Goal: Task Accomplishment & Management: Manage account settings

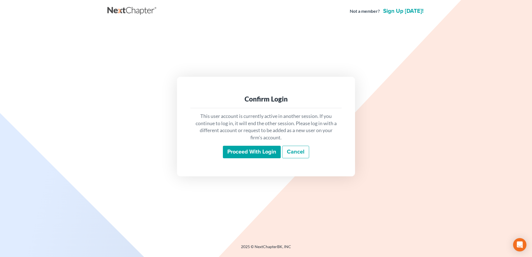
click at [245, 152] on input "Proceed with login" at bounding box center [252, 152] width 58 height 13
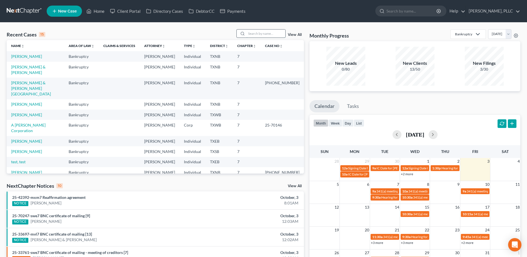
click at [270, 34] on input "search" at bounding box center [266, 33] width 39 height 8
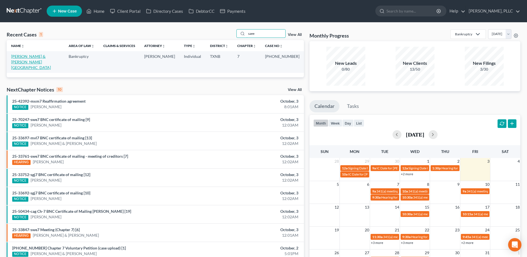
type input "saee"
click at [44, 57] on link "[PERSON_NAME] & [PERSON_NAME][GEOGRAPHIC_DATA]" at bounding box center [31, 62] width 40 height 16
select select "4"
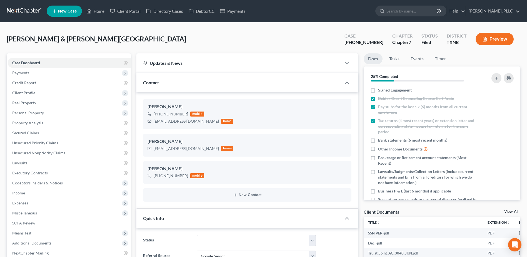
scroll to position [731, 0]
click at [101, 10] on link "Home" at bounding box center [96, 11] width 24 height 10
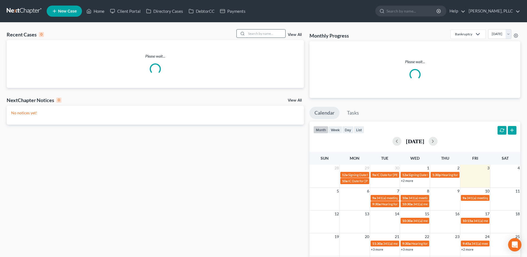
click at [253, 33] on input "search" at bounding box center [266, 33] width 39 height 8
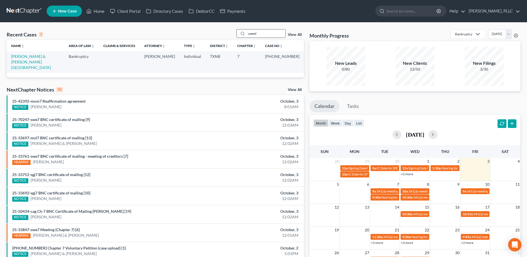
type input "saeed"
click at [50, 56] on link "[PERSON_NAME] & [PERSON_NAME][GEOGRAPHIC_DATA]" at bounding box center [31, 62] width 40 height 16
select select "4"
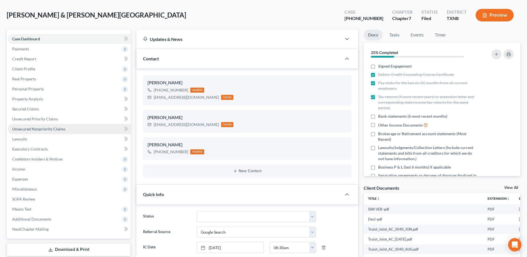
scroll to position [56, 0]
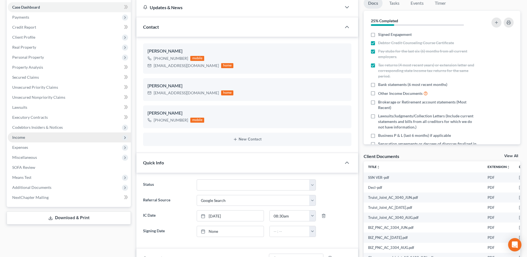
click at [20, 138] on span "Income" at bounding box center [18, 137] width 13 height 5
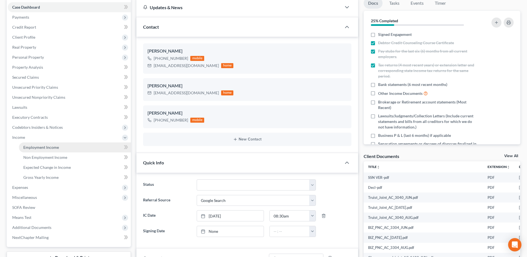
click at [34, 150] on link "Employment Income" at bounding box center [75, 147] width 112 height 10
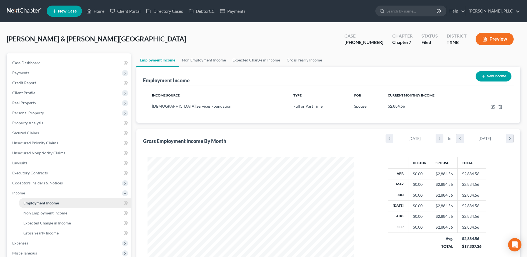
scroll to position [103, 217]
click at [206, 60] on link "Non Employment Income" at bounding box center [204, 59] width 51 height 13
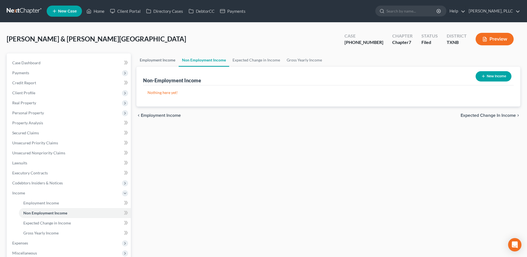
click at [153, 59] on link "Employment Income" at bounding box center [158, 59] width 42 height 13
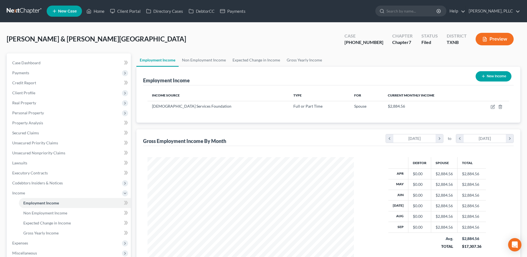
scroll to position [103, 217]
drag, startPoint x: 380, startPoint y: 43, endPoint x: 362, endPoint y: 44, distance: 18.1
click at [362, 44] on div "[PHONE_NUMBER]" at bounding box center [364, 42] width 39 height 6
copy div "25-33847"
click at [28, 62] on span "Case Dashboard" at bounding box center [26, 62] width 28 height 5
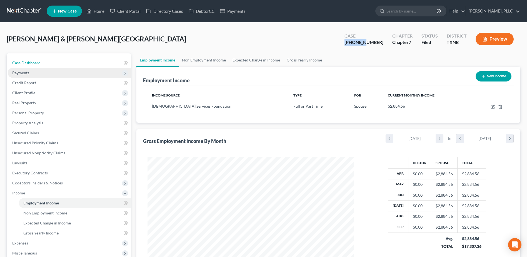
select select "4"
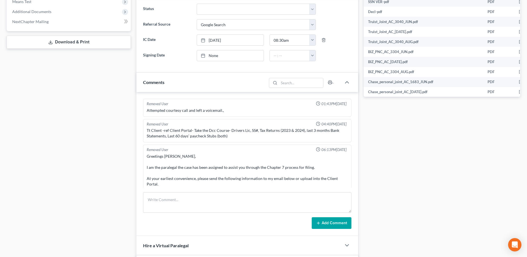
scroll to position [731, 0]
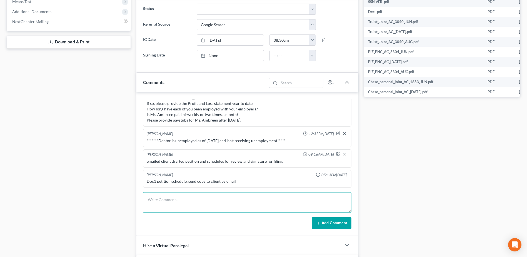
click at [181, 196] on textarea at bounding box center [247, 202] width 209 height 21
type textarea "EE income filed with the court - debtor is unemployed, spouse employed"
click at [330, 224] on button "Add Comment" at bounding box center [332, 223] width 40 height 12
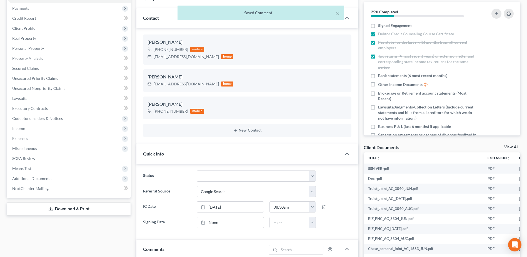
scroll to position [0, 0]
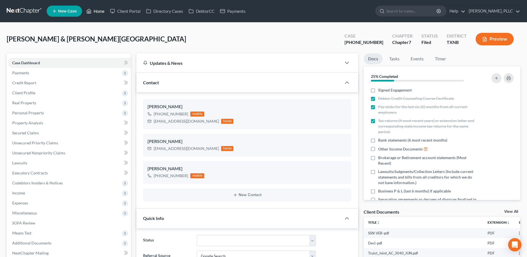
click at [99, 12] on link "Home" at bounding box center [96, 11] width 24 height 10
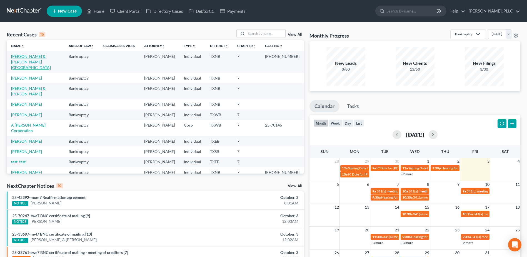
click at [51, 56] on link "[PERSON_NAME] & [PERSON_NAME][GEOGRAPHIC_DATA]" at bounding box center [31, 62] width 40 height 16
select select "4"
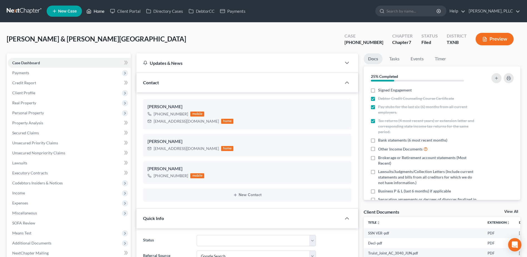
drag, startPoint x: 98, startPoint y: 12, endPoint x: 35, endPoint y: 8, distance: 62.9
click at [98, 12] on link "Home" at bounding box center [96, 11] width 24 height 10
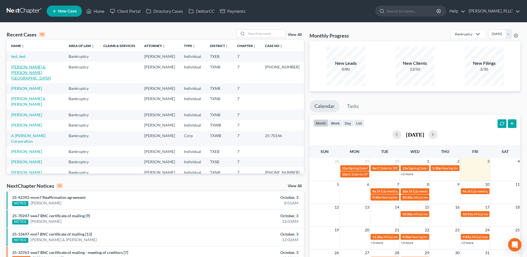
click at [48, 67] on link "[PERSON_NAME] & [PERSON_NAME][GEOGRAPHIC_DATA]" at bounding box center [31, 73] width 40 height 16
select select "4"
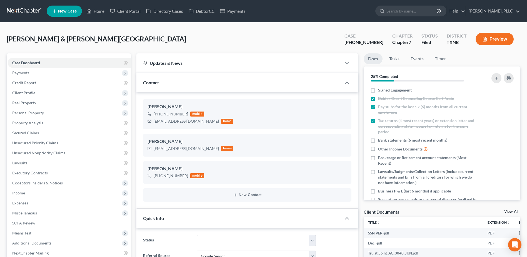
scroll to position [752, 0]
drag, startPoint x: 96, startPoint y: 13, endPoint x: 60, endPoint y: 93, distance: 88.3
click at [96, 12] on link "Home" at bounding box center [96, 11] width 24 height 10
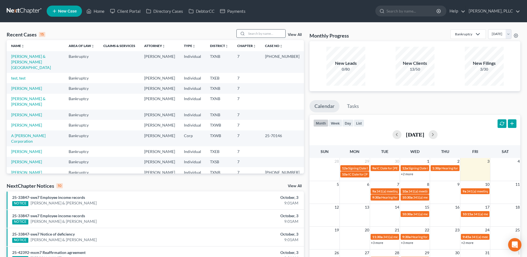
click at [275, 34] on input "search" at bounding box center [266, 33] width 39 height 8
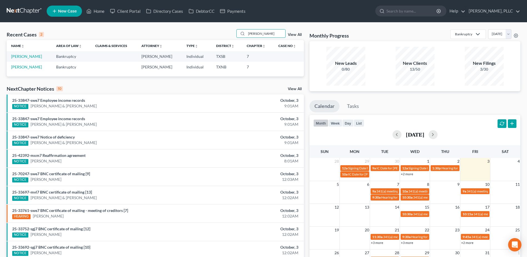
type input "pratt"
click at [24, 57] on link "[PERSON_NAME]" at bounding box center [26, 56] width 31 height 5
select select "4"
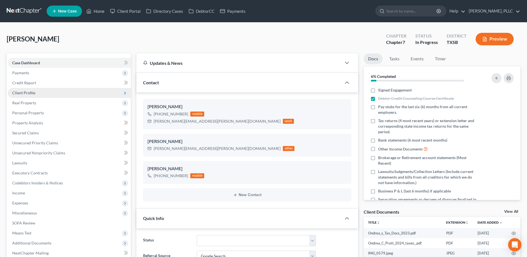
click at [21, 93] on span "Client Profile" at bounding box center [23, 92] width 23 height 5
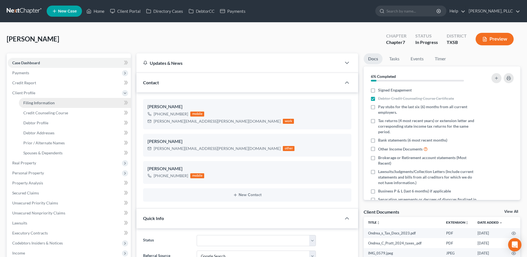
click at [41, 104] on span "Filing Information" at bounding box center [38, 102] width 31 height 5
select select "1"
select select "0"
select select "45"
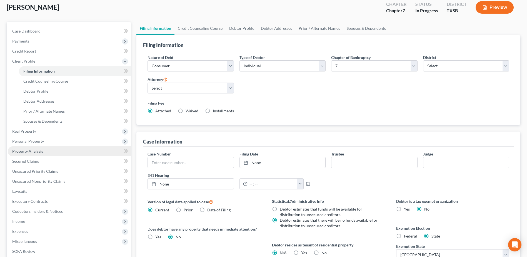
scroll to position [28, 0]
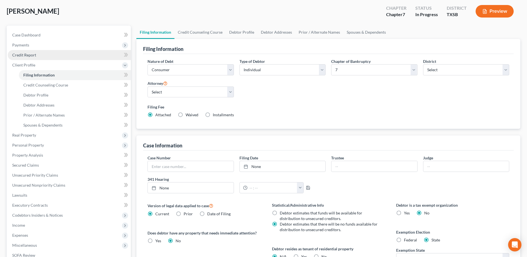
click at [20, 54] on span "Credit Report" at bounding box center [24, 55] width 24 height 5
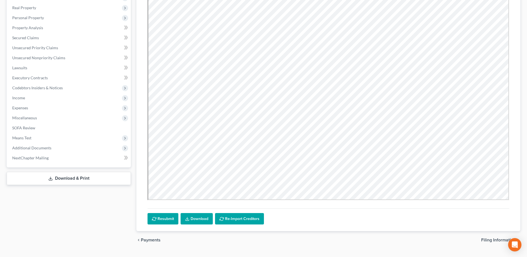
scroll to position [108, 0]
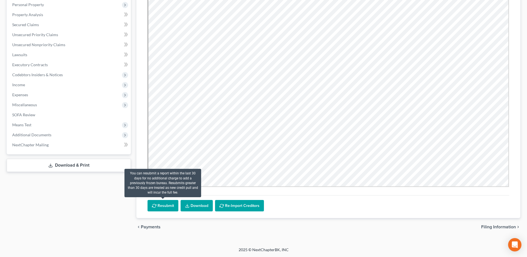
click at [163, 209] on button "Resubmit" at bounding box center [163, 206] width 31 height 12
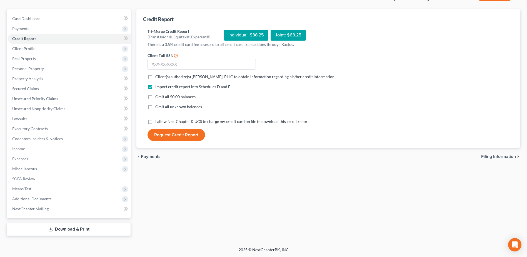
click at [155, 78] on label "Client(s) authorize(s) [PERSON_NAME], PLLC to obtain information regarding his/…" at bounding box center [245, 77] width 180 height 6
click at [158, 78] on input "Client(s) authorize(s) [PERSON_NAME], PLLC to obtain information regarding his/…" at bounding box center [160, 76] width 4 height 4
checkbox input "true"
click at [155, 124] on label "I allow NextChapter & UCS to charge my credit card on file to download this cre…" at bounding box center [232, 122] width 154 height 6
click at [158, 122] on input "I allow NextChapter & UCS to charge my credit card on file to download this cre…" at bounding box center [160, 121] width 4 height 4
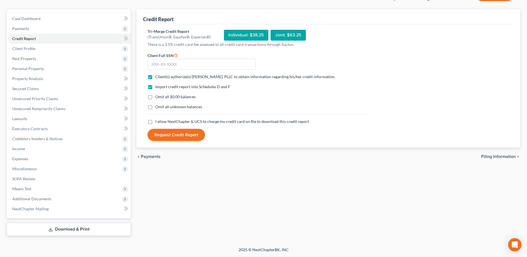
checkbox input "true"
click at [167, 64] on input "text" at bounding box center [202, 64] width 108 height 11
type input "631-01-6860"
click at [148, 129] on button "Request Credit Report" at bounding box center [177, 135] width 58 height 12
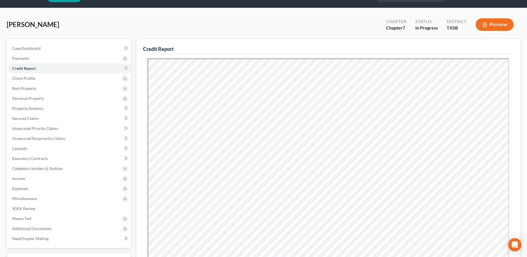
scroll to position [0, 0]
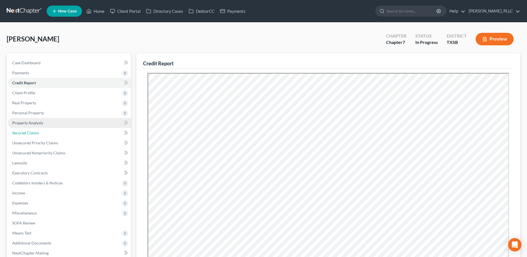
drag, startPoint x: 24, startPoint y: 133, endPoint x: 115, endPoint y: 127, distance: 91.7
click at [24, 133] on span "Secured Claims" at bounding box center [25, 132] width 27 height 5
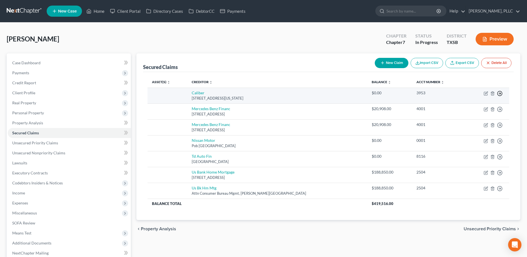
click at [501, 93] on icon "button" at bounding box center [500, 94] width 6 height 6
click at [476, 106] on link "Move to F" at bounding box center [475, 106] width 46 height 9
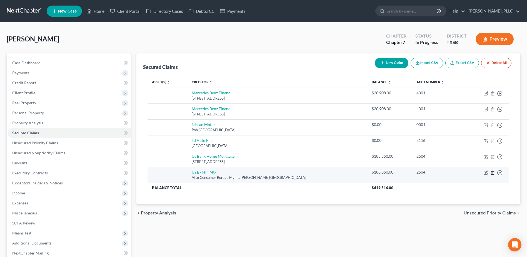
click at [493, 173] on line "button" at bounding box center [493, 172] width 0 height 1
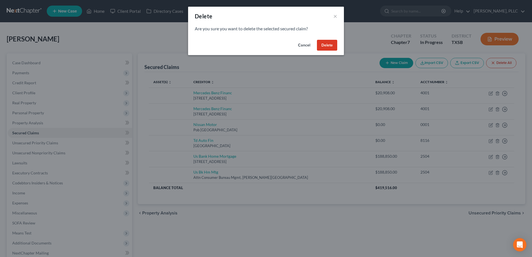
click at [331, 44] on button "Delete" at bounding box center [327, 45] width 20 height 11
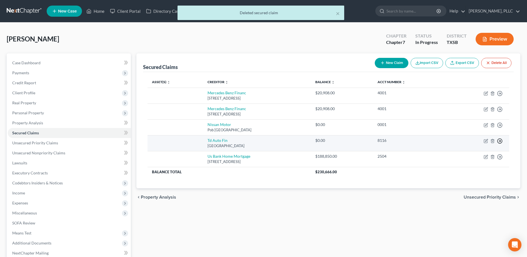
click at [500, 141] on line "button" at bounding box center [500, 141] width 2 height 0
click at [468, 154] on link "Move to F" at bounding box center [475, 154] width 46 height 9
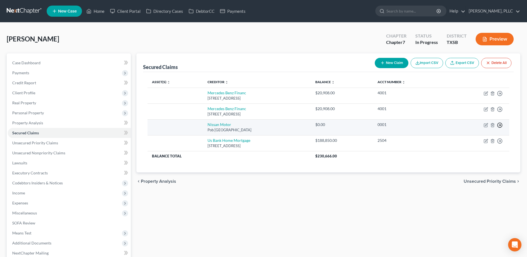
click at [500, 125] on icon "button" at bounding box center [500, 125] width 6 height 6
click at [469, 137] on link "Move to F" at bounding box center [475, 138] width 46 height 9
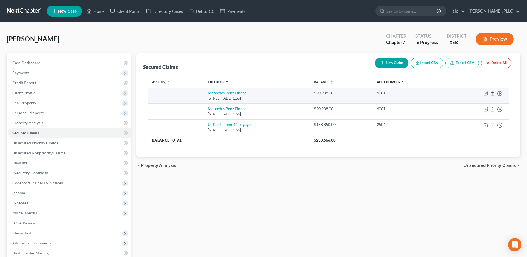
click at [494, 93] on icon "button" at bounding box center [493, 93] width 4 height 4
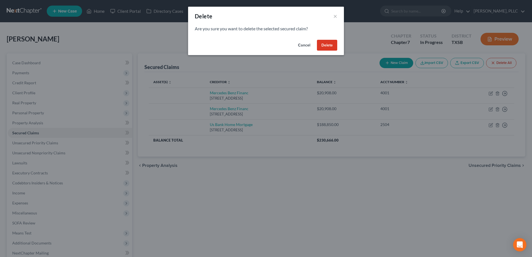
click at [331, 46] on button "Delete" at bounding box center [327, 45] width 20 height 11
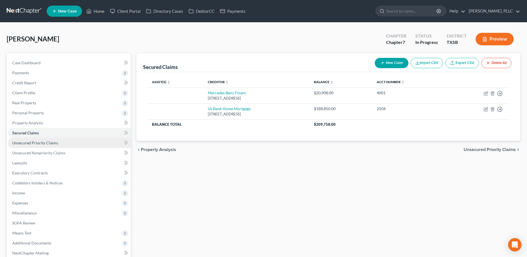
click at [45, 144] on span "Unsecured Priority Claims" at bounding box center [35, 142] width 46 height 5
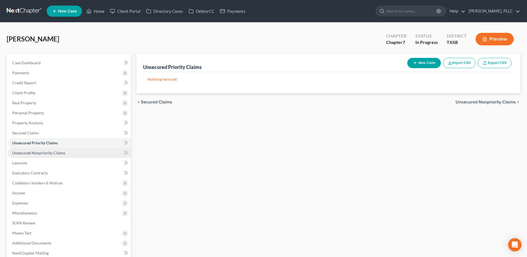
click at [42, 152] on span "Unsecured Nonpriority Claims" at bounding box center [38, 152] width 53 height 5
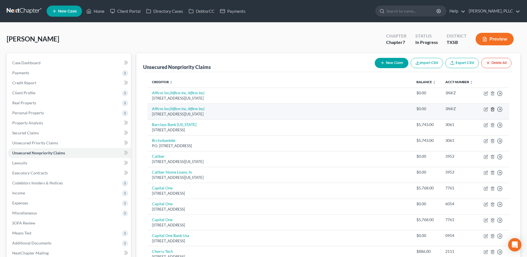
click at [493, 109] on line "button" at bounding box center [493, 109] width 0 height 1
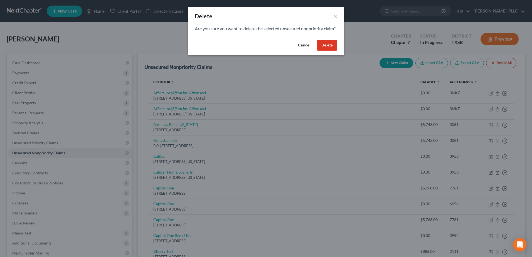
click at [330, 51] on button "Delete" at bounding box center [327, 45] width 20 height 11
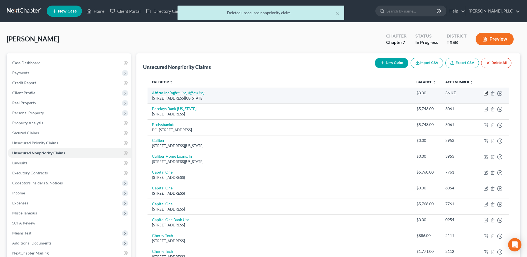
click at [487, 93] on icon "button" at bounding box center [486, 92] width 3 height 3
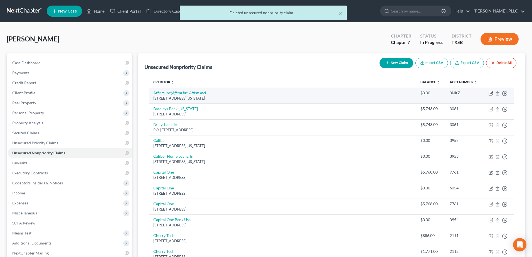
select select "4"
select select "0"
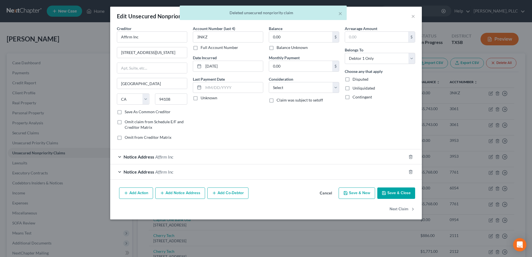
click at [119, 156] on div "Notice Address Affirm Inc" at bounding box center [258, 156] width 296 height 15
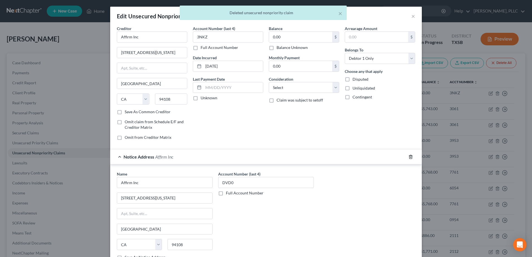
click at [408, 158] on icon "button" at bounding box center [410, 157] width 4 height 4
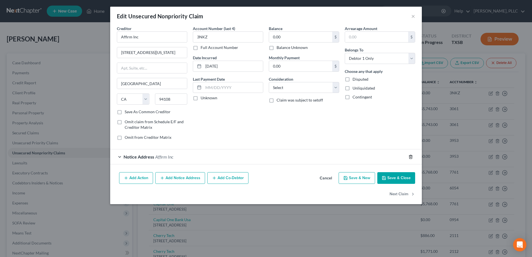
click at [410, 156] on icon "button" at bounding box center [410, 157] width 4 height 4
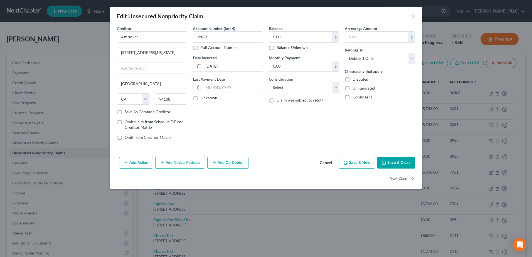
click at [397, 166] on button "Save & Close" at bounding box center [396, 163] width 38 height 12
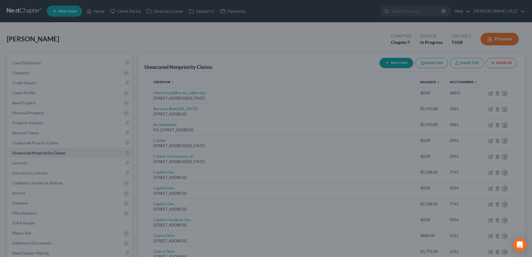
type input "0"
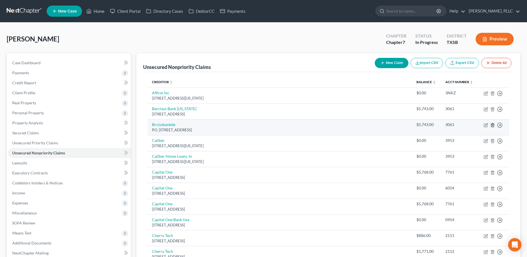
click at [494, 125] on icon "button" at bounding box center [493, 125] width 4 height 4
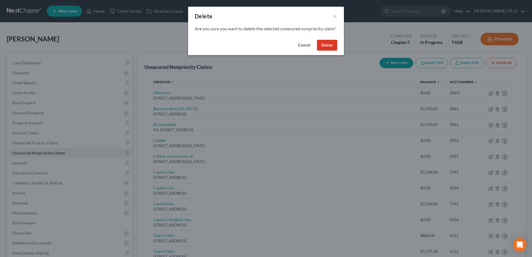
click at [324, 51] on button "Delete" at bounding box center [327, 45] width 20 height 11
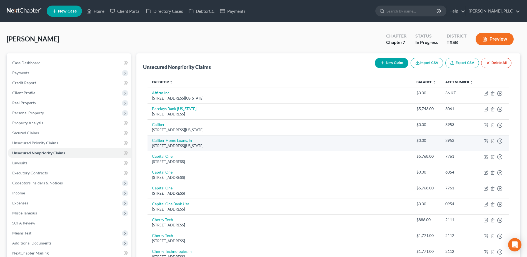
click at [492, 140] on icon "button" at bounding box center [493, 141] width 3 height 4
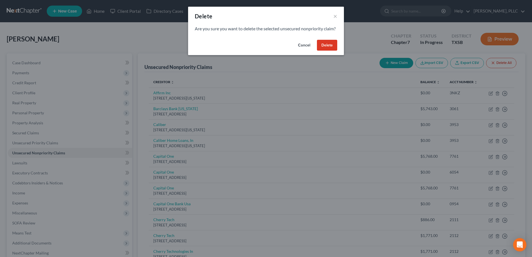
click at [329, 51] on button "Delete" at bounding box center [327, 45] width 20 height 11
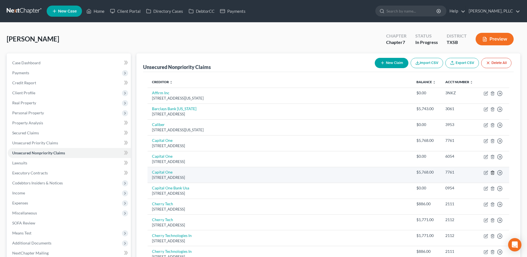
click at [492, 172] on icon "button" at bounding box center [493, 173] width 3 height 4
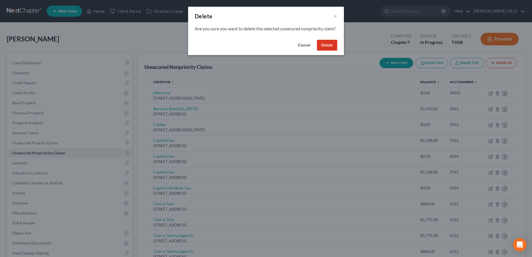
click at [323, 51] on button "Delete" at bounding box center [327, 45] width 20 height 11
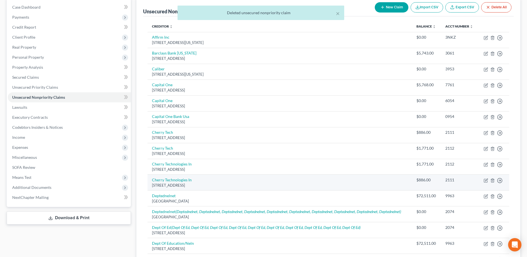
scroll to position [83, 0]
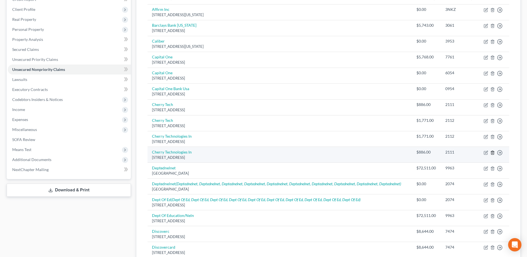
click at [494, 153] on icon "button" at bounding box center [493, 153] width 3 height 4
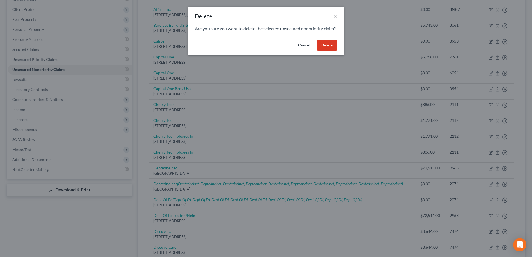
click at [333, 51] on button "Delete" at bounding box center [327, 45] width 20 height 11
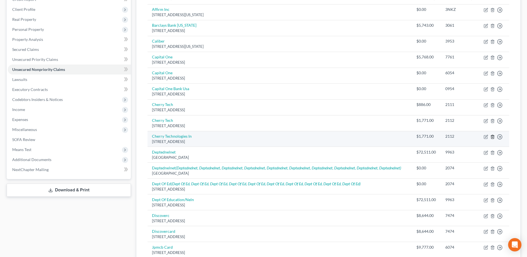
click at [493, 138] on icon "button" at bounding box center [493, 137] width 4 height 4
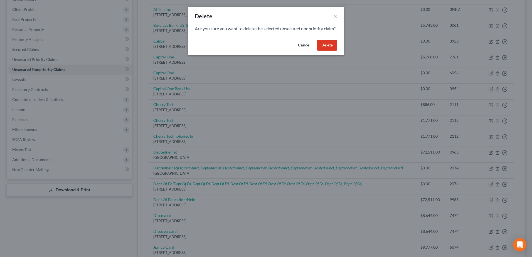
click at [328, 38] on div "Are you sure you want to delete the selected unsecured nonpriority claim?" at bounding box center [266, 32] width 156 height 12
click at [326, 50] on button "Delete" at bounding box center [327, 45] width 20 height 11
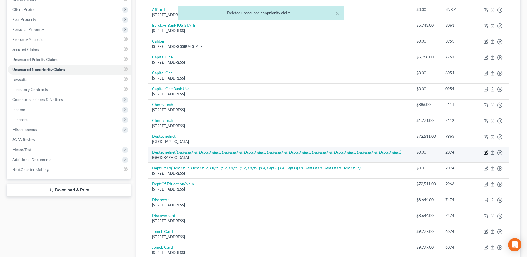
click at [487, 152] on icon "button" at bounding box center [486, 152] width 3 height 3
select select "30"
select select "17"
select select "0"
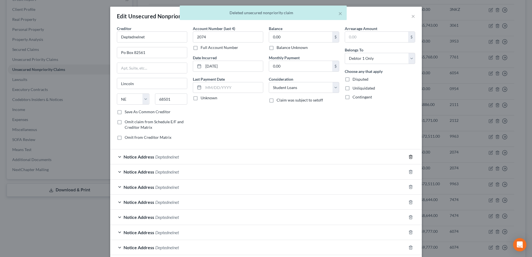
click at [408, 158] on icon "button" at bounding box center [410, 157] width 4 height 4
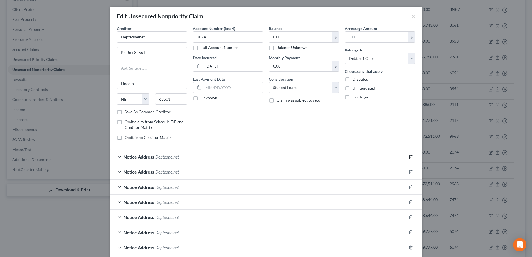
click at [409, 157] on icon "button" at bounding box center [410, 157] width 4 height 4
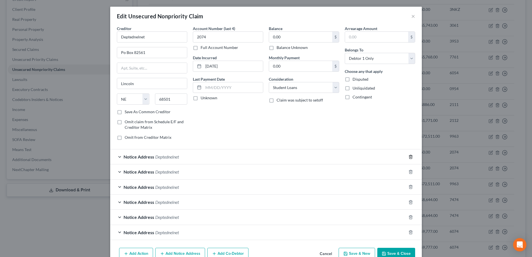
click at [409, 157] on icon "button" at bounding box center [410, 157] width 4 height 4
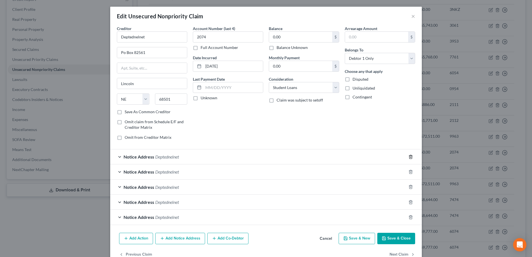
click at [409, 157] on icon "button" at bounding box center [410, 157] width 4 height 4
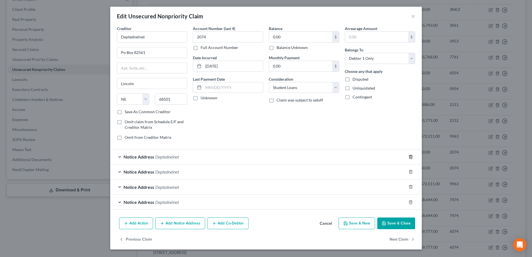
click at [409, 157] on icon "button" at bounding box center [410, 157] width 3 height 4
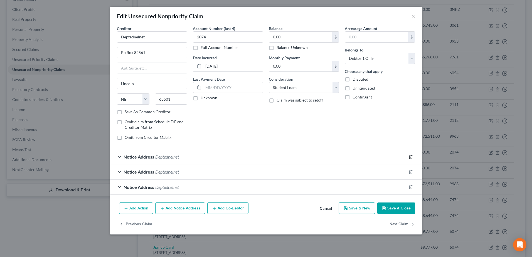
click at [410, 158] on icon "button" at bounding box center [410, 157] width 3 height 4
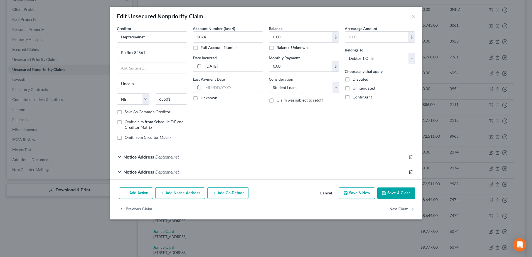
click at [410, 155] on icon "button" at bounding box center [410, 157] width 4 height 4
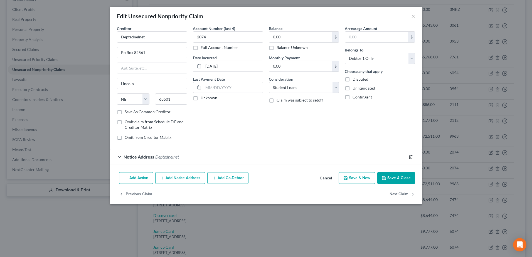
click at [410, 157] on icon "button" at bounding box center [410, 157] width 4 height 4
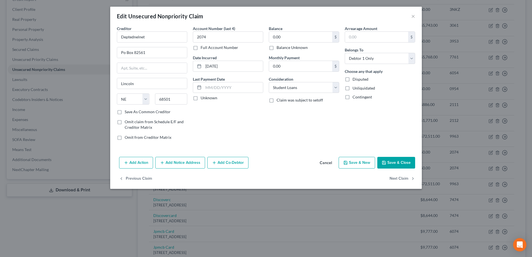
click at [405, 166] on button "Save & Close" at bounding box center [396, 163] width 38 height 12
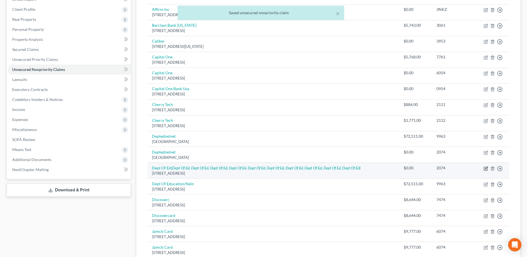
click at [486, 169] on icon "button" at bounding box center [486, 168] width 3 height 3
select select "30"
select select "0"
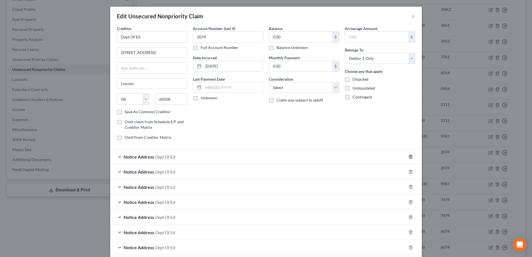
click at [408, 158] on icon "button" at bounding box center [410, 157] width 4 height 4
click at [408, 170] on icon "button" at bounding box center [410, 172] width 4 height 4
click at [408, 158] on icon "button" at bounding box center [410, 157] width 4 height 4
click at [408, 170] on icon "button" at bounding box center [410, 172] width 4 height 4
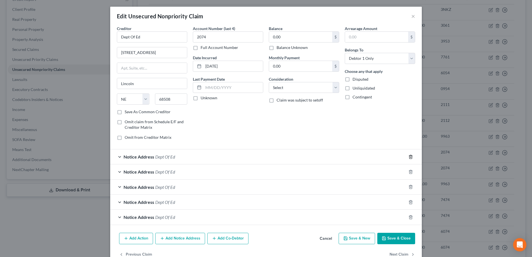
click at [408, 158] on icon "button" at bounding box center [410, 157] width 4 height 4
click at [408, 167] on div at bounding box center [414, 171] width 16 height 9
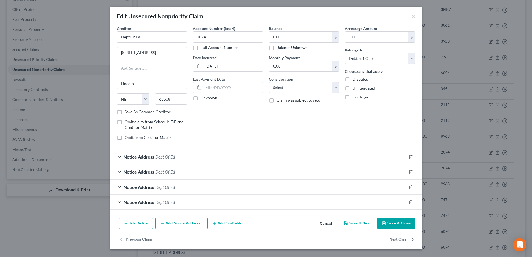
click at [408, 158] on div at bounding box center [414, 156] width 16 height 9
click at [409, 158] on icon "button" at bounding box center [410, 157] width 3 height 4
click at [411, 172] on line "button" at bounding box center [411, 172] width 0 height 1
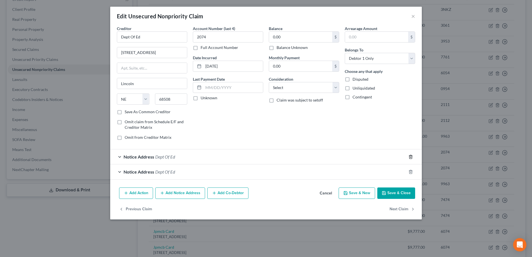
click at [410, 158] on line "button" at bounding box center [410, 157] width 0 height 1
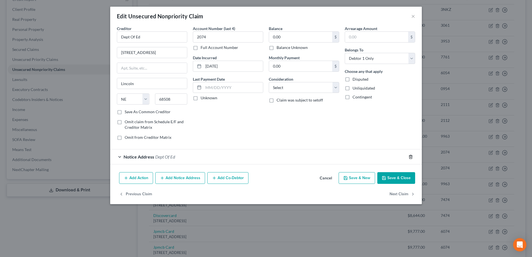
click at [410, 158] on line "button" at bounding box center [410, 157] width 0 height 1
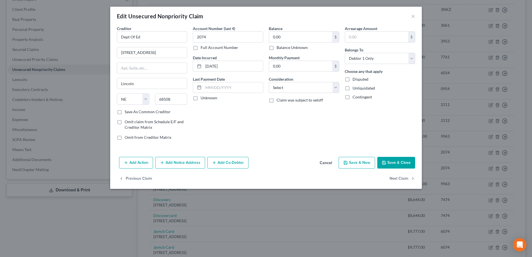
click at [403, 163] on button "Save & Close" at bounding box center [396, 163] width 38 height 12
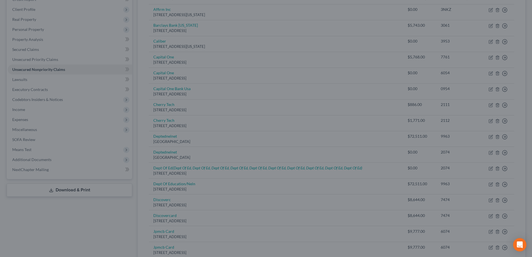
type input "0"
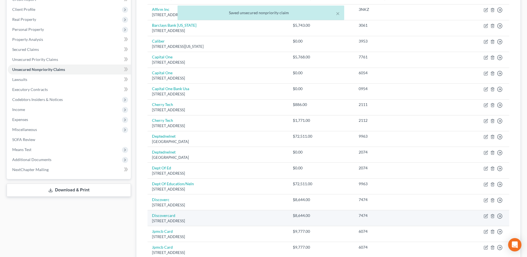
scroll to position [250, 0]
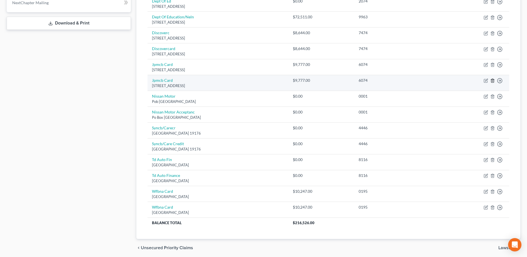
click at [494, 80] on icon "button" at bounding box center [493, 81] width 3 height 4
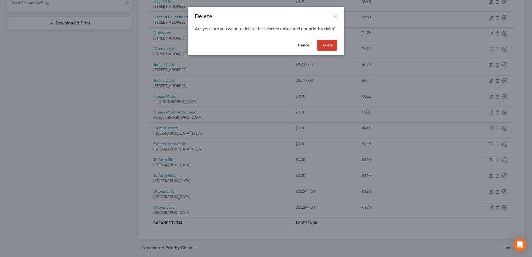
click at [330, 49] on button "Delete" at bounding box center [327, 45] width 20 height 11
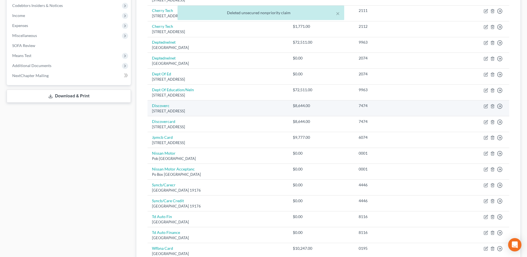
scroll to position [167, 0]
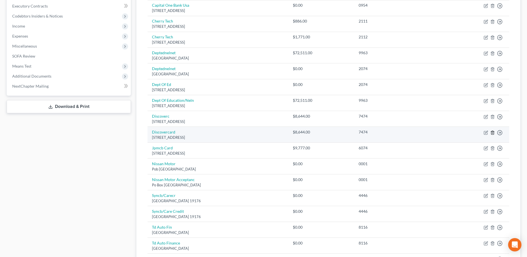
click at [493, 133] on line "button" at bounding box center [493, 132] width 0 height 1
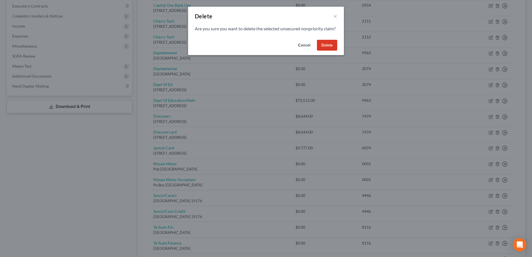
drag, startPoint x: 333, startPoint y: 52, endPoint x: 423, endPoint y: 69, distance: 92.3
click at [333, 51] on button "Delete" at bounding box center [327, 45] width 20 height 11
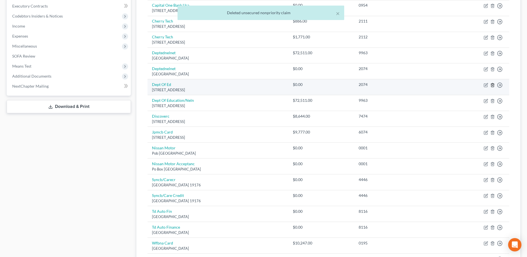
click at [494, 86] on icon "button" at bounding box center [493, 85] width 3 height 4
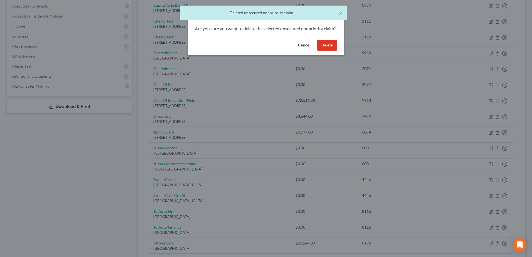
drag, startPoint x: 326, startPoint y: 49, endPoint x: 356, endPoint y: 52, distance: 29.8
click at [328, 49] on button "Delete" at bounding box center [327, 45] width 20 height 11
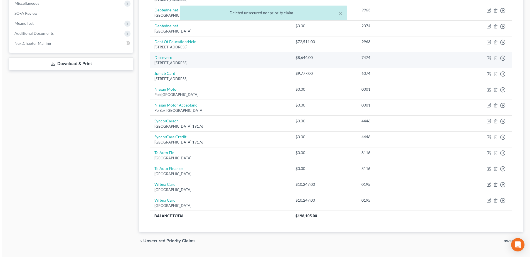
scroll to position [222, 0]
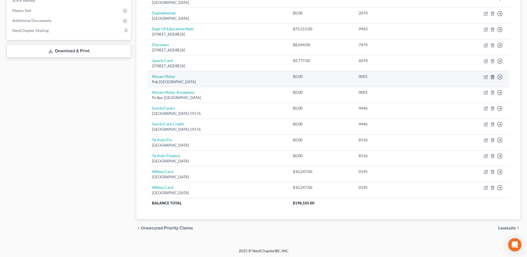
click at [494, 77] on icon "button" at bounding box center [493, 77] width 4 height 4
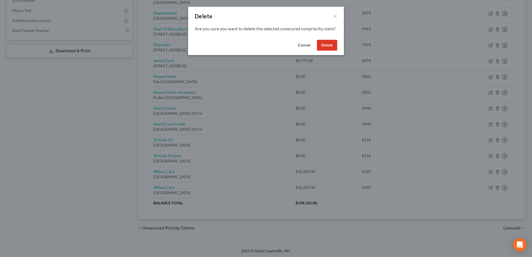
click at [331, 51] on button "Delete" at bounding box center [327, 45] width 20 height 11
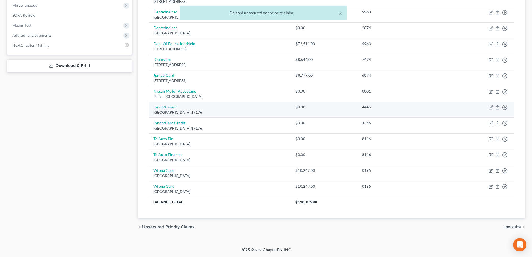
scroll to position [208, 0]
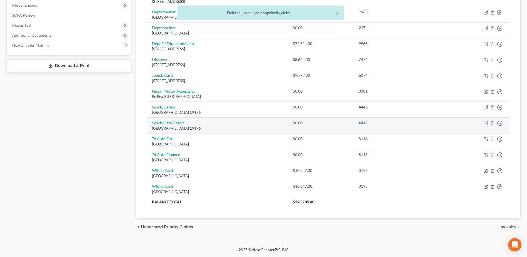
click at [493, 124] on line "button" at bounding box center [493, 123] width 0 height 1
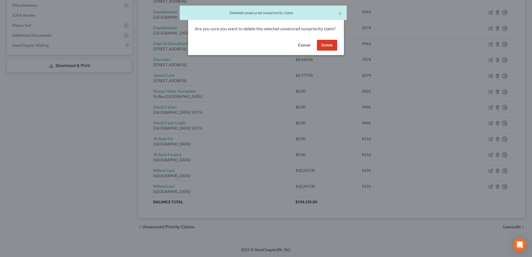
click at [329, 51] on button "Delete" at bounding box center [327, 45] width 20 height 11
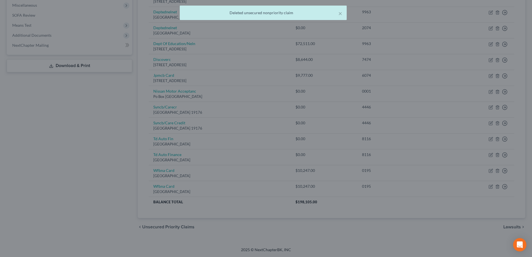
scroll to position [192, 0]
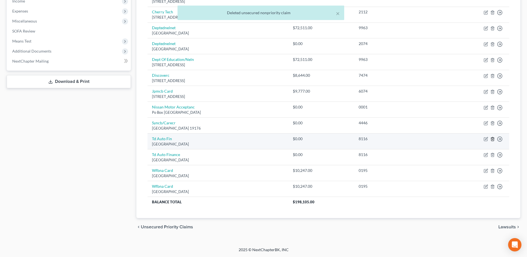
click at [493, 139] on icon "button" at bounding box center [493, 139] width 4 height 4
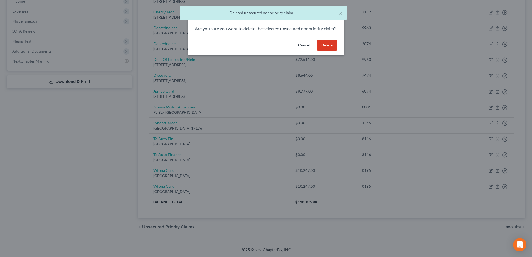
click at [331, 51] on button "Delete" at bounding box center [327, 45] width 20 height 11
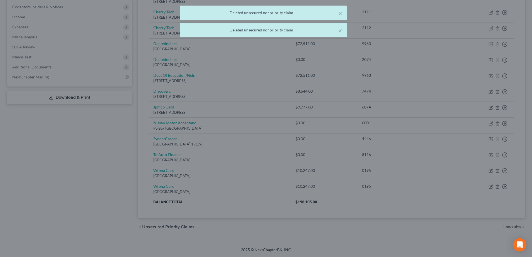
scroll to position [176, 0]
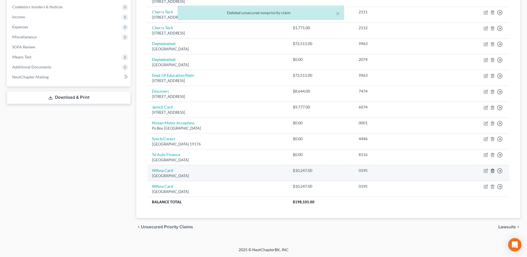
click at [492, 171] on icon "button" at bounding box center [493, 171] width 4 height 4
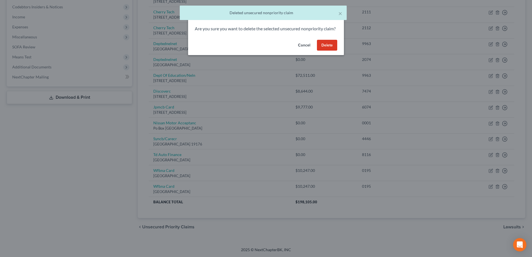
click at [331, 51] on button "Delete" at bounding box center [327, 45] width 20 height 11
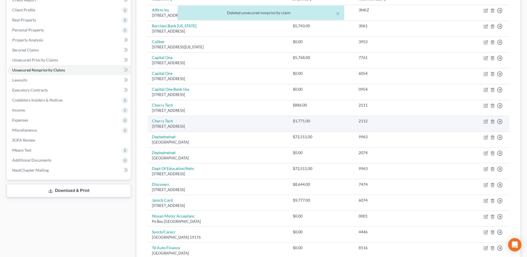
scroll to position [160, 0]
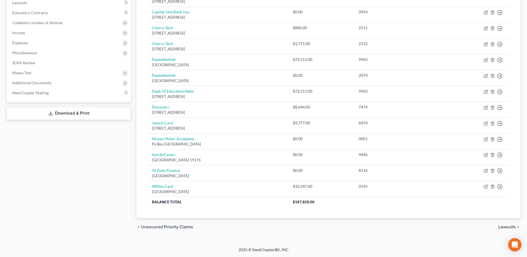
click at [506, 225] on span "Lawsuits" at bounding box center [508, 227] width 18 height 4
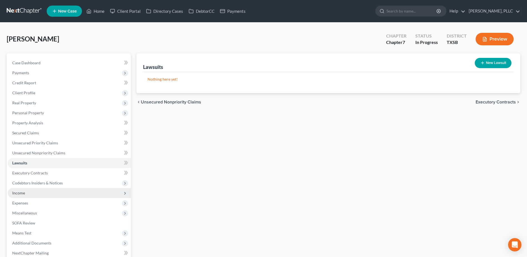
click at [26, 192] on span "Income" at bounding box center [69, 193] width 123 height 10
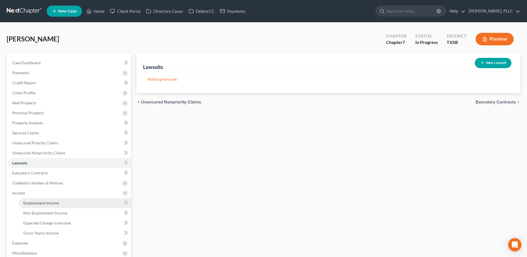
click at [38, 205] on link "Employment Income" at bounding box center [75, 203] width 112 height 10
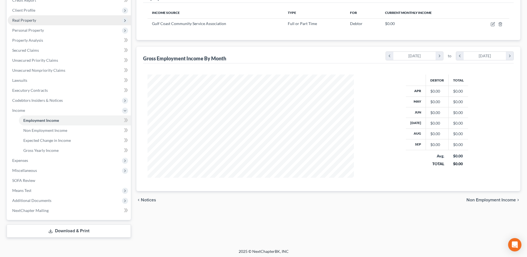
scroll to position [84, 0]
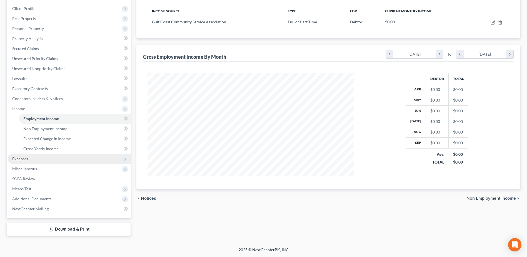
click at [31, 159] on span "Expenses" at bounding box center [69, 159] width 123 height 10
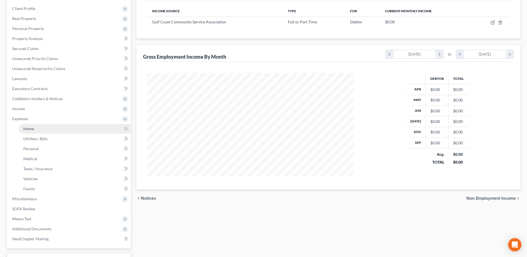
click at [31, 128] on span "Home" at bounding box center [28, 128] width 11 height 5
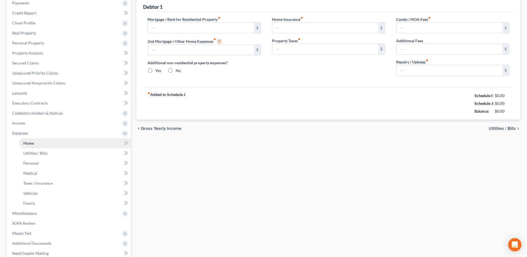
type input "1,979.00"
type input "0.00"
radio input "true"
type input "0.00"
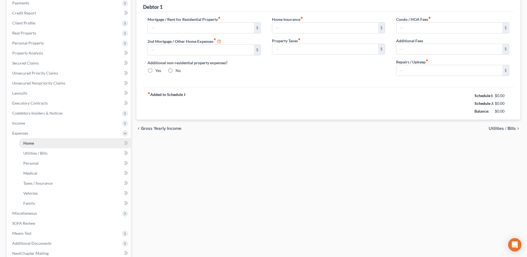
type input "0.00"
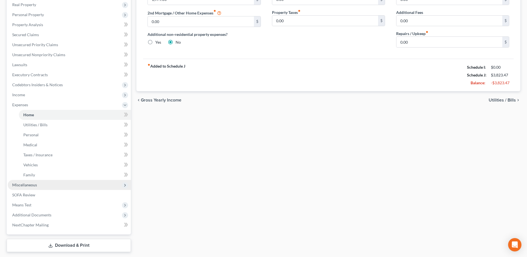
scroll to position [114, 0]
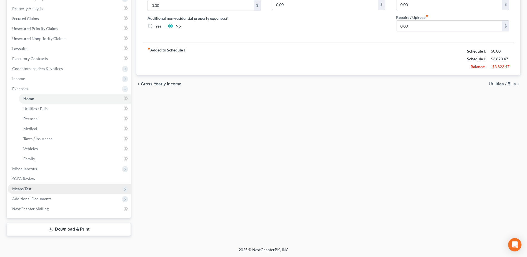
click at [28, 187] on span "Means Test" at bounding box center [21, 188] width 19 height 5
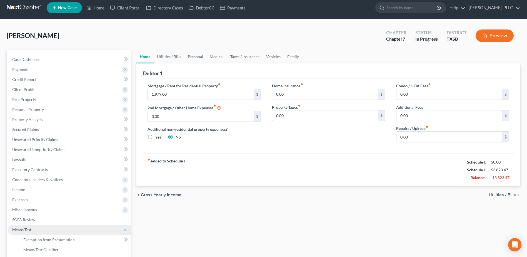
scroll to position [0, 0]
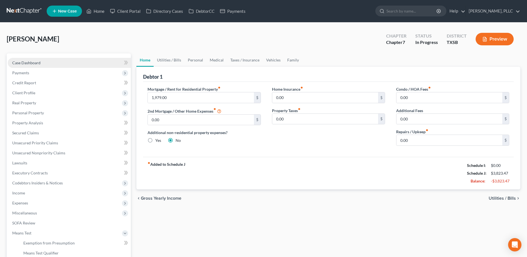
click at [34, 60] on link "Case Dashboard" at bounding box center [69, 63] width 123 height 10
select select "4"
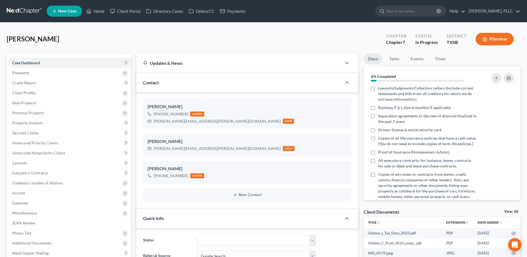
scroll to position [117, 0]
click at [517, 212] on link "View All" at bounding box center [512, 212] width 14 height 4
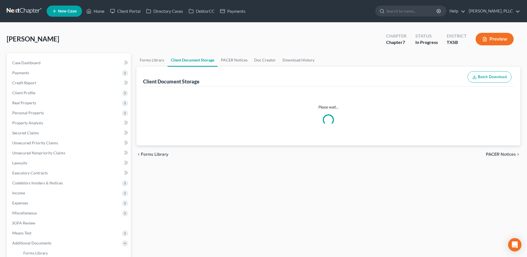
select select "8"
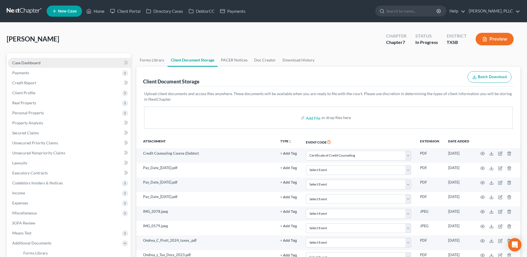
click at [28, 65] on link "Case Dashboard" at bounding box center [69, 63] width 123 height 10
select select "4"
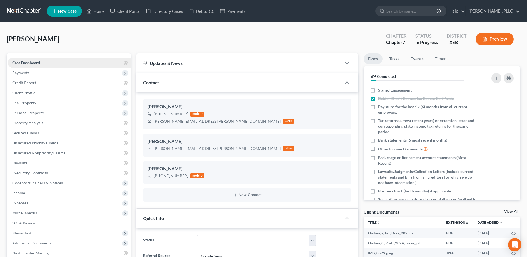
scroll to position [117, 0]
click at [22, 73] on span "Payments" at bounding box center [20, 72] width 17 height 5
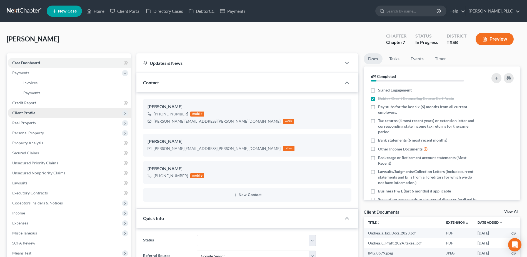
click at [23, 114] on span "Client Profile" at bounding box center [23, 112] width 23 height 5
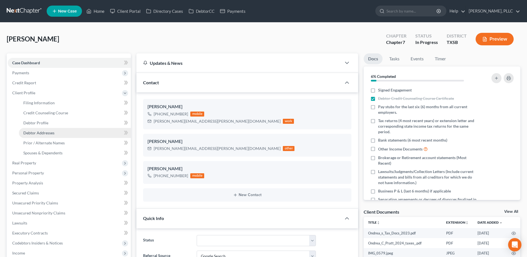
click at [30, 133] on span "Debtor Addresses" at bounding box center [38, 132] width 31 height 5
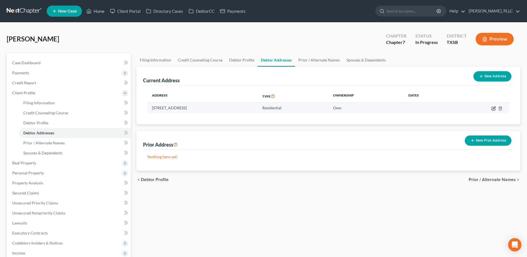
click at [494, 109] on icon "button" at bounding box center [494, 108] width 4 height 4
select select "45"
select select "0"
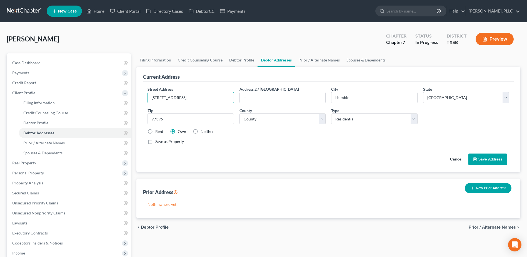
drag, startPoint x: 207, startPoint y: 97, endPoint x: 139, endPoint y: 95, distance: 67.6
click at [139, 95] on div "Current Address Street Address * 10910 Sun River Falls Drive Address 2 / PO Box…" at bounding box center [329, 119] width 384 height 105
click at [19, 60] on span "Case Dashboard" at bounding box center [26, 62] width 28 height 5
select select "4"
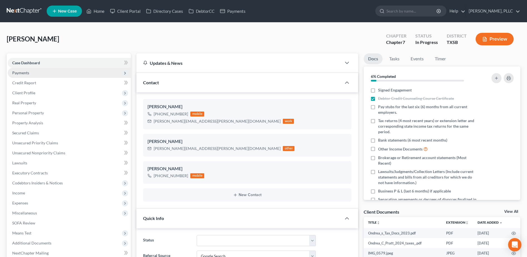
scroll to position [117, 0]
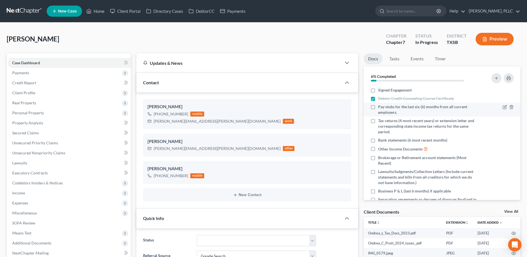
click at [378, 108] on label "Pay stubs for the last six (6) months from all current employers." at bounding box center [427, 109] width 98 height 11
click at [381, 108] on input "Pay stubs for the last six (6) months from all current employers." at bounding box center [383, 106] width 4 height 4
checkbox input "true"
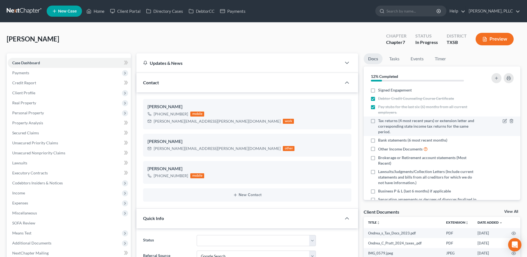
drag, startPoint x: 374, startPoint y: 121, endPoint x: 434, endPoint y: 124, distance: 59.6
click at [378, 121] on label "Tax returns (4 most recent years) or extension letter and corresponding state i…" at bounding box center [427, 126] width 98 height 17
click at [381, 121] on input "Tax returns (4 most recent years) or extension letter and corresponding state i…" at bounding box center [383, 120] width 4 height 4
checkbox input "true"
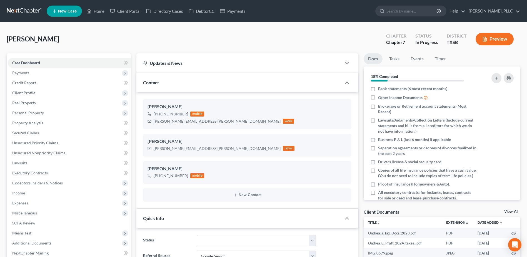
scroll to position [56, 0]
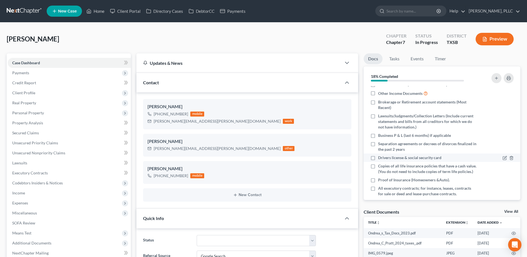
click at [378, 156] on label "Drivers license & social security card" at bounding box center [409, 158] width 63 height 6
click at [381, 156] on input "Drivers license & social security card" at bounding box center [383, 157] width 4 height 4
checkbox input "true"
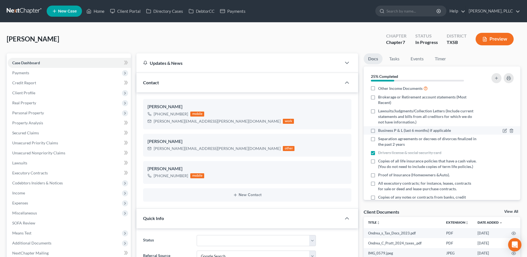
scroll to position [0, 0]
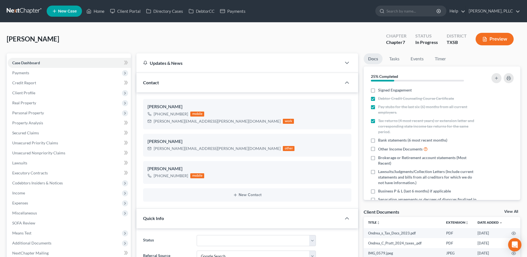
click at [232, 38] on div "Pratt, Ondrea Upgraded Chapter Chapter 7 Status In Progress District TXSB Previ…" at bounding box center [264, 41] width 514 height 24
click at [33, 113] on span "Personal Property" at bounding box center [28, 112] width 32 height 5
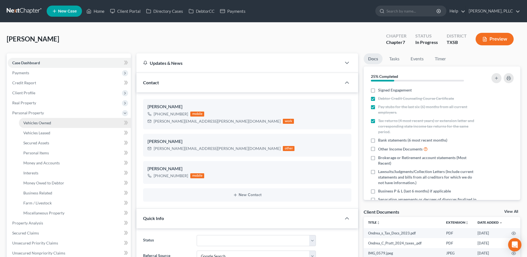
click at [36, 122] on span "Vehicles Owned" at bounding box center [37, 122] width 28 height 5
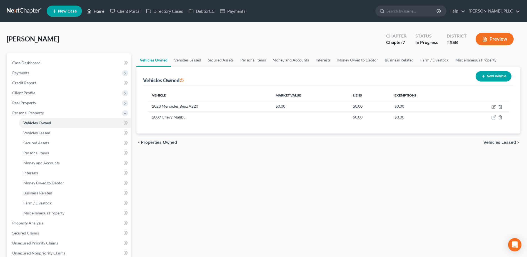
click at [101, 12] on link "Home" at bounding box center [96, 11] width 24 height 10
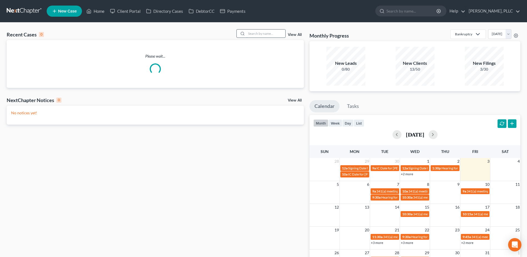
click at [283, 36] on input "search" at bounding box center [266, 33] width 39 height 8
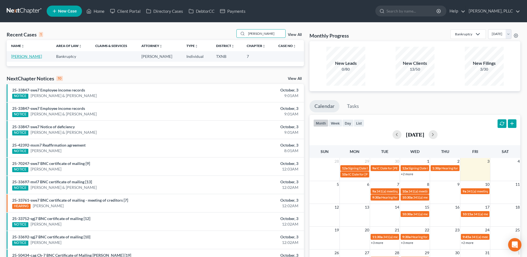
type input "padron"
click at [42, 57] on link "[PERSON_NAME]" at bounding box center [26, 56] width 31 height 5
select select "6"
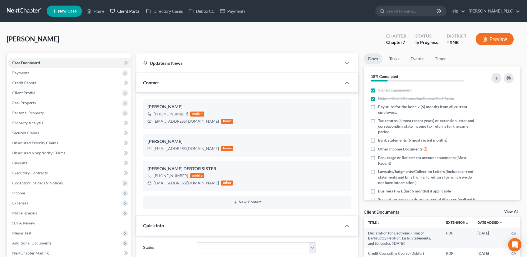
click at [126, 11] on link "Client Portal" at bounding box center [125, 11] width 36 height 10
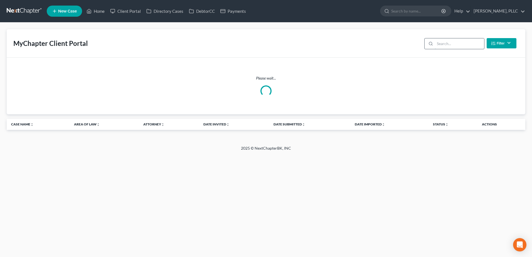
click at [443, 45] on input "search" at bounding box center [459, 43] width 49 height 11
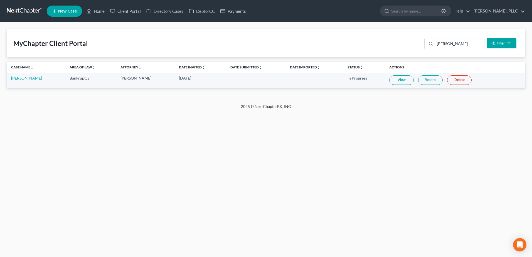
click at [397, 81] on link "View" at bounding box center [401, 79] width 24 height 9
drag, startPoint x: 461, startPoint y: 47, endPoint x: 426, endPoint y: 48, distance: 35.1
click at [426, 48] on div "fagg" at bounding box center [454, 43] width 60 height 11
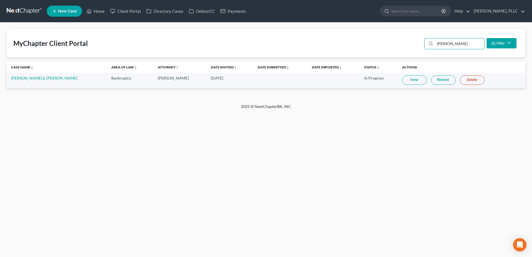
type input "abrams"
click at [409, 83] on link "View" at bounding box center [414, 79] width 24 height 9
click at [209, 11] on link "DebtorCC" at bounding box center [201, 11] width 31 height 10
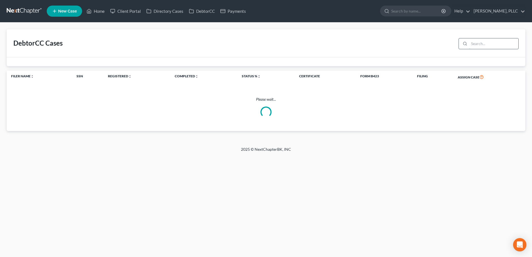
click at [471, 44] on input "search" at bounding box center [493, 43] width 49 height 11
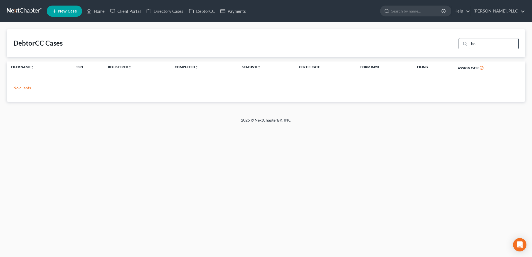
type input "b"
type input "a"
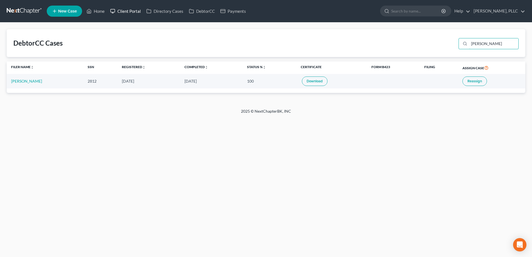
type input "acosta"
click at [126, 11] on link "Client Portal" at bounding box center [125, 11] width 36 height 10
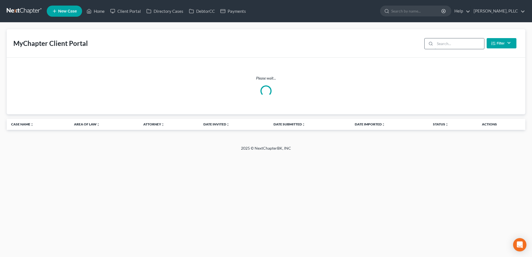
click at [456, 46] on input "search" at bounding box center [459, 43] width 49 height 11
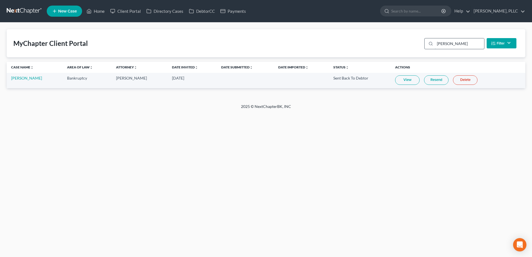
type input "acosta"
click at [20, 78] on link "Eddie Acosta" at bounding box center [26, 78] width 31 height 5
select select "4"
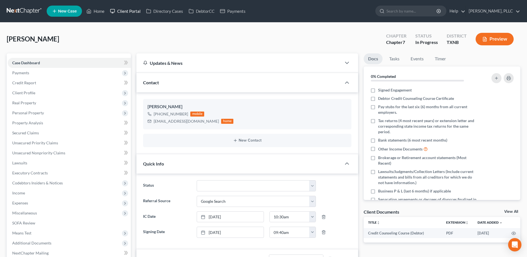
click at [120, 10] on link "Client Portal" at bounding box center [125, 11] width 36 height 10
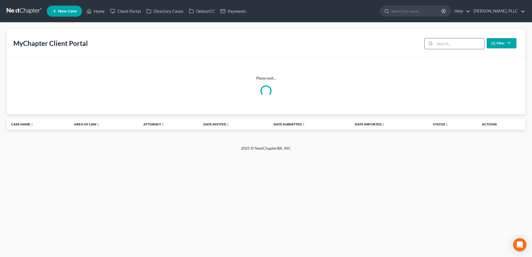
click at [440, 43] on input "search" at bounding box center [459, 43] width 49 height 11
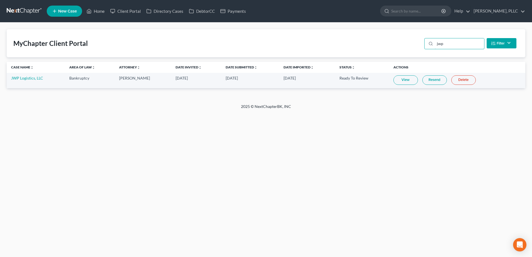
type input "jwp"
click at [403, 82] on link "View" at bounding box center [405, 79] width 24 height 9
click at [29, 77] on link "JWP Logistics, LLC" at bounding box center [27, 78] width 32 height 5
select select "3"
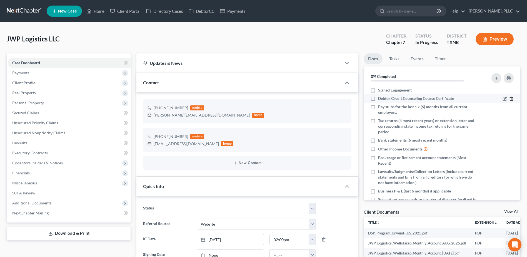
click at [512, 100] on line "button" at bounding box center [512, 99] width 0 height 1
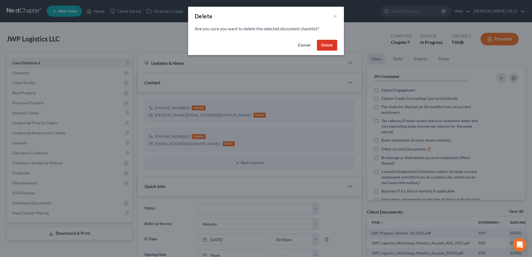
click at [330, 46] on button "Delete" at bounding box center [327, 45] width 20 height 11
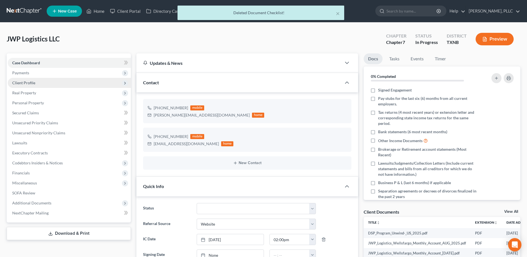
click at [19, 84] on span "Client Profile" at bounding box center [23, 82] width 23 height 5
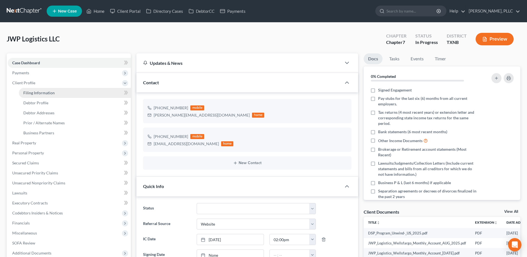
click at [24, 93] on span "Filing Information" at bounding box center [38, 92] width 31 height 5
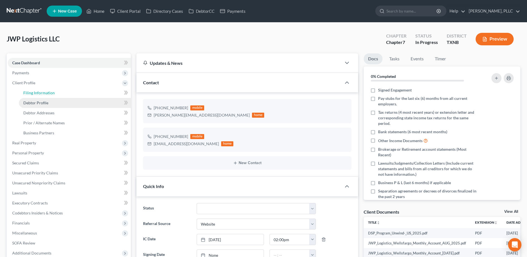
select select "1"
select select "0"
select select "78"
select select "0"
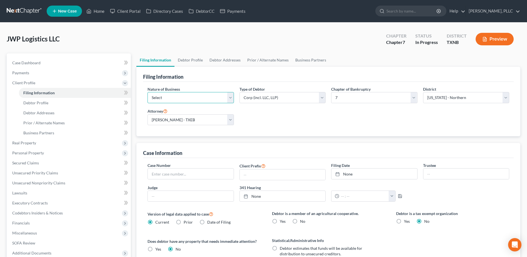
click at [228, 96] on select "Select Clearing Bank Commodity Broker Health Care Business Other Railroad Singl…" at bounding box center [191, 97] width 86 height 11
click at [295, 115] on div "Nature of Business Select Clearing Bank Commodity Broker Health Care Business O…" at bounding box center [329, 108] width 368 height 44
click at [505, 97] on select "Select Alabama - Middle Alabama - Northern Alabama - Southern Alaska Arizona Ar…" at bounding box center [466, 97] width 86 height 11
select select "80"
click at [423, 92] on select "Select Alabama - Middle Alabama - Northern Alabama - Southern Alaska Arizona Ar…" at bounding box center [466, 97] width 86 height 11
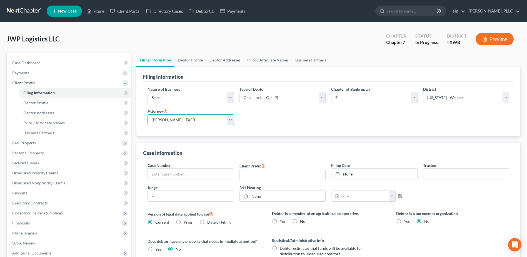
click at [229, 120] on select "Select Guy Holman - TXEB Guy Holman - TXNB Guy Holman - TXSB Guy Holman - TXWB …" at bounding box center [191, 119] width 86 height 11
select select "3"
click at [148, 114] on select "Select Guy Holman - TXEB Guy Holman - TXNB Guy Holman - TXSB Guy Holman - TXWB …" at bounding box center [191, 119] width 86 height 11
click at [313, 122] on div "Nature of Business Select Clearing Bank Commodity Broker Health Care Business O…" at bounding box center [329, 108] width 368 height 44
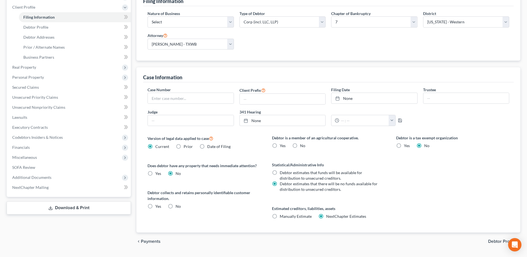
scroll to position [83, 0]
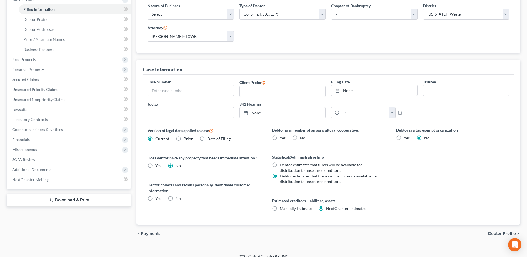
click at [176, 199] on label "No" at bounding box center [178, 199] width 5 height 6
click at [178, 199] on input "No" at bounding box center [180, 198] width 4 height 4
radio input "true"
click at [496, 232] on span "Debtor Profile" at bounding box center [503, 233] width 28 height 4
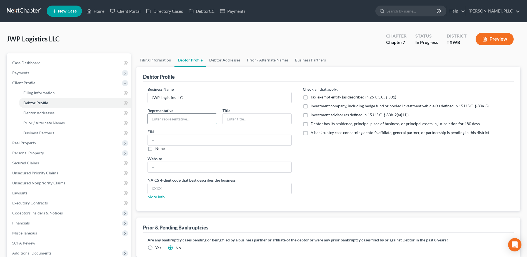
click at [212, 121] on input "text" at bounding box center [182, 119] width 69 height 11
type input "Jake Clay"
type input "Owner"
click at [196, 141] on input "text" at bounding box center [220, 140] width 144 height 11
type input "87-4806110"
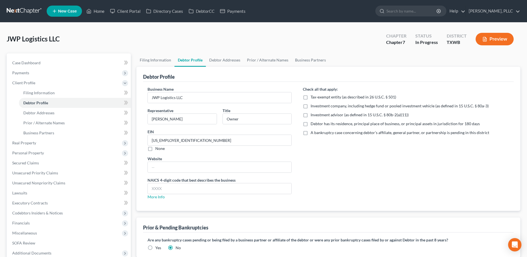
click at [311, 125] on label "Debtor has its residence, principal place of business, or principal assets in j…" at bounding box center [395, 124] width 169 height 6
click at [313, 125] on input "Debtor has its residence, principal place of business, or principal assets in j…" at bounding box center [315, 123] width 4 height 4
checkbox input "true"
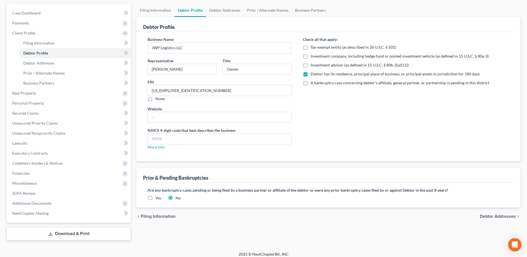
scroll to position [54, 0]
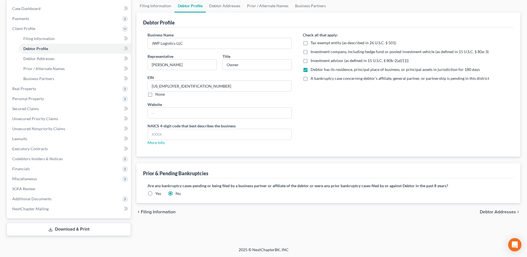
click at [502, 212] on span "Debtor Addresses" at bounding box center [498, 212] width 36 height 4
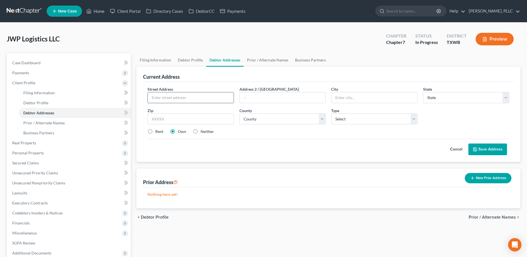
click at [180, 97] on input "text" at bounding box center [191, 97] width 86 height 11
type input "f"
type input "1359 West University Blvd"
type input "Suite A-285"
type input "Odessa"
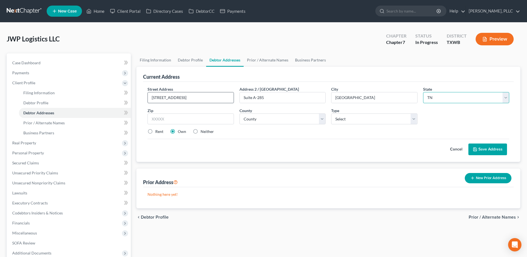
select select "45"
drag, startPoint x: 176, startPoint y: 120, endPoint x: 140, endPoint y: 118, distance: 36.2
click at [140, 118] on div "Current Address Street Address * 1359 West University Blvd Address 2 / PO Box S…" at bounding box center [329, 114] width 384 height 95
type input "79764"
click at [262, 117] on select "County Anderson County Andrews County Angelina County Aransas County Archer Cou…" at bounding box center [283, 118] width 86 height 11
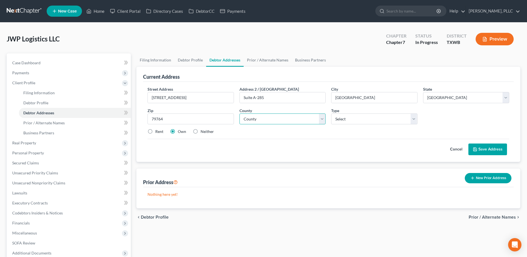
select select "67"
click at [240, 113] on select "County Anderson County Andrews County Angelina County Aransas County Archer Cou…" at bounding box center [283, 118] width 86 height 11
click at [417, 119] on select "Select Business Mailing Location of Assets" at bounding box center [374, 118] width 86 height 11
select select "1"
click at [331, 113] on select "Select Business Mailing Location of Assets" at bounding box center [374, 118] width 86 height 11
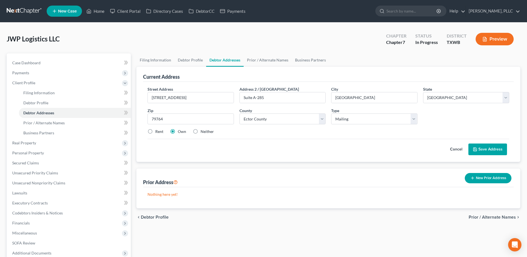
click at [201, 132] on label "Neither" at bounding box center [207, 132] width 13 height 6
click at [203, 132] on input "Neither" at bounding box center [205, 131] width 4 height 4
radio input "true"
click at [495, 149] on button "Save Address" at bounding box center [488, 149] width 39 height 12
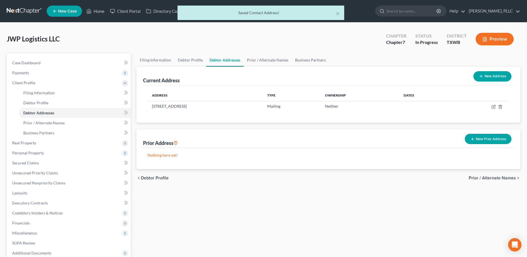
click at [495, 176] on span "Prior / Alternate Names" at bounding box center [492, 178] width 47 height 4
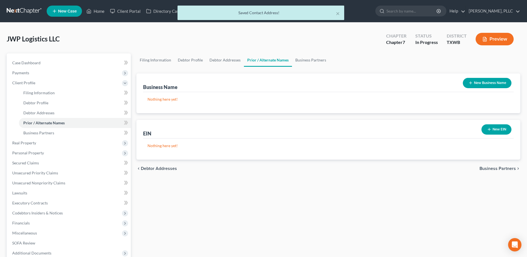
click at [497, 170] on span "Business Partners" at bounding box center [498, 168] width 36 height 4
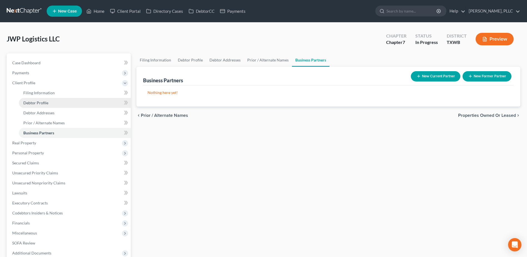
drag, startPoint x: 41, startPoint y: 102, endPoint x: 87, endPoint y: 103, distance: 46.4
click at [41, 102] on span "Debtor Profile" at bounding box center [35, 102] width 25 height 5
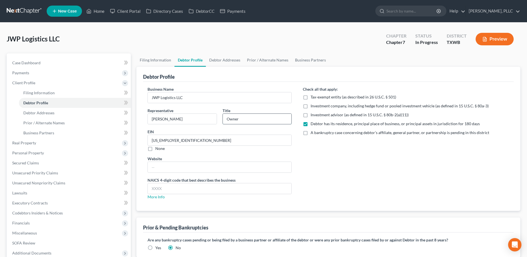
click at [250, 118] on input "Owner" at bounding box center [257, 119] width 69 height 11
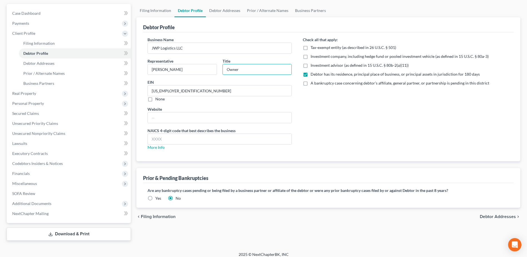
scroll to position [54, 0]
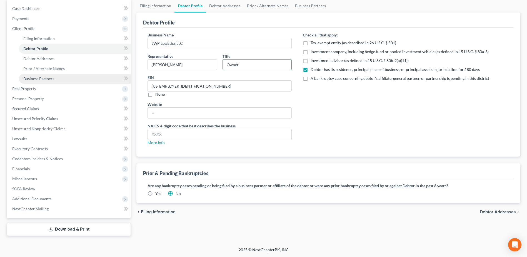
click at [43, 80] on span "Business Partners" at bounding box center [38, 78] width 31 height 5
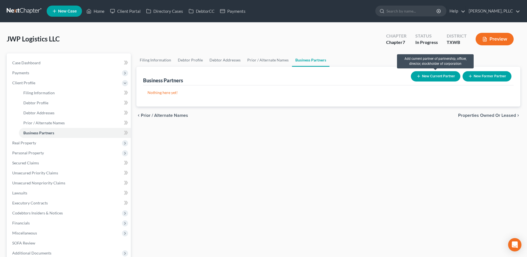
click at [440, 76] on button "New Current Partner" at bounding box center [435, 76] width 49 height 10
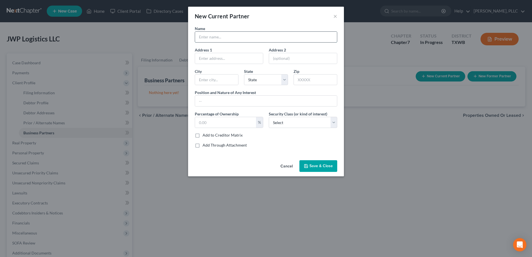
click at [229, 34] on input "text" at bounding box center [266, 37] width 142 height 11
type input "Jay Williams"
type input "Partner"
type input "45"
click at [334, 123] on select "Select Select Common Stockholder General Partner Limited Partner Managing Membe…" at bounding box center [303, 122] width 68 height 11
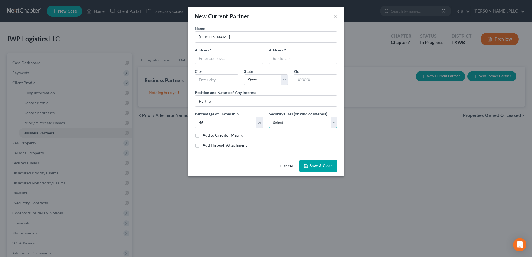
select select "1"
click at [269, 117] on select "Select Select Common Stockholder General Partner Limited Partner Managing Membe…" at bounding box center [303, 122] width 68 height 11
click at [218, 58] on input "text" at bounding box center [229, 58] width 68 height 11
click at [233, 60] on input "text" at bounding box center [229, 58] width 68 height 11
type input "1359 West University Blvd"
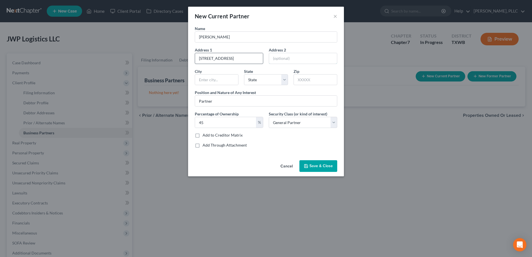
type input "Suite A-285"
type input "Odessa"
select select "45"
type input "79764"
click at [316, 166] on span "Save & Close" at bounding box center [320, 165] width 23 height 5
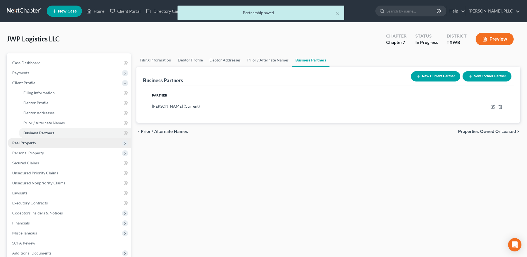
click at [27, 145] on span "Real Property" at bounding box center [24, 142] width 24 height 5
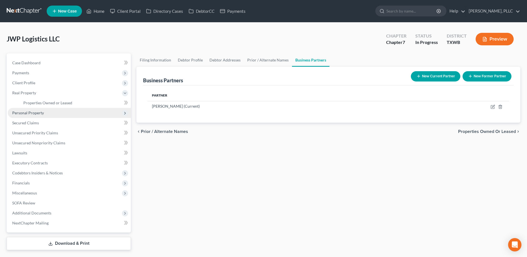
click at [27, 114] on span "Personal Property" at bounding box center [28, 112] width 32 height 5
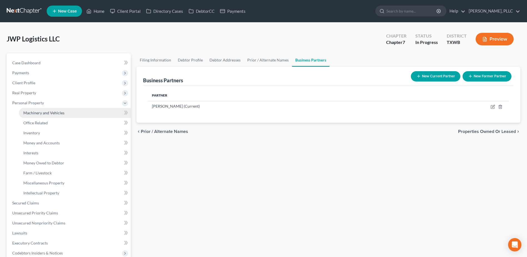
click at [34, 111] on span "Machinery and Vehicles" at bounding box center [43, 112] width 41 height 5
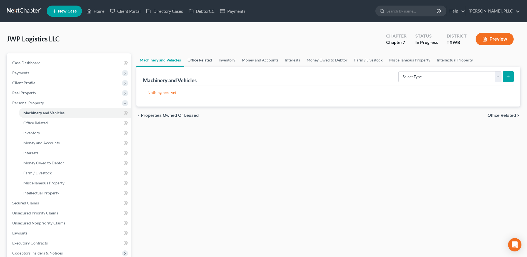
click at [208, 59] on link "Office Related" at bounding box center [199, 59] width 31 height 13
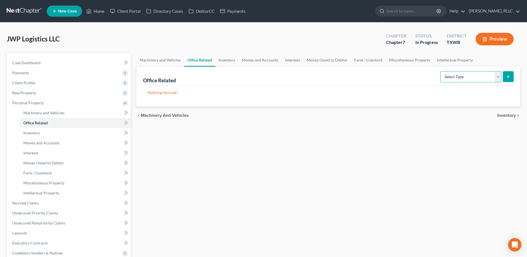
click at [500, 78] on select "Select Type Collectibles (A/B: 42) Office Equipment (A/B: 41) Office Fixtures (…" at bounding box center [471, 76] width 61 height 11
select select "equipment"
click at [441, 71] on select "Select Type Collectibles (A/B: 42) Office Equipment (A/B: 41) Office Fixtures (…" at bounding box center [471, 76] width 61 height 11
click at [509, 79] on icon "submit" at bounding box center [508, 77] width 4 height 4
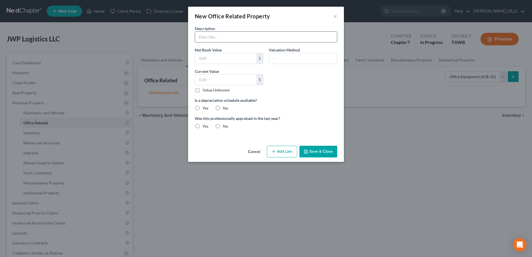
click at [227, 37] on input "text" at bounding box center [266, 37] width 142 height 11
type input "c"
type input "Computers, phones"
type input "15,000.00"
click at [223, 108] on label "No" at bounding box center [225, 108] width 5 height 6
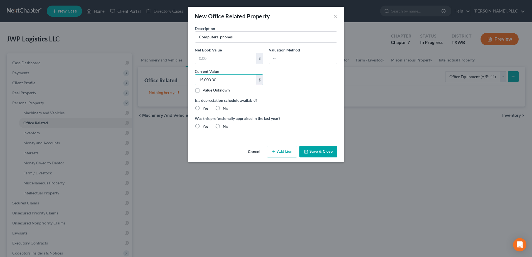
click at [225, 108] on input "No" at bounding box center [227, 107] width 4 height 4
radio input "true"
click at [223, 127] on label "No" at bounding box center [225, 126] width 5 height 6
click at [225, 127] on input "No" at bounding box center [227, 125] width 4 height 4
radio input "true"
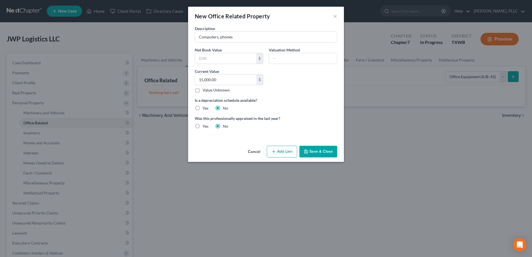
click at [318, 151] on button "Save & Close" at bounding box center [318, 152] width 38 height 12
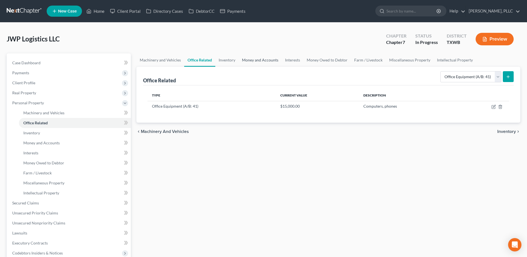
click at [252, 59] on link "Money and Accounts" at bounding box center [260, 59] width 43 height 13
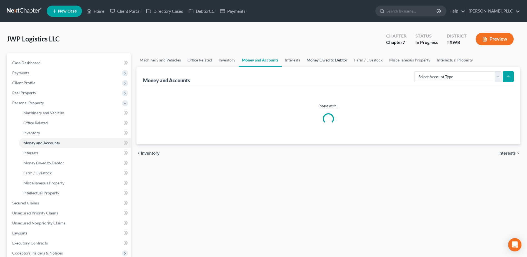
click at [328, 60] on link "Money Owed to Debtor" at bounding box center [328, 59] width 48 height 13
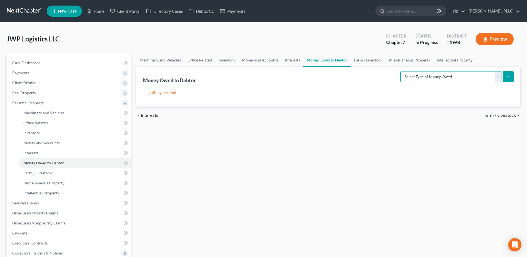
click at [496, 76] on select "Select Type of Money Owed Accounts Receivable (A/B: 11) Causes of Action Agains…" at bounding box center [451, 76] width 101 height 11
select select "accounts_receivable"
click at [402, 71] on select "Select Type of Money Owed Accounts Receivable (A/B: 11) Causes of Action Agains…" at bounding box center [451, 76] width 101 height 11
click at [505, 75] on button "submit" at bounding box center [508, 76] width 11 height 11
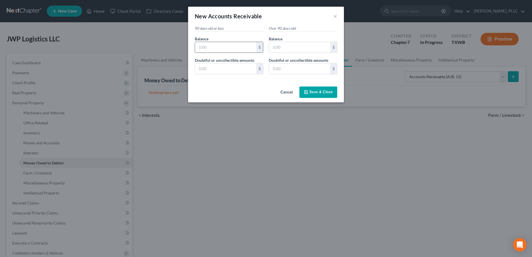
click at [223, 48] on input "text" at bounding box center [225, 47] width 61 height 11
type input "2,500.00"
click at [327, 90] on span "Save & Close" at bounding box center [320, 92] width 23 height 5
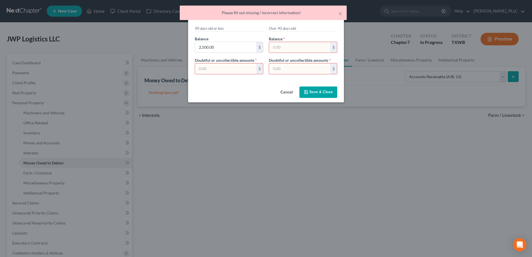
click at [233, 69] on input "text" at bounding box center [225, 68] width 61 height 11
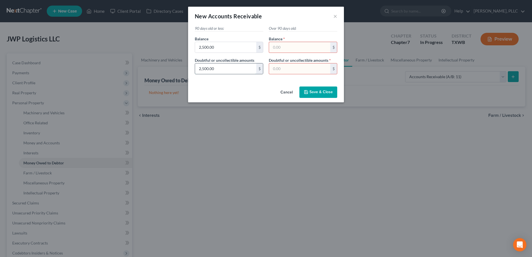
type input "2,500.00"
type input "0.00"
click at [319, 92] on span "Save & Close" at bounding box center [320, 92] width 23 height 5
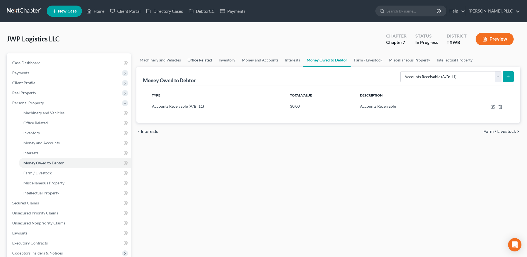
click at [199, 59] on link "Office Related" at bounding box center [199, 59] width 31 height 13
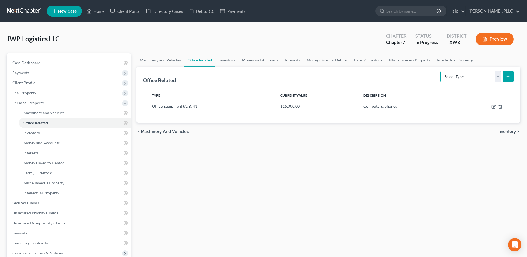
click at [498, 78] on select "Select Type Collectibles (A/B: 42) Office Equipment (A/B: 41) Office Fixtures (…" at bounding box center [471, 76] width 61 height 11
click at [162, 60] on link "Machinery and Vehicles" at bounding box center [161, 59] width 48 height 13
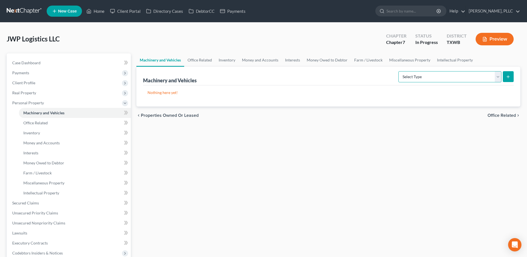
click at [497, 78] on select "Select Type Aircraft (A/B: 49) Other Machinery, Fixtures and Equipment (A/B: 50…" at bounding box center [450, 76] width 103 height 11
click at [231, 60] on link "Inventory" at bounding box center [226, 59] width 23 height 13
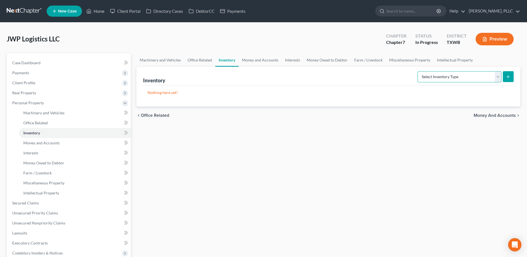
click at [497, 79] on select "Select Inventory Type Finished Goods (A/B: 21) Other Inventory or Supplies (A/B…" at bounding box center [460, 76] width 84 height 11
select select "other"
click at [418, 71] on select "Select Inventory Type Finished Goods (A/B: 21) Other Inventory or Supplies (A/B…" at bounding box center [460, 76] width 84 height 11
click at [507, 78] on icon "submit" at bounding box center [508, 77] width 4 height 4
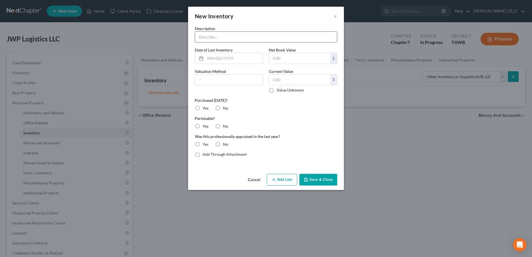
click at [227, 41] on input "text" at bounding box center [266, 37] width 142 height 11
type input "S"
type input "Uniforms, safety equipment"
type input "07/09/2025"
type input "12,000.00"
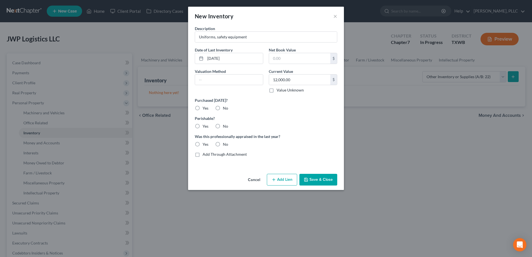
click at [223, 109] on label "No" at bounding box center [225, 108] width 5 height 6
click at [225, 109] on input "No" at bounding box center [227, 107] width 4 height 4
radio input "true"
click at [223, 127] on label "No" at bounding box center [225, 126] width 5 height 6
click at [225, 127] on input "No" at bounding box center [227, 125] width 4 height 4
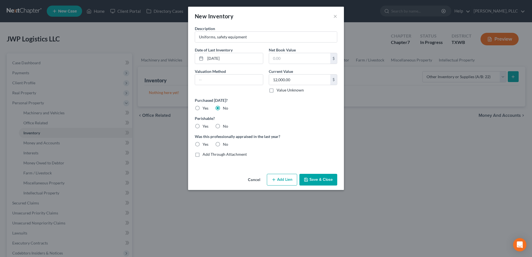
radio input "true"
click at [223, 145] on label "No" at bounding box center [225, 145] width 5 height 6
click at [225, 145] on input "No" at bounding box center [227, 144] width 4 height 4
radio input "true"
click at [326, 177] on button "Save & Close" at bounding box center [318, 180] width 38 height 12
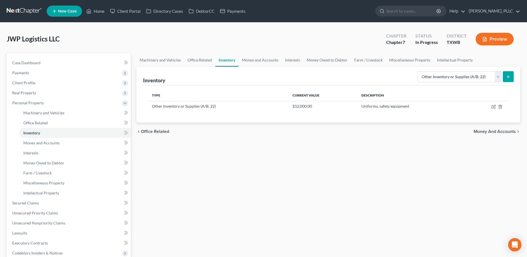
click at [509, 133] on span "Money and Accounts" at bounding box center [495, 131] width 42 height 4
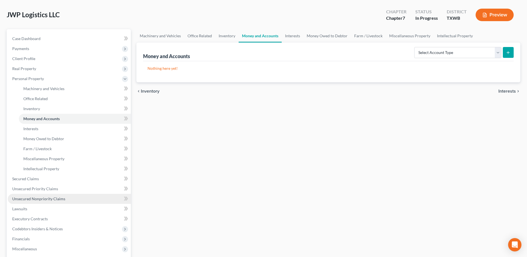
scroll to position [56, 0]
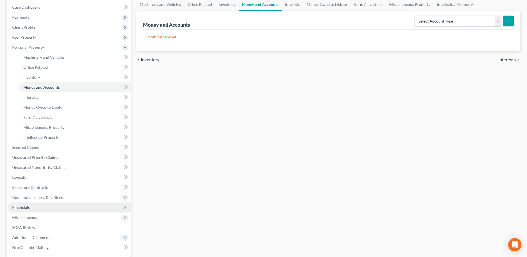
click at [24, 210] on span "Financials" at bounding box center [69, 207] width 123 height 10
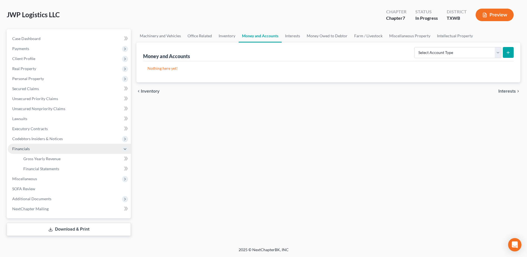
scroll to position [24, 0]
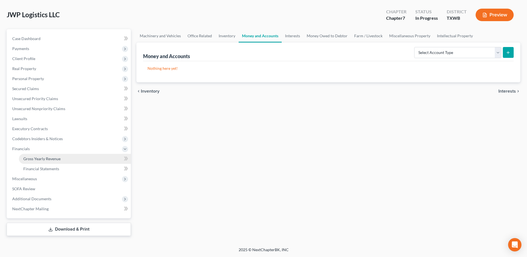
click at [34, 160] on span "Gross Yearly Revenue" at bounding box center [41, 158] width 37 height 5
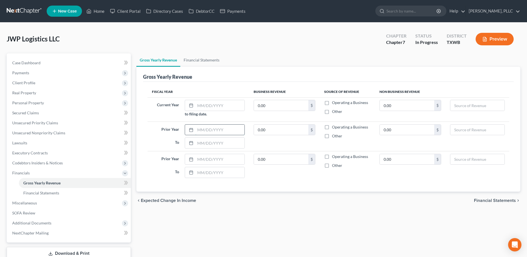
click at [211, 133] on input "text" at bounding box center [219, 130] width 49 height 11
type input "01/02/2024"
type input "12/31/2024"
click at [332, 127] on label "Operating a Business" at bounding box center [350, 127] width 36 height 6
click at [335, 127] on input "Operating a Business" at bounding box center [337, 126] width 4 height 4
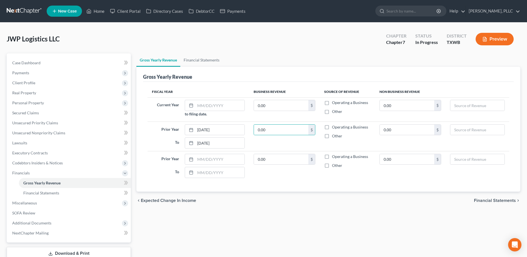
checkbox input "true"
click at [272, 131] on input "0.00" at bounding box center [281, 130] width 54 height 11
drag, startPoint x: 267, startPoint y: 126, endPoint x: 243, endPoint y: 125, distance: 23.9
click at [243, 125] on tr "Prior Year 01/02/2024 To 12/31/2024 5,337,724.00 $ Operating a Business Other 0…" at bounding box center [329, 136] width 362 height 29
type input "147,545.00"
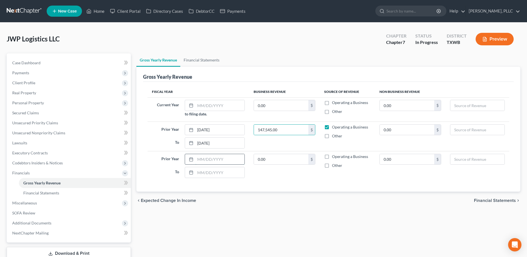
click at [207, 161] on input "text" at bounding box center [219, 159] width 49 height 11
type input "01/01/2023"
type input "12/31/2023"
click at [208, 130] on input "01/02/2024" at bounding box center [219, 130] width 49 height 11
type input "01/01/2024"
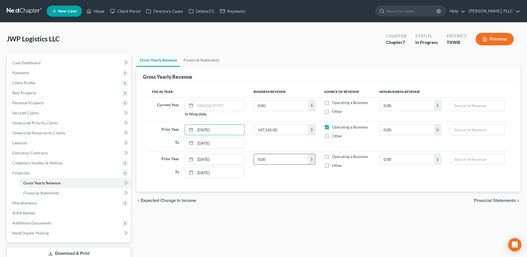
click at [284, 161] on input "0.00" at bounding box center [281, 159] width 54 height 11
type input "85,389.00"
click at [332, 157] on label "Operating a Business" at bounding box center [350, 157] width 36 height 6
click at [335, 157] on input "Operating a Business" at bounding box center [337, 156] width 4 height 4
checkbox input "true"
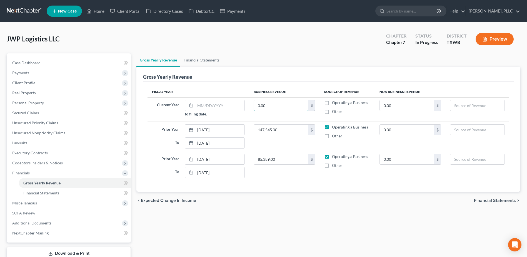
click at [291, 105] on input "0.00" at bounding box center [281, 105] width 54 height 11
click at [496, 198] on span "Financial Statements" at bounding box center [495, 200] width 42 height 4
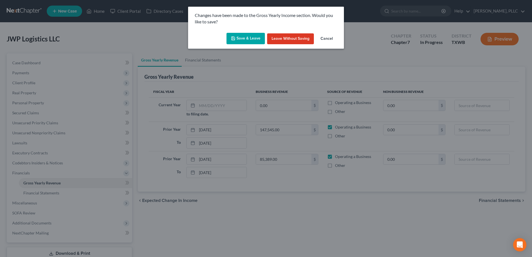
click at [242, 39] on button "Save & Leave" at bounding box center [245, 39] width 38 height 12
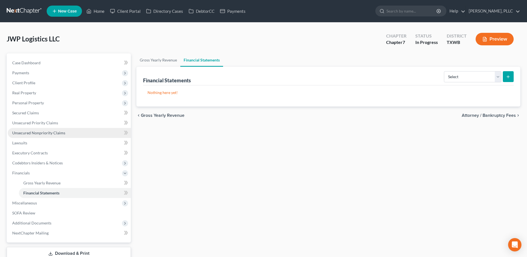
click at [61, 133] on span "Unsecured Nonpriority Claims" at bounding box center [38, 132] width 53 height 5
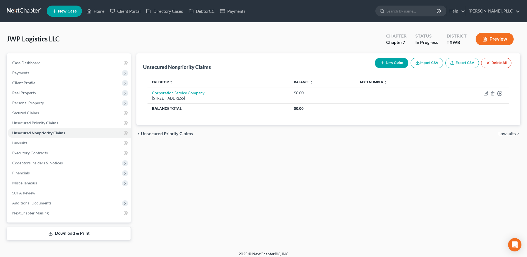
click at [390, 64] on button "New Claim" at bounding box center [392, 63] width 34 height 10
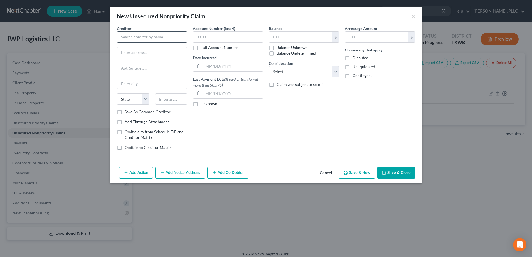
click at [163, 40] on div "Creditor *" at bounding box center [152, 34] width 70 height 17
click at [164, 36] on input "text" at bounding box center [152, 36] width 70 height 11
type input "American Express"
click at [160, 45] on div "American Express" at bounding box center [150, 47] width 58 height 6
type input "PO Box 981535"
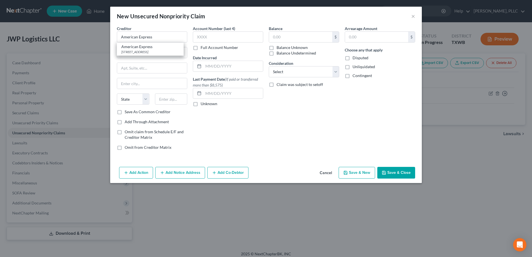
type input "El Paso"
select select "45"
type input "79998-1535"
click at [291, 39] on input "text" at bounding box center [300, 37] width 63 height 11
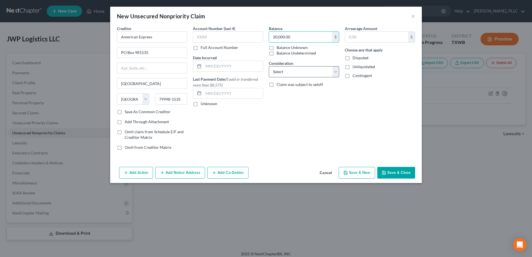
type input "20,000.00"
click at [336, 74] on select "Select Cable / Satellite Services Collection Agency Credit Card Debt Debt Couns…" at bounding box center [304, 71] width 70 height 11
select select "2"
click at [269, 66] on select "Select Cable / Satellite Services Collection Agency Credit Card Debt Debt Couns…" at bounding box center [304, 71] width 70 height 11
click at [224, 173] on button "Add Co-Debtor" at bounding box center [227, 173] width 41 height 12
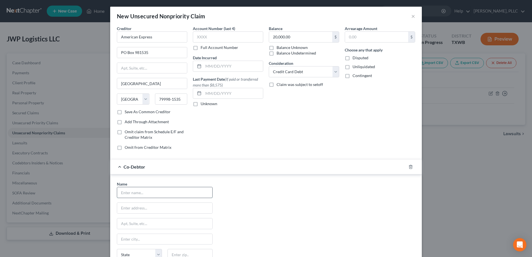
click at [145, 194] on input "text" at bounding box center [164, 192] width 95 height 11
type input "Jake Clay"
click at [149, 212] on input "text" at bounding box center [164, 208] width 95 height 11
type input "6718 Victoria"
type input "[GEOGRAPHIC_DATA]"
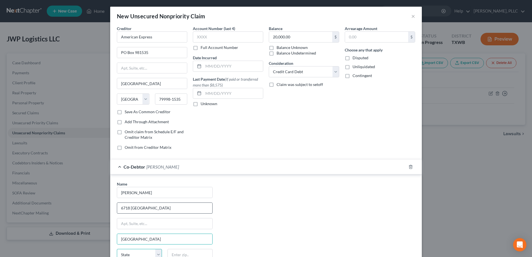
scroll to position [3, 0]
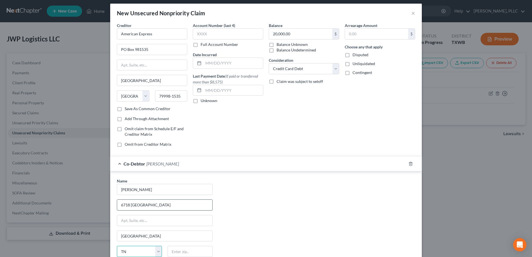
select select "45"
type input "75209"
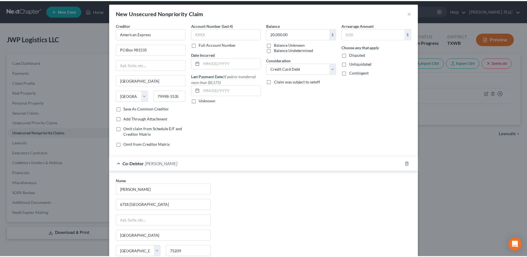
scroll to position [63, 0]
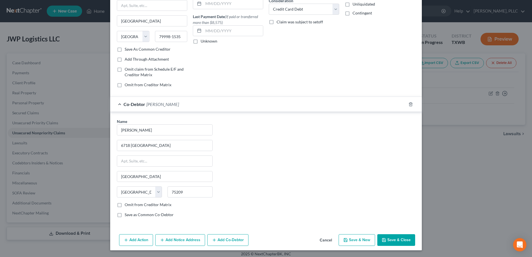
drag, startPoint x: 390, startPoint y: 235, endPoint x: 222, endPoint y: 215, distance: 168.8
click at [390, 235] on button "Save & Close" at bounding box center [396, 240] width 38 height 12
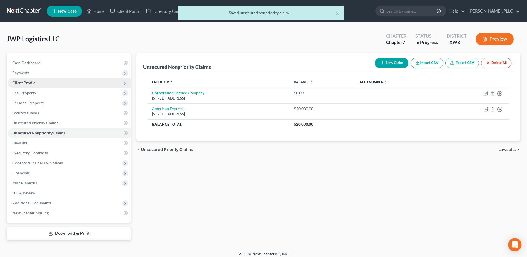
click at [25, 82] on span "Client Profile" at bounding box center [23, 82] width 23 height 5
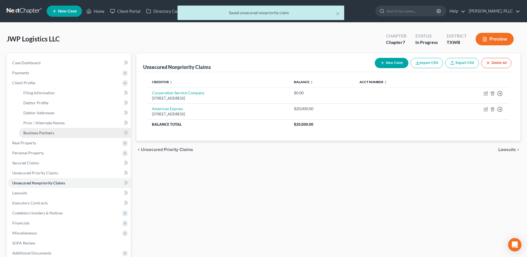
click at [38, 132] on span "Business Partners" at bounding box center [38, 132] width 31 height 5
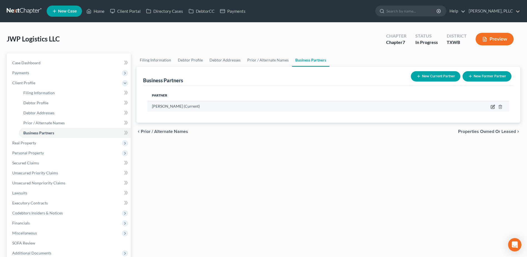
click at [493, 108] on icon "button" at bounding box center [493, 107] width 4 height 4
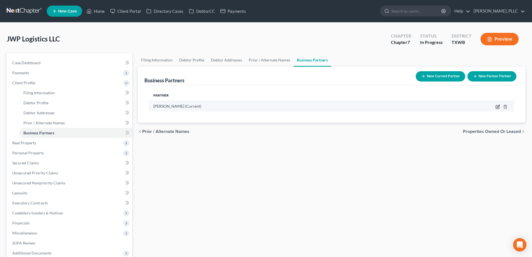
select select "45"
select select "1"
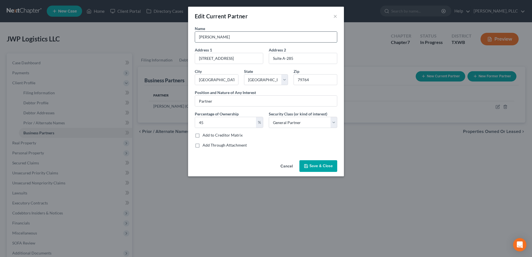
click at [204, 38] on input "Jay Williams" at bounding box center [266, 37] width 142 height 11
type input "Jundi Williams"
drag, startPoint x: 252, startPoint y: 56, endPoint x: 179, endPoint y: 51, distance: 73.3
click at [180, 51] on div "Edit Current Partner × Name Jundi Williams Address 1 1359 West University Blvd …" at bounding box center [266, 128] width 532 height 257
type input "12420 Tamarind Court"
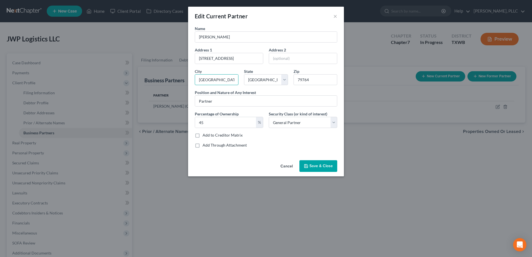
type input "Jacksonville"
select select "9"
type input "32225"
click at [318, 164] on span "Save & Close" at bounding box center [320, 165] width 23 height 5
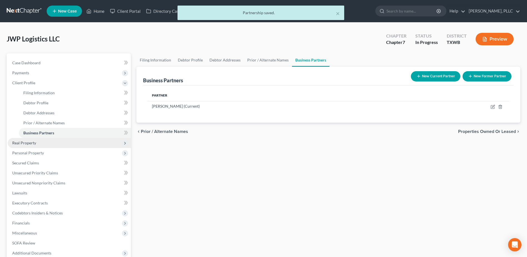
click at [23, 142] on span "Real Property" at bounding box center [24, 142] width 24 height 5
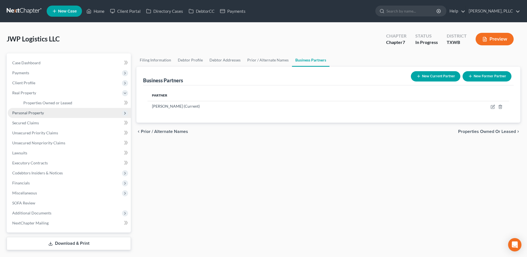
click at [26, 114] on span "Personal Property" at bounding box center [28, 112] width 32 height 5
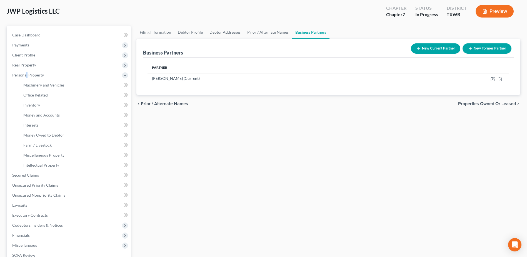
scroll to position [56, 0]
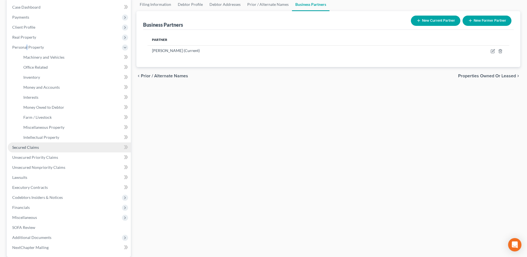
click at [34, 146] on span "Secured Claims" at bounding box center [25, 147] width 27 height 5
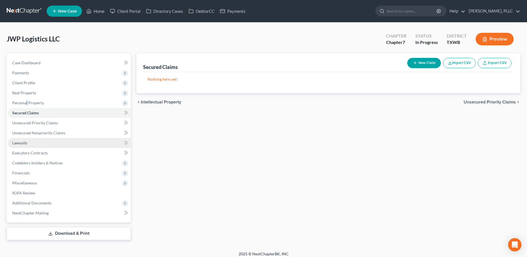
click at [34, 125] on span "Unsecured Priority Claims" at bounding box center [35, 122] width 46 height 5
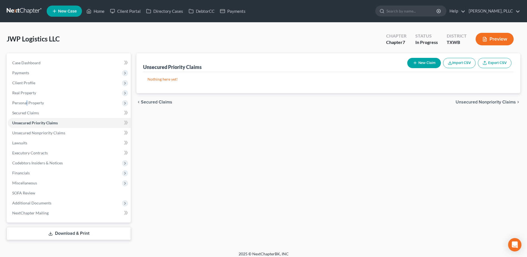
click at [51, 133] on span "Unsecured Nonpriority Claims" at bounding box center [38, 132] width 53 height 5
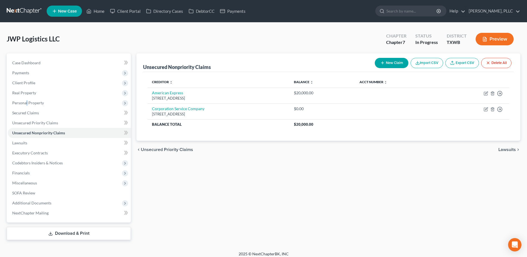
click at [397, 60] on button "New Claim" at bounding box center [392, 63] width 34 height 10
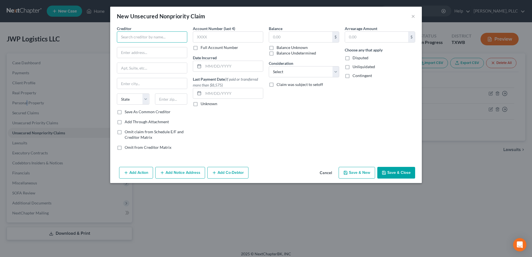
click at [158, 36] on input "text" at bounding box center [152, 36] width 70 height 11
click at [158, 36] on input "American Express" at bounding box center [152, 36] width 70 height 11
type input "American Express"
click at [155, 46] on div "American Express" at bounding box center [150, 47] width 58 height 6
type input "PO Box 981535"
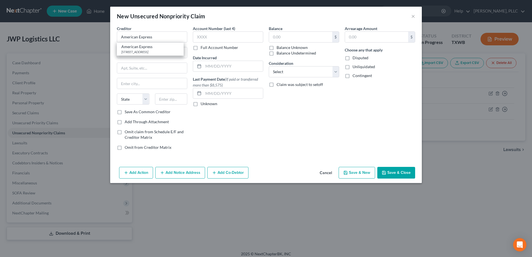
type input "El Paso"
select select "45"
type input "79998-1535"
click at [292, 40] on input "text" at bounding box center [300, 37] width 63 height 11
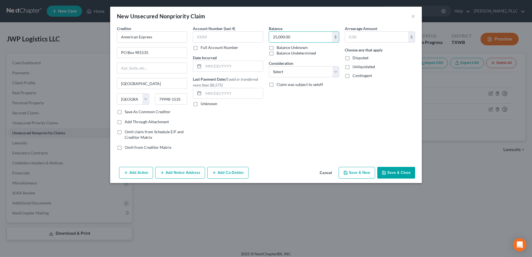
type input "25,000.00"
click at [234, 172] on button "Add Co-Debtor" at bounding box center [227, 173] width 41 height 12
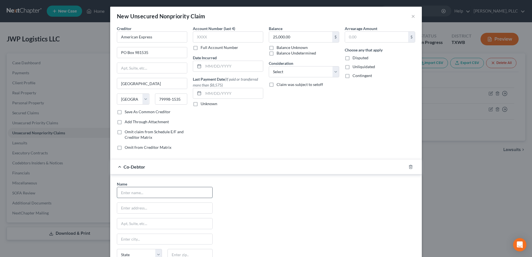
click at [165, 193] on input "text" at bounding box center [164, 192] width 95 height 11
type input "Jake Clay"
type input "6718 Victoria"
type input "[GEOGRAPHIC_DATA]"
type input "75209"
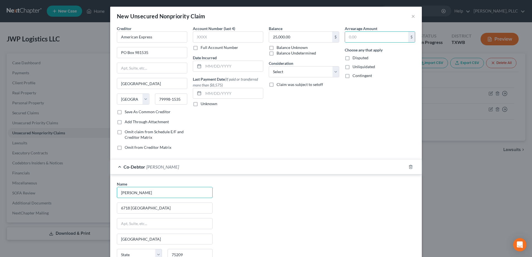
select select "45"
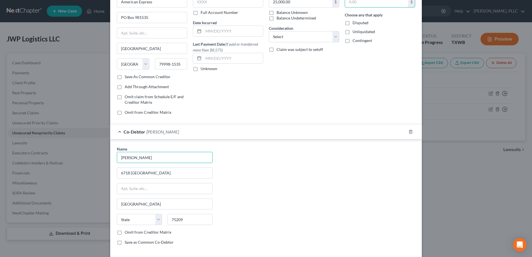
scroll to position [56, 0]
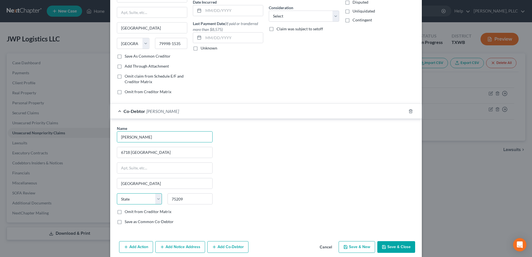
click at [134, 198] on select "State [US_STATE] AK AR AZ CA CO CT DE DC [GEOGRAPHIC_DATA] [GEOGRAPHIC_DATA] GU…" at bounding box center [139, 198] width 45 height 11
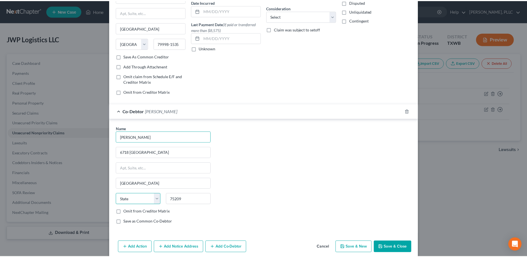
scroll to position [63, 0]
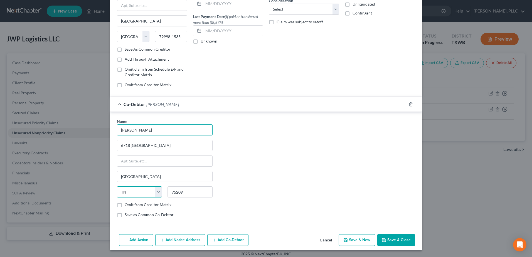
select select "45"
click at [398, 237] on button "Save & Close" at bounding box center [396, 240] width 38 height 12
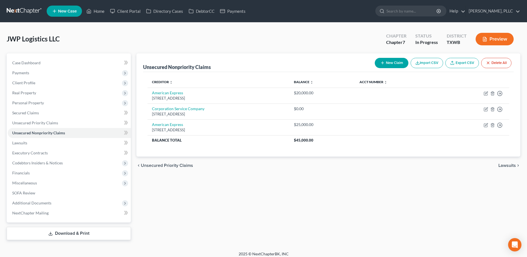
click at [383, 63] on icon "button" at bounding box center [383, 63] width 4 height 4
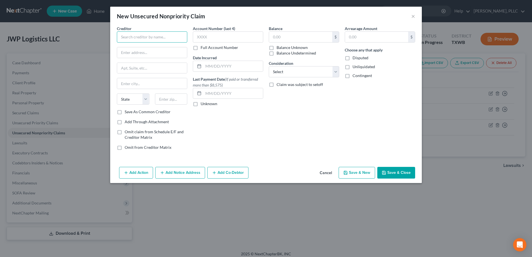
click at [144, 35] on input "text" at bounding box center [152, 36] width 70 height 11
type input "W"
drag, startPoint x: 163, startPoint y: 40, endPoint x: 112, endPoint y: 36, distance: 51.3
click at [112, 36] on div "Creditor * Enterprise Rental Cars State AL AK AR AZ CA CO CT DE DC FL GA GU HI …" at bounding box center [265, 95] width 311 height 139
type input "Enterprise Rental Cars"
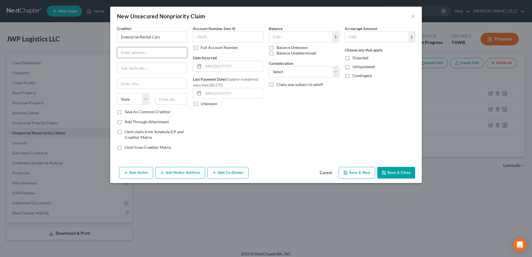
click at [144, 53] on input "text" at bounding box center [152, 52] width 70 height 11
paste input "600 Corporate Park Drive"
type input "600 Corporate Park Drive"
type input "Saint Louis"
select select "26"
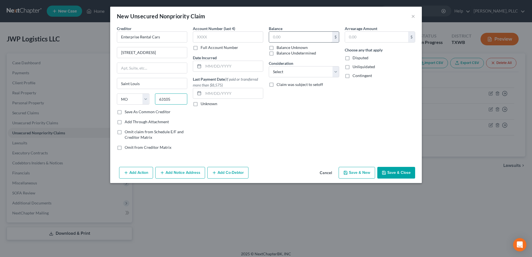
type input "63105"
click at [299, 36] on input "text" at bounding box center [300, 37] width 63 height 11
type input "150,000.00"
click at [409, 171] on button "Save & Close" at bounding box center [396, 173] width 38 height 12
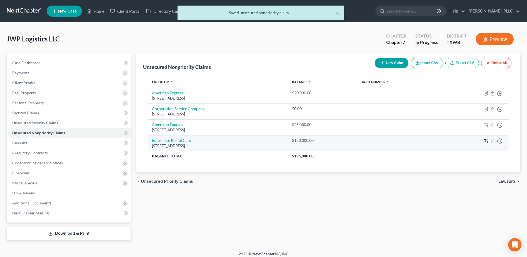
click at [484, 141] on icon "button" at bounding box center [485, 140] width 3 height 3
select select "26"
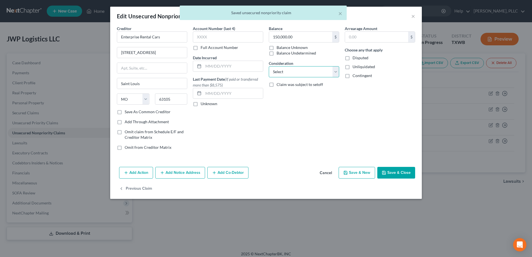
click at [335, 73] on select "Select Cable / Satellite Services Collection Agency Credit Card Debt Debt Couns…" at bounding box center [304, 71] width 70 height 11
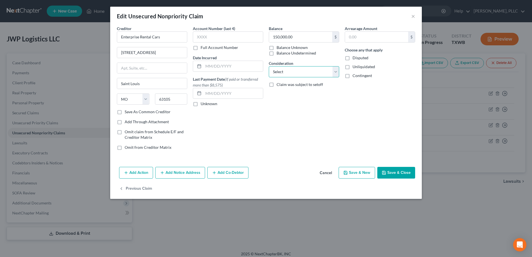
select select "15"
click at [269, 66] on select "Select Cable / Satellite Services Collection Agency Credit Card Debt Debt Couns…" at bounding box center [304, 71] width 70 height 11
click at [399, 176] on button "Save & Close" at bounding box center [396, 173] width 38 height 12
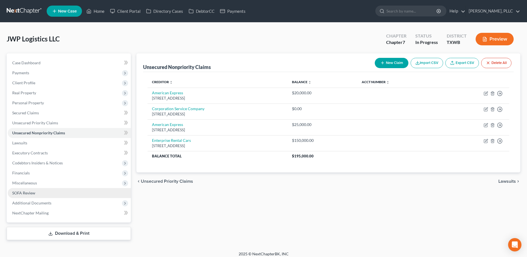
click at [31, 192] on span "SOFA Review" at bounding box center [23, 192] width 23 height 5
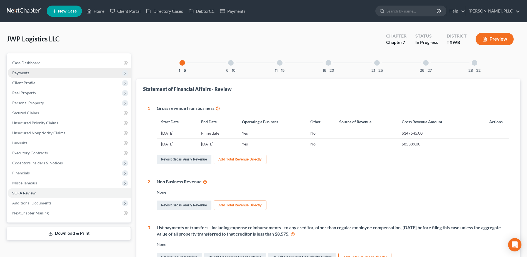
click at [26, 70] on span "Payments" at bounding box center [20, 72] width 17 height 5
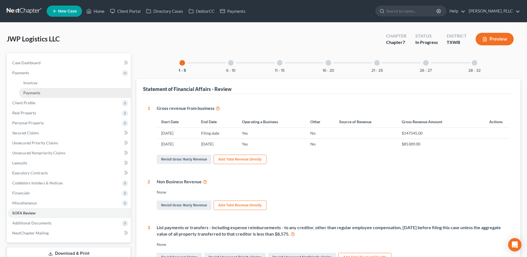
click at [33, 93] on span "Payments" at bounding box center [31, 92] width 17 height 5
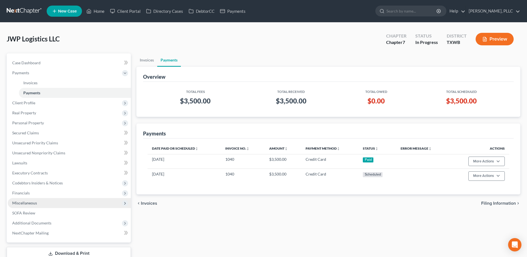
click at [30, 203] on span "Miscellaneous" at bounding box center [24, 202] width 25 height 5
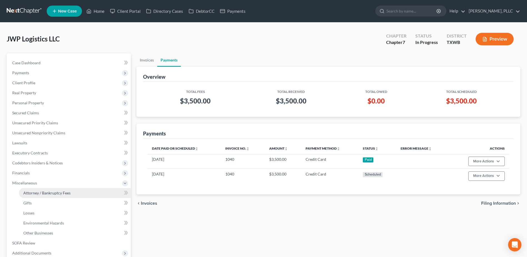
click at [51, 196] on link "Attorney / Bankruptcy Fees" at bounding box center [75, 193] width 112 height 10
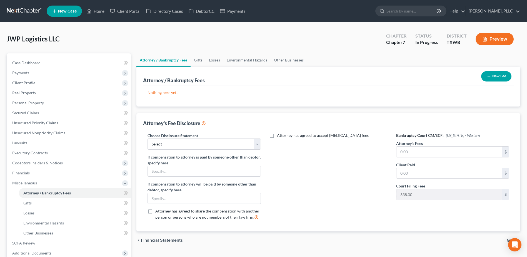
click at [505, 74] on button "New Fee" at bounding box center [497, 76] width 30 height 10
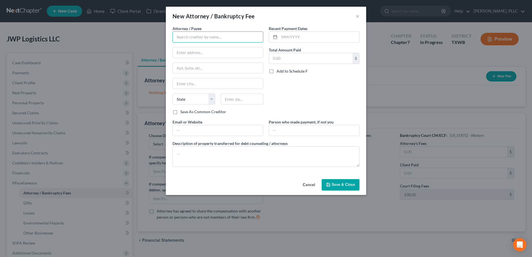
click at [216, 35] on input "text" at bounding box center [217, 36] width 91 height 11
type input "g"
click at [196, 46] on div "Guy Harvey Holman" at bounding box center [206, 47] width 58 height 6
type input "Guy Harvey Holman"
type input "8330 Lyndon B Johnson Fwy"
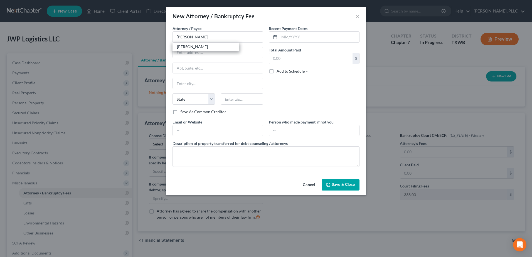
type input "Ste 445"
type input "[GEOGRAPHIC_DATA]"
select select "45"
type input "75243"
click at [214, 37] on input "Guy Harvey Holman" at bounding box center [217, 36] width 91 height 11
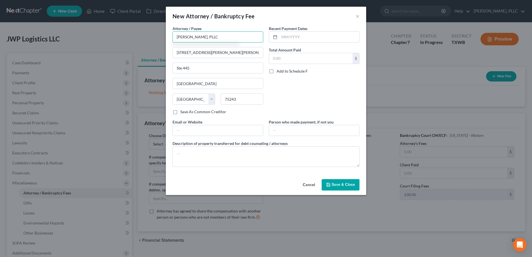
type input "[PERSON_NAME], PLLC"
click at [309, 37] on input "text" at bounding box center [319, 37] width 80 height 11
type input "09/2025"
type input "3,500.00"
click at [323, 129] on input "text" at bounding box center [314, 130] width 90 height 11
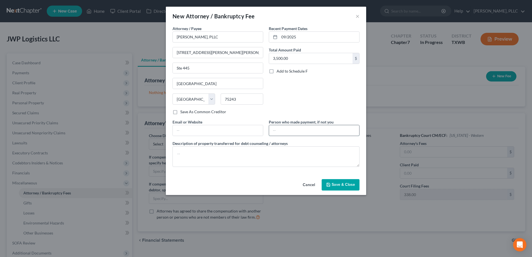
type input "Business"
click at [213, 148] on textarea at bounding box center [265, 156] width 187 height 21
paste textarea "(Cash payment for bankruptcy legal services incl $338.00 court filing fee, $50.…"
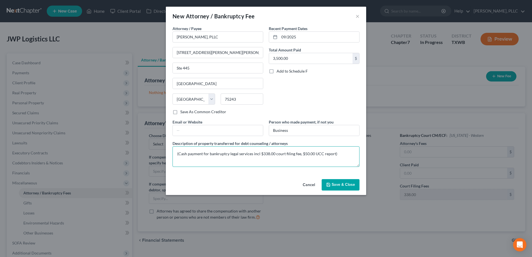
type textarea "(Cash payment for bankruptcy legal services incl $338.00 court filing fee, $50.…"
click at [345, 182] on span "Save & Close" at bounding box center [342, 184] width 23 height 5
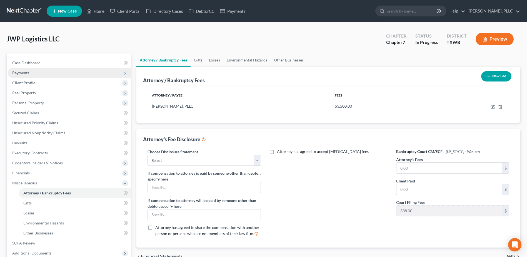
click at [28, 73] on span "Payments" at bounding box center [20, 72] width 17 height 5
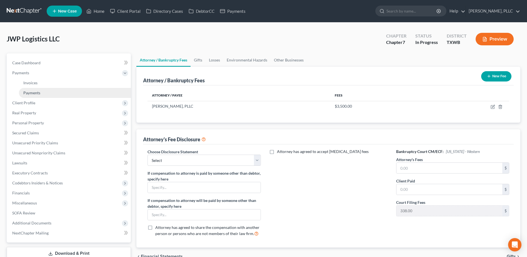
click at [28, 90] on link "Payments" at bounding box center [75, 93] width 112 height 10
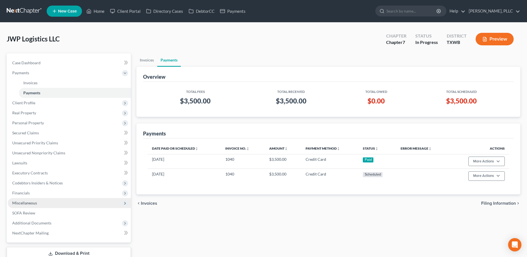
click at [28, 201] on span "Miscellaneous" at bounding box center [24, 202] width 25 height 5
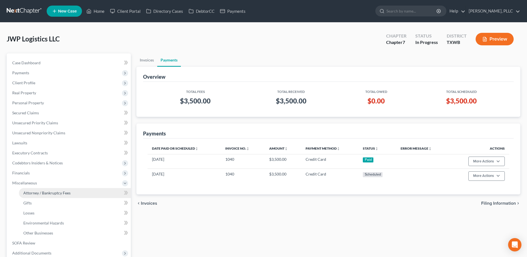
click at [37, 192] on span "Attorney / Bankruptcy Fees" at bounding box center [46, 192] width 47 height 5
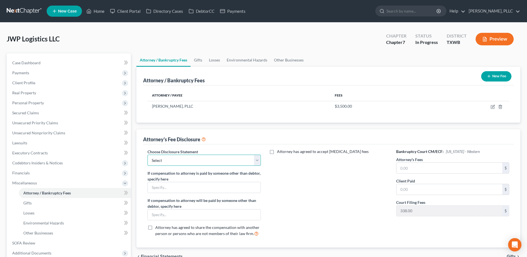
click at [256, 158] on select "Select Fee Disclosure Supplement" at bounding box center [204, 160] width 113 height 11
select select "0"
click at [148, 155] on select "Select Fee Disclosure Supplement" at bounding box center [204, 160] width 113 height 11
click at [441, 170] on input "text" at bounding box center [450, 168] width 106 height 11
type input "3,112.0"
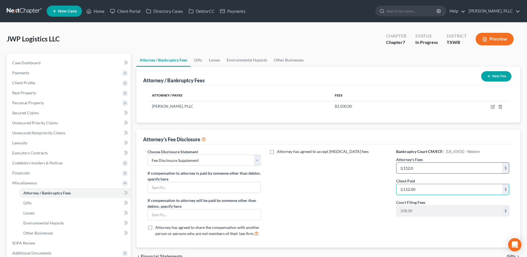
type input "3,112.00"
click at [455, 171] on input "3,112.0" at bounding box center [450, 168] width 106 height 11
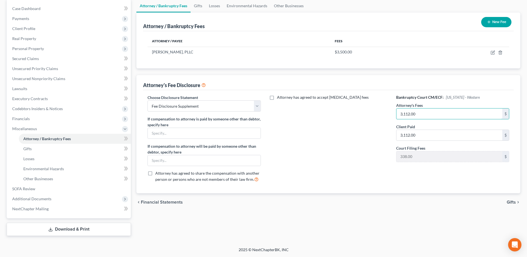
type input "3,112.00"
click at [512, 204] on span "Gifts" at bounding box center [511, 202] width 9 height 4
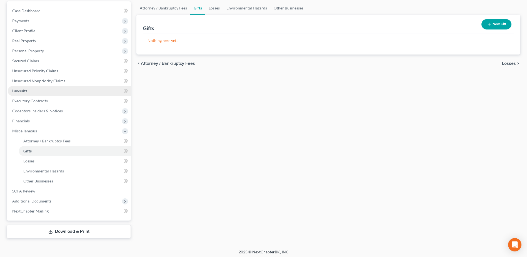
scroll to position [54, 0]
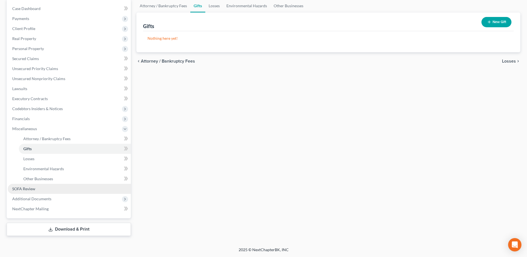
click at [24, 187] on span "SOFA Review" at bounding box center [23, 188] width 23 height 5
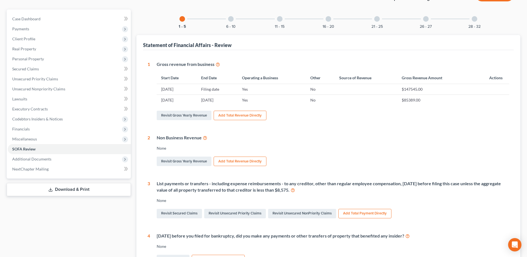
scroll to position [24, 0]
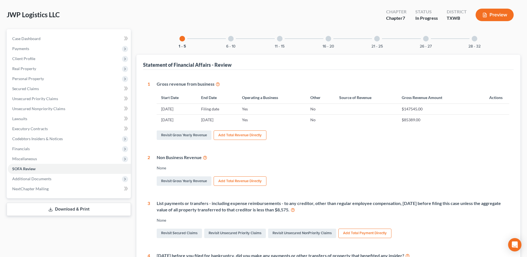
click at [230, 38] on div at bounding box center [231, 39] width 6 height 6
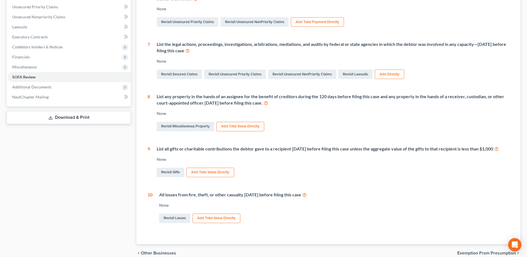
scroll to position [37, 0]
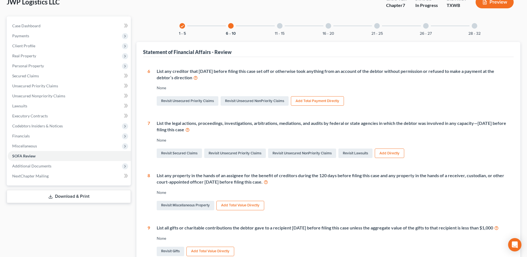
click at [279, 25] on div at bounding box center [280, 26] width 6 height 6
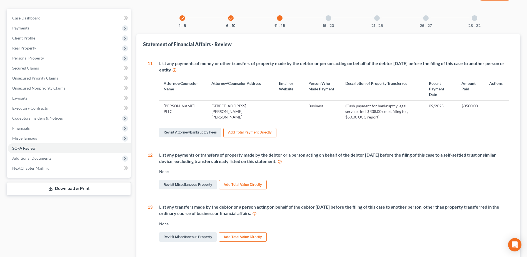
scroll to position [0, 0]
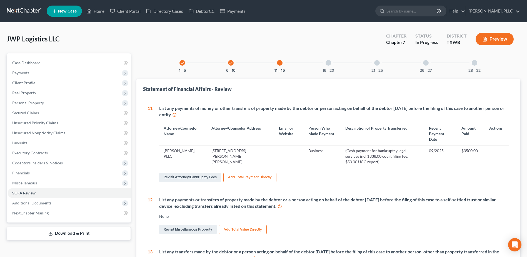
click at [330, 62] on div at bounding box center [329, 63] width 6 height 6
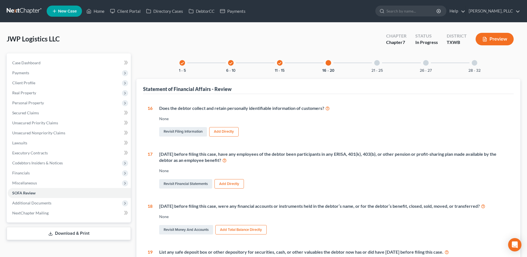
click at [373, 62] on div "21 - 25" at bounding box center [377, 62] width 19 height 19
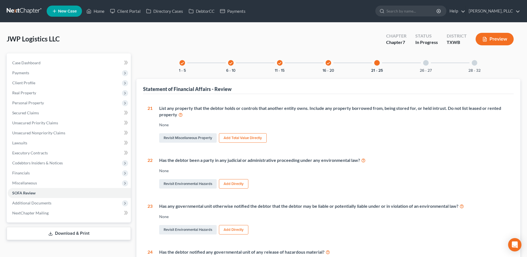
click at [425, 62] on div at bounding box center [426, 63] width 6 height 6
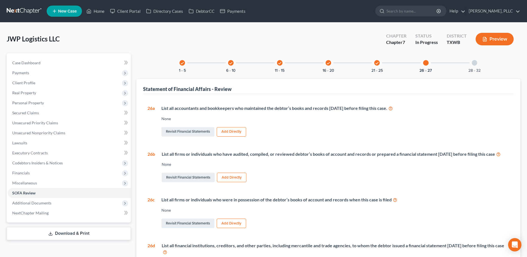
click at [474, 65] on div at bounding box center [475, 63] width 6 height 6
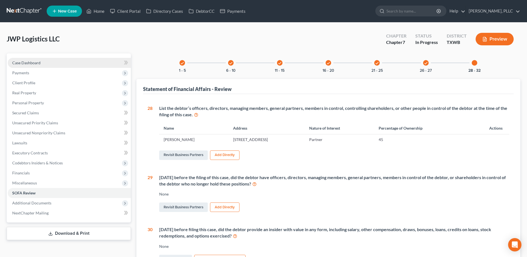
click at [29, 63] on span "Case Dashboard" at bounding box center [26, 62] width 28 height 5
select select "3"
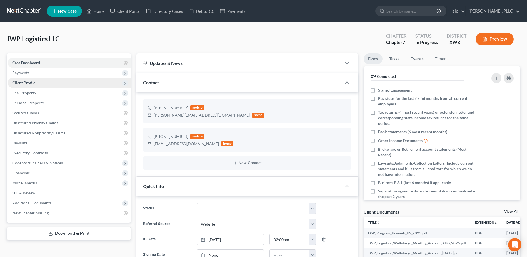
click at [23, 85] on span "Client Profile" at bounding box center [23, 82] width 23 height 5
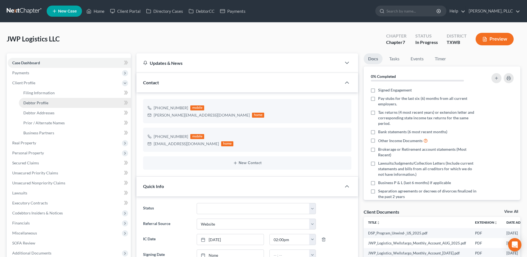
click at [48, 103] on span "Debtor Profile" at bounding box center [35, 102] width 25 height 5
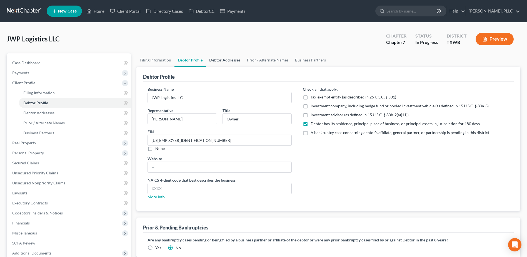
click at [221, 60] on link "Debtor Addresses" at bounding box center [225, 59] width 38 height 13
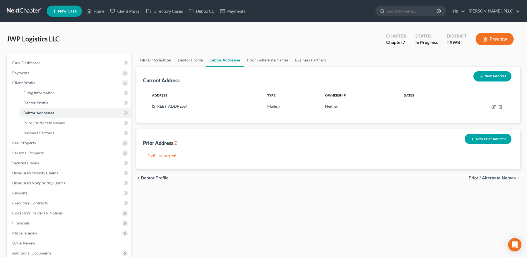
click at [158, 60] on link "Filing Information" at bounding box center [156, 59] width 38 height 13
select select "1"
select select "0"
select select "80"
select select "3"
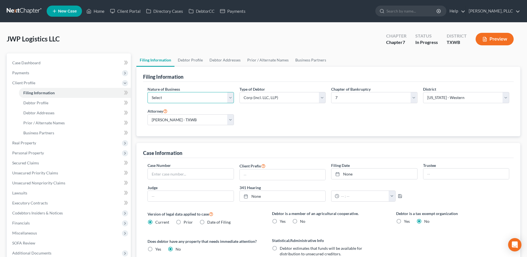
click at [233, 100] on select "Select Clearing Bank Commodity Broker Health Care Business Other Railroad Singl…" at bounding box center [191, 97] width 86 height 11
click at [231, 99] on select "Select Clearing Bank Commodity Broker Health Care Business Other Railroad Singl…" at bounding box center [191, 97] width 86 height 11
select select "3"
click at [148, 92] on select "Select Clearing Bank Commodity Broker Health Care Business Other Railroad Singl…" at bounding box center [191, 97] width 86 height 11
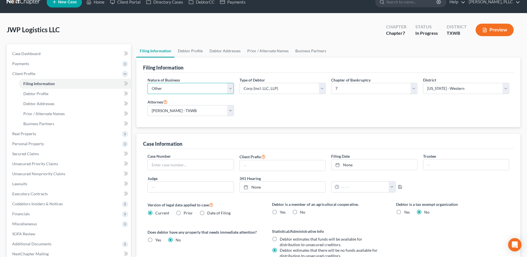
scroll to position [90, 0]
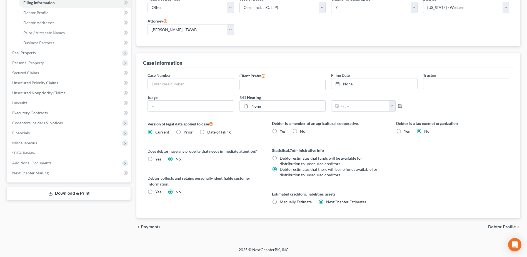
click at [501, 226] on span "Debtor Profile" at bounding box center [503, 227] width 28 height 4
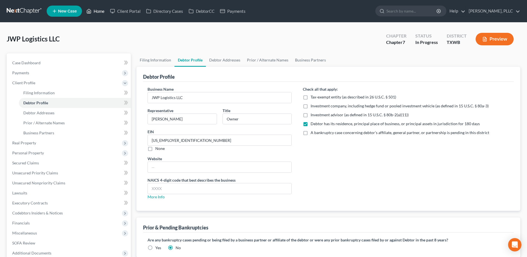
click at [100, 12] on link "Home" at bounding box center [96, 11] width 24 height 10
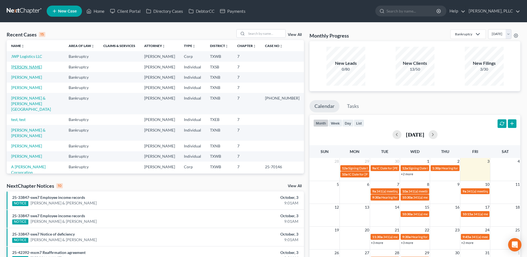
click at [23, 66] on link "[PERSON_NAME]" at bounding box center [26, 67] width 31 height 5
select select "4"
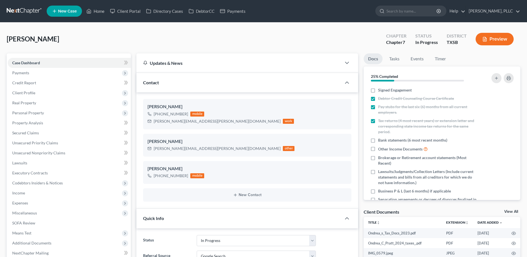
select select "13"
select select "4"
click at [99, 13] on link "Home" at bounding box center [96, 11] width 24 height 10
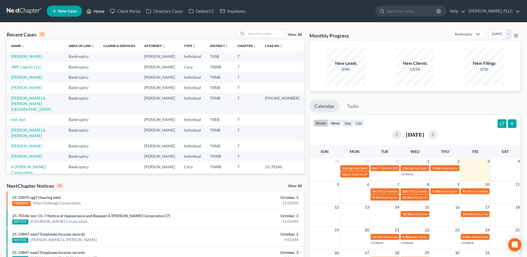
click at [84, 6] on link "Home" at bounding box center [96, 11] width 24 height 10
click at [259, 31] on input "search" at bounding box center [266, 33] width 39 height 8
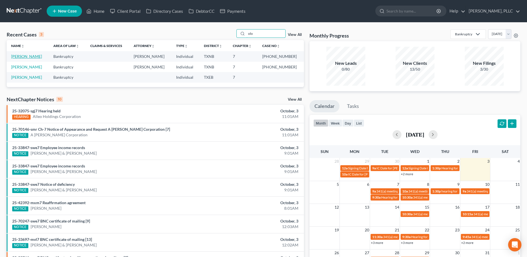
type input "olo"
click at [26, 58] on link "[PERSON_NAME]" at bounding box center [26, 56] width 31 height 5
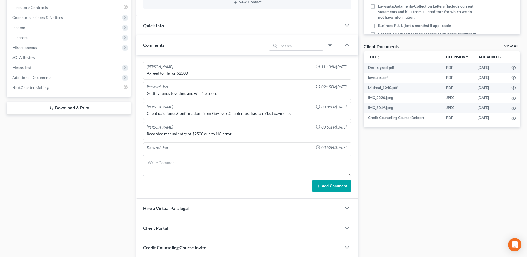
scroll to position [577, 0]
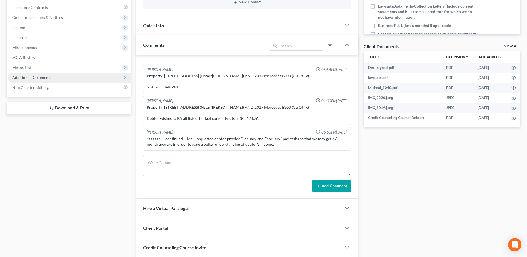
click at [31, 80] on span "Additional Documents" at bounding box center [69, 78] width 123 height 10
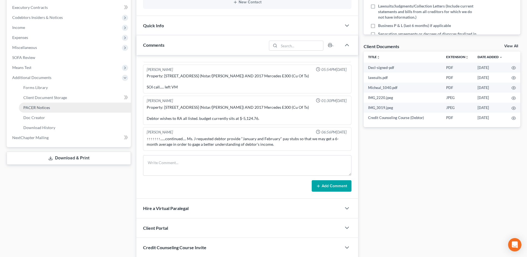
click at [35, 112] on link "PACER Notices" at bounding box center [75, 108] width 112 height 10
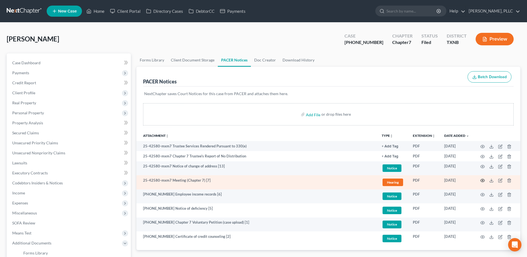
click at [484, 181] on circle "button" at bounding box center [482, 180] width 1 height 1
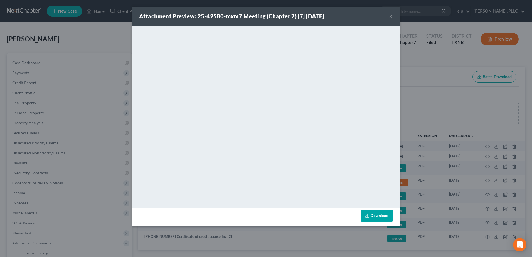
click at [390, 14] on button "×" at bounding box center [391, 16] width 4 height 7
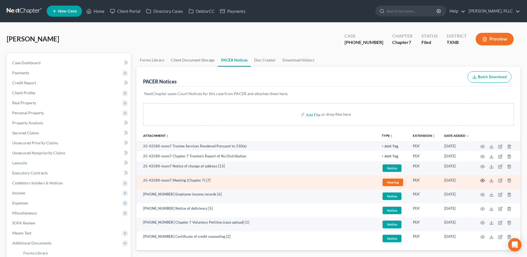
click at [482, 180] on circle "button" at bounding box center [482, 180] width 1 height 1
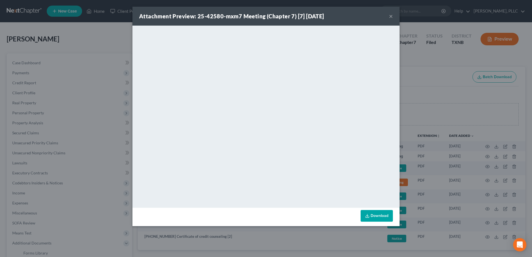
click at [392, 18] on button "×" at bounding box center [391, 16] width 4 height 7
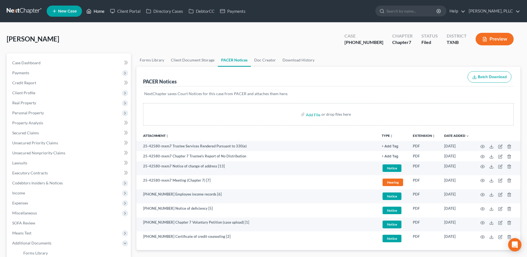
drag, startPoint x: 103, startPoint y: 9, endPoint x: 4, endPoint y: 12, distance: 99.9
click at [103, 9] on link "Home" at bounding box center [96, 11] width 24 height 10
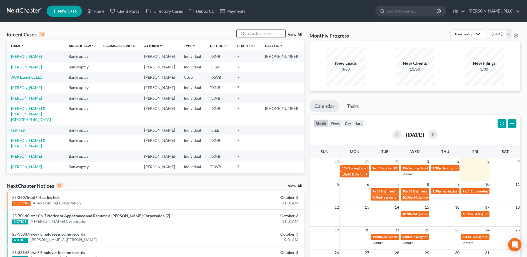
click at [261, 34] on input "search" at bounding box center [266, 33] width 39 height 8
type input "cast"
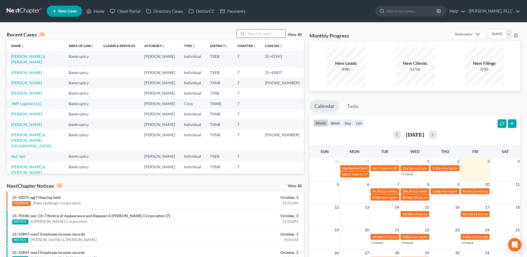
click at [251, 32] on input "search" at bounding box center [266, 33] width 39 height 8
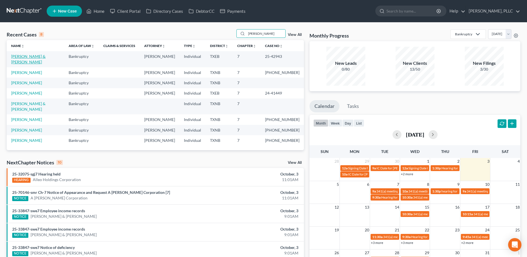
type input "[PERSON_NAME]"
click at [46, 58] on link "[PERSON_NAME] & [PERSON_NAME]" at bounding box center [28, 59] width 34 height 10
select select "4"
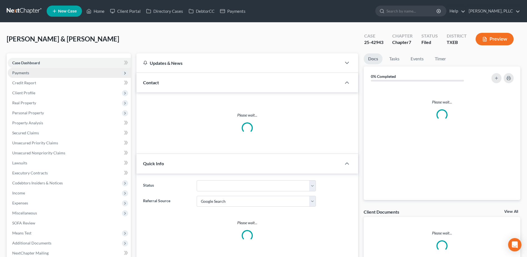
click at [26, 74] on span "Payments" at bounding box center [20, 72] width 17 height 5
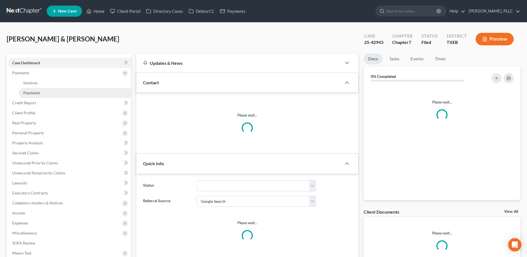
click at [34, 95] on link "Payments" at bounding box center [75, 93] width 112 height 10
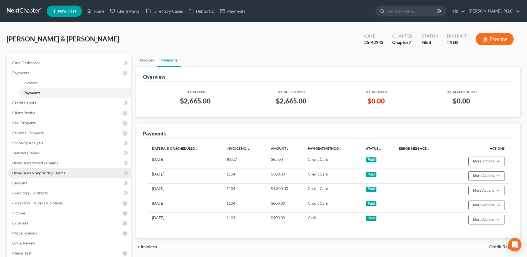
drag, startPoint x: 40, startPoint y: 173, endPoint x: 44, endPoint y: 172, distance: 4.5
click at [40, 173] on span "Unsecured Nonpriority Claims" at bounding box center [38, 172] width 53 height 5
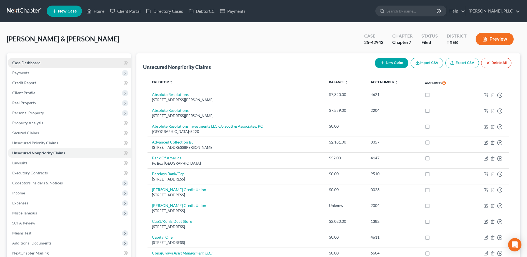
click at [20, 61] on span "Case Dashboard" at bounding box center [26, 62] width 28 height 5
select select "4"
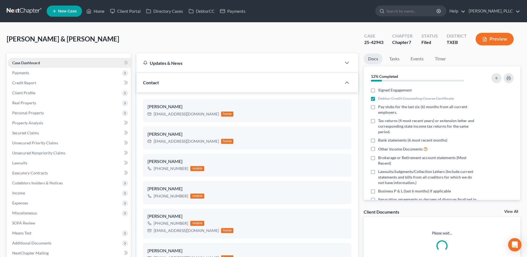
scroll to position [301, 0]
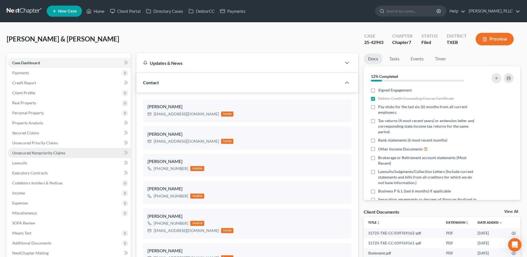
click at [44, 151] on span "Unsecured Nonpriority Claims" at bounding box center [38, 152] width 53 height 5
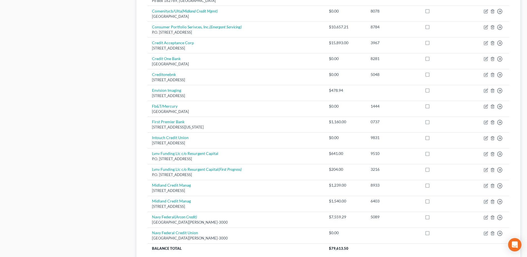
scroll to position [361, 0]
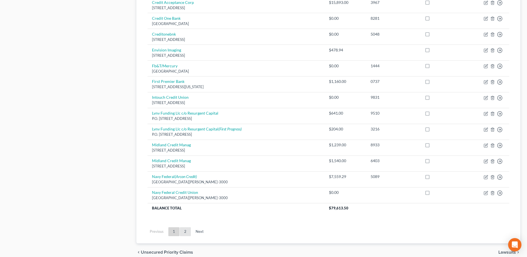
click at [187, 232] on link "2" at bounding box center [185, 231] width 11 height 9
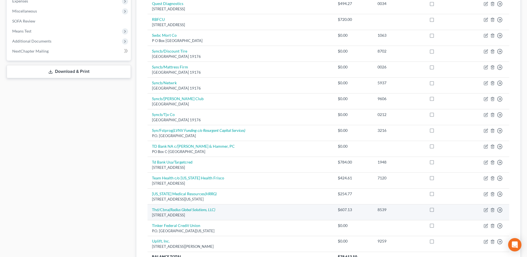
scroll to position [276, 0]
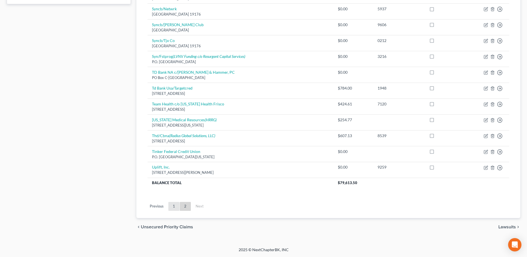
click at [174, 208] on link "1" at bounding box center [174, 206] width 11 height 9
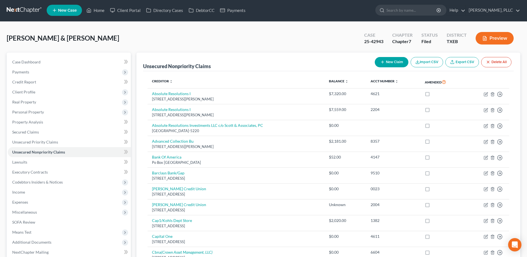
scroll to position [0, 0]
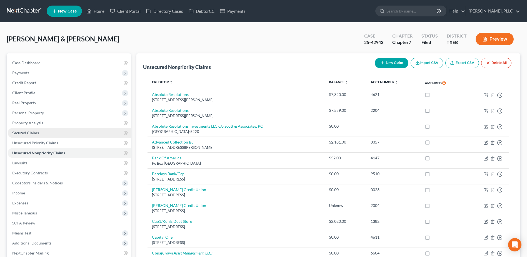
click at [15, 132] on span "Secured Claims" at bounding box center [25, 132] width 27 height 5
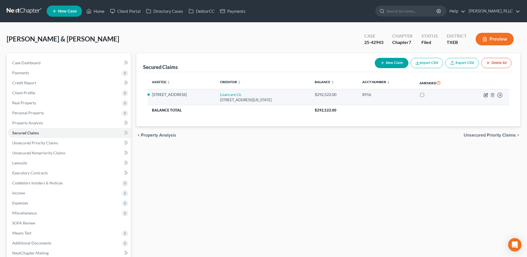
click at [485, 93] on icon "button" at bounding box center [486, 95] width 4 height 4
select select "48"
select select "2"
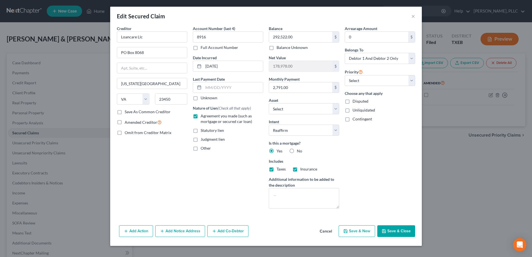
click at [329, 232] on button "Cancel" at bounding box center [325, 231] width 21 height 11
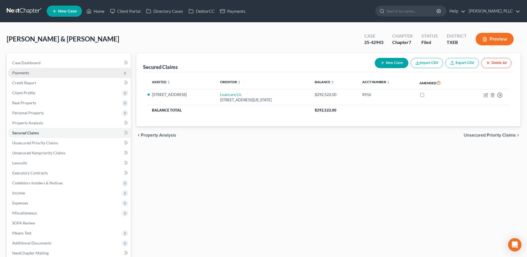
click at [26, 73] on span "Payments" at bounding box center [20, 72] width 17 height 5
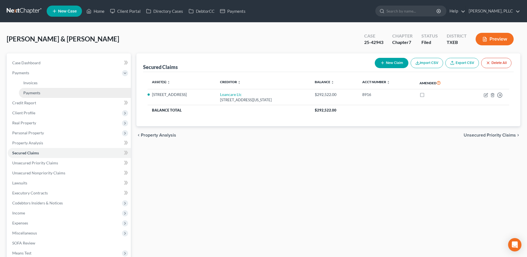
click at [37, 94] on span "Payments" at bounding box center [31, 92] width 17 height 5
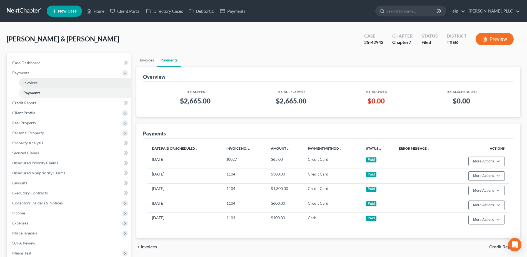
click at [28, 83] on span "Invoices" at bounding box center [30, 82] width 14 height 5
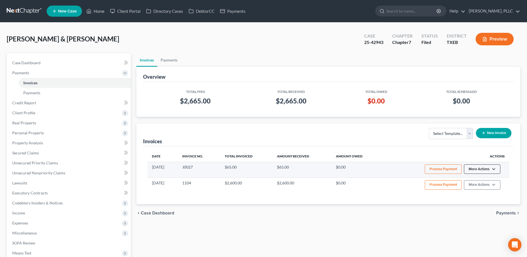
click at [496, 168] on button "More Actions" at bounding box center [482, 168] width 36 height 9
click at [476, 181] on link "View/Edit" at bounding box center [490, 180] width 65 height 9
select select "1"
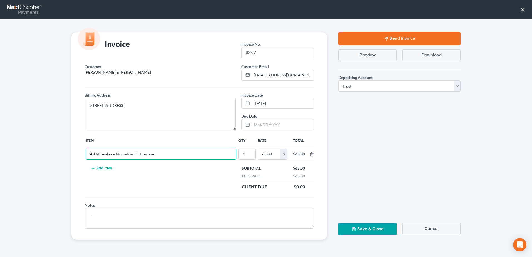
drag, startPoint x: 177, startPoint y: 153, endPoint x: 81, endPoint y: 154, distance: 95.9
click at [81, 154] on div "Customer [PERSON_NAME] & [PERSON_NAME] Customer Email * [EMAIL_ADDRESS][DOMAIN_…" at bounding box center [199, 152] width 256 height 176
type input "Reaffirmation Agreement for the mortgage"
click at [129, 218] on textarea at bounding box center [199, 218] width 229 height 21
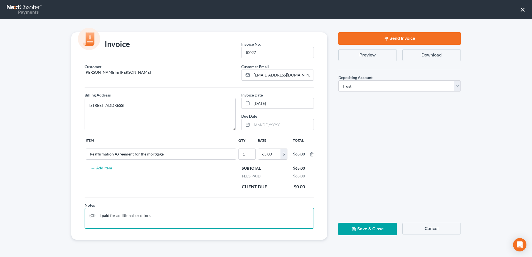
click at [164, 214] on textarea "(Client paid for additional creditors" at bounding box center [199, 218] width 229 height 21
drag, startPoint x: 179, startPoint y: 222, endPoint x: 68, endPoint y: 215, distance: 111.4
click at [69, 215] on div "Invoice Invoice No. * J0027 [PERSON_NAME] & [PERSON_NAME] Customer Email * [EMA…" at bounding box center [199, 135] width 267 height 207
type textarea "(Client paid for an additional creditor to be added, discovered it was already …"
click at [362, 229] on button "Save & Close" at bounding box center [367, 229] width 58 height 13
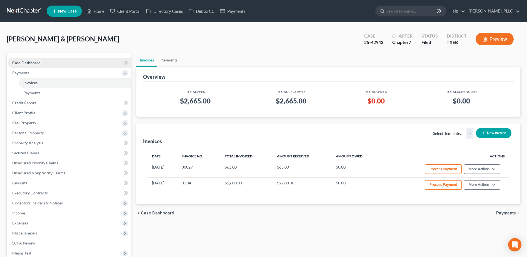
click at [29, 65] on span "Case Dashboard" at bounding box center [26, 62] width 28 height 5
select select "4"
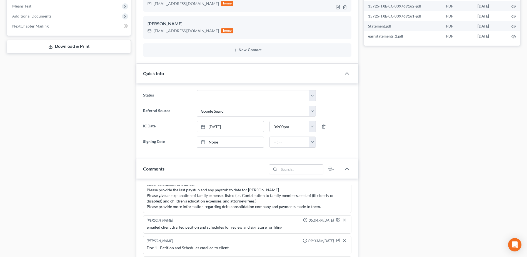
scroll to position [306, 0]
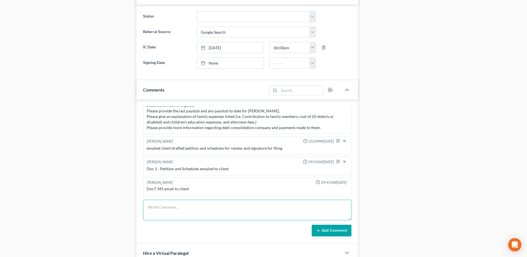
click at [182, 205] on textarea at bounding box center [247, 210] width 209 height 21
paste textarea "(Client paid for an additional creditor to be added, discovered it was already …"
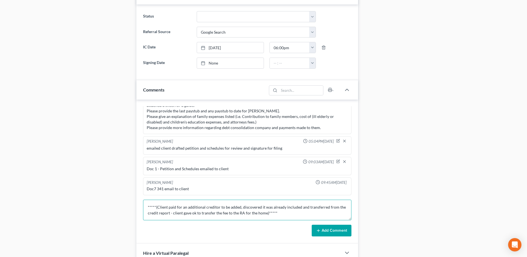
type textarea "*****(Client paid for an additional creditor to be added, discovered it was alr…"
click at [341, 230] on button "Add Comment" at bounding box center [332, 231] width 40 height 12
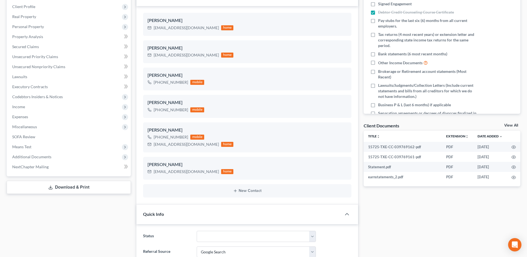
scroll to position [83, 0]
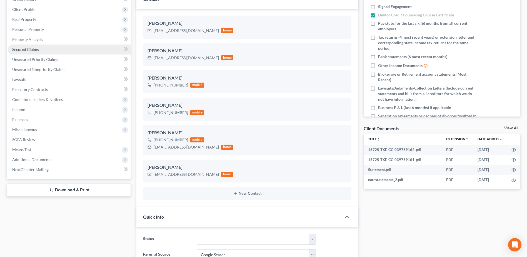
click at [26, 52] on link "Secured Claims" at bounding box center [69, 49] width 123 height 10
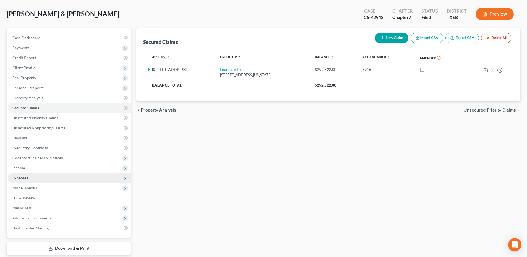
scroll to position [44, 0]
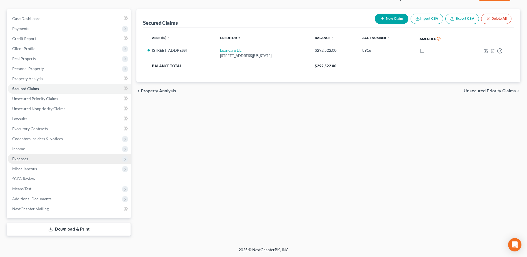
click at [26, 158] on span "Expenses" at bounding box center [20, 158] width 16 height 5
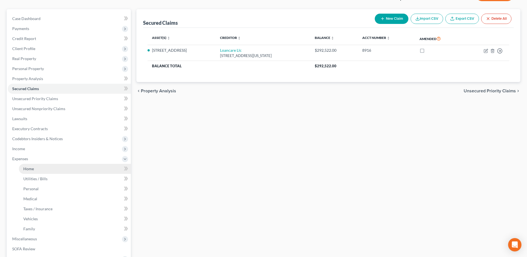
click at [30, 171] on span "Home" at bounding box center [28, 168] width 11 height 5
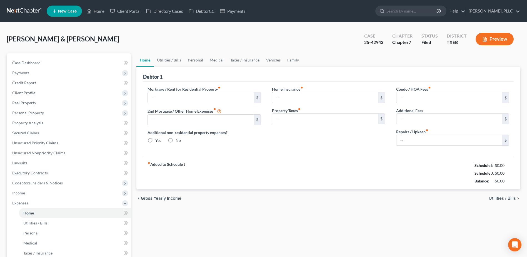
type input "2,791.00"
type input "0.00"
radio input "true"
type input "0.00"
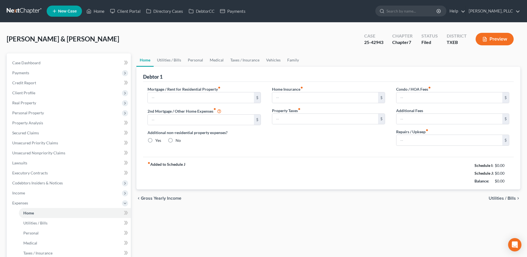
type input "135.00"
type input "250.00"
click at [103, 14] on link "Home" at bounding box center [96, 11] width 24 height 10
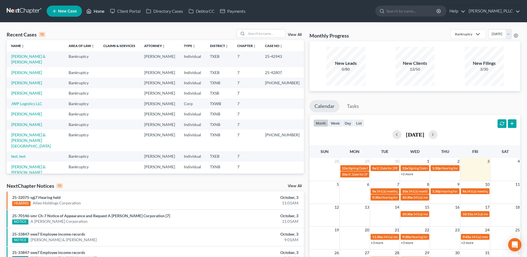
click at [97, 12] on link "Home" at bounding box center [96, 11] width 24 height 10
click at [84, 6] on link "Home" at bounding box center [96, 11] width 24 height 10
drag, startPoint x: 21, startPoint y: 56, endPoint x: 111, endPoint y: 68, distance: 90.5
click at [22, 56] on link "[PERSON_NAME] & [PERSON_NAME]" at bounding box center [28, 59] width 34 height 10
select select "4"
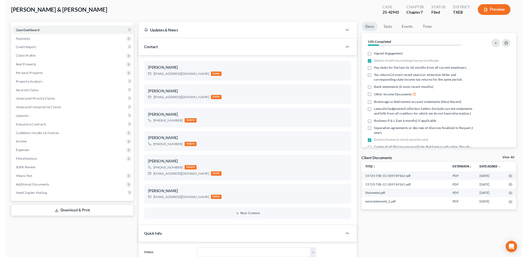
scroll to position [323, 0]
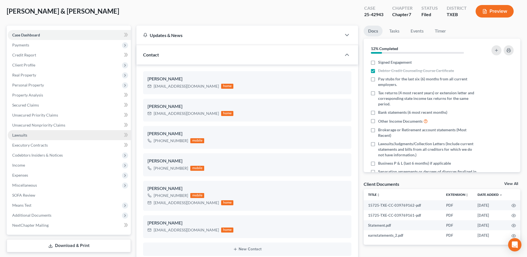
click at [25, 135] on span "Lawsuits" at bounding box center [19, 135] width 15 height 5
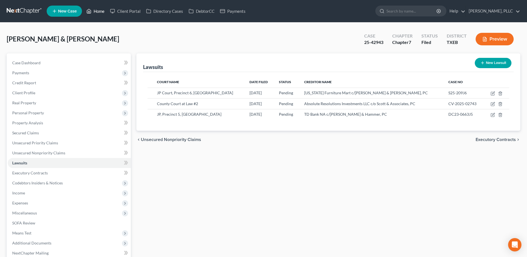
drag, startPoint x: 99, startPoint y: 11, endPoint x: 164, endPoint y: 27, distance: 67.2
click at [99, 11] on link "Home" at bounding box center [96, 11] width 24 height 10
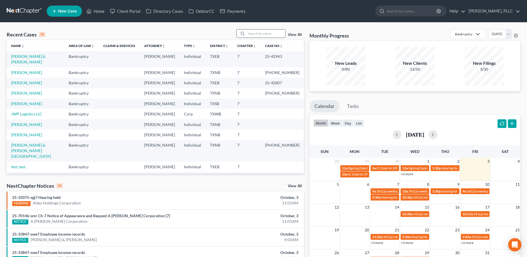
click at [266, 34] on input "search" at bounding box center [266, 33] width 39 height 8
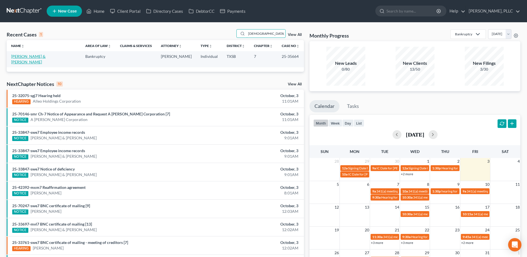
type input "[DEMOGRAPHIC_DATA]"
click at [31, 56] on link "[PERSON_NAME] & [PERSON_NAME]" at bounding box center [28, 59] width 34 height 10
select select "3"
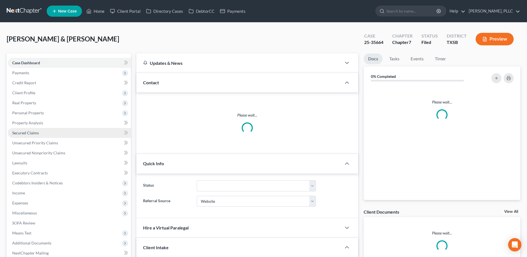
click at [24, 132] on span "Secured Claims" at bounding box center [25, 132] width 27 height 5
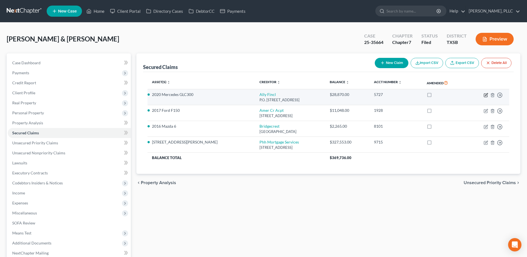
click at [487, 96] on icon "button" at bounding box center [486, 95] width 4 height 4
select select "24"
select select "2"
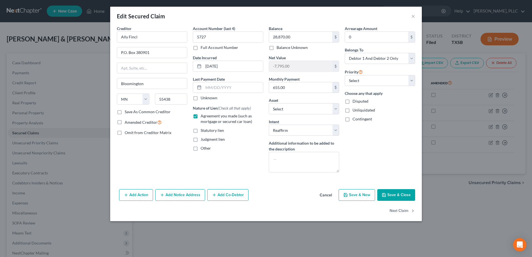
click at [330, 195] on button "Cancel" at bounding box center [325, 195] width 21 height 11
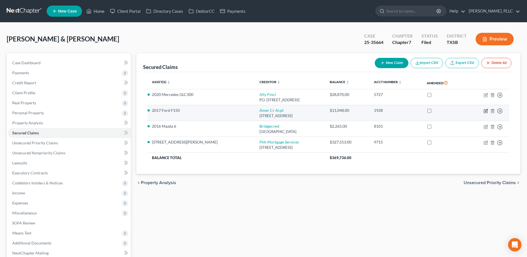
click at [487, 111] on icon "button" at bounding box center [486, 111] width 4 height 4
select select "42"
select select "6"
select select "2"
select select "0"
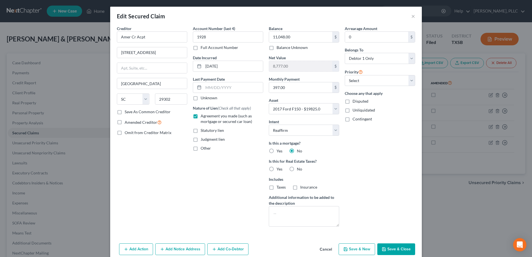
click at [321, 247] on button "Cancel" at bounding box center [325, 249] width 21 height 11
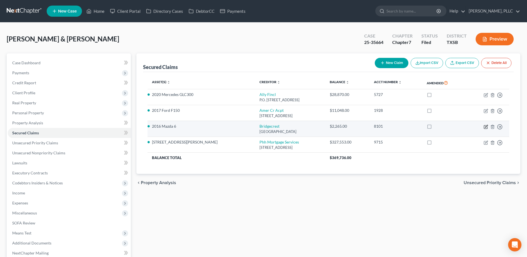
click at [486, 127] on icon "button" at bounding box center [486, 126] width 3 height 3
select select "3"
select select "2"
select select "3"
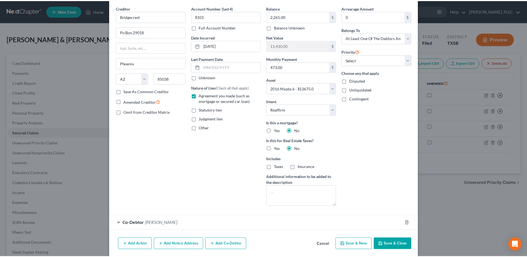
scroll to position [40, 0]
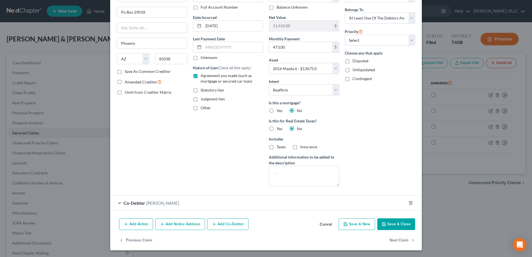
click at [326, 226] on button "Cancel" at bounding box center [325, 224] width 21 height 11
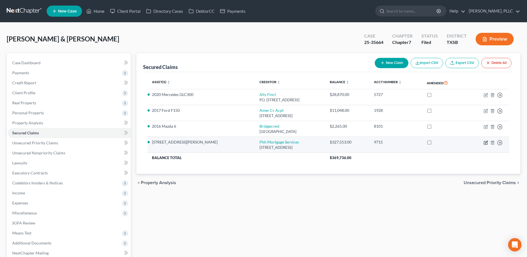
click at [486, 141] on icon "button" at bounding box center [486, 142] width 4 height 4
select select "33"
select select "5"
select select "2"
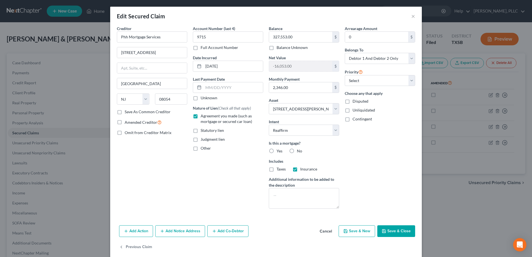
click at [325, 231] on button "Cancel" at bounding box center [325, 231] width 21 height 11
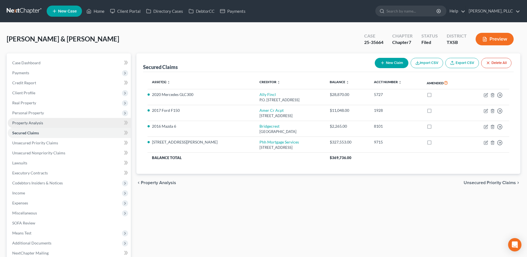
click at [34, 120] on span "Property Analysis" at bounding box center [27, 122] width 31 height 5
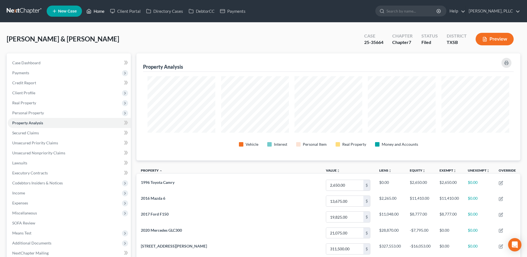
click at [101, 11] on link "Home" at bounding box center [96, 11] width 24 height 10
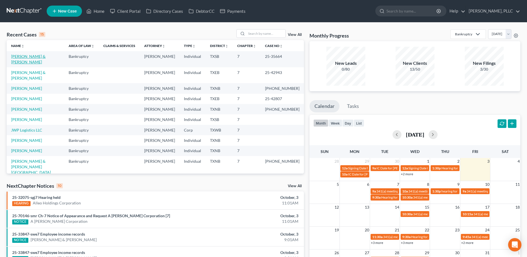
click at [34, 57] on link "[PERSON_NAME] & [PERSON_NAME]" at bounding box center [28, 59] width 34 height 10
select select "3"
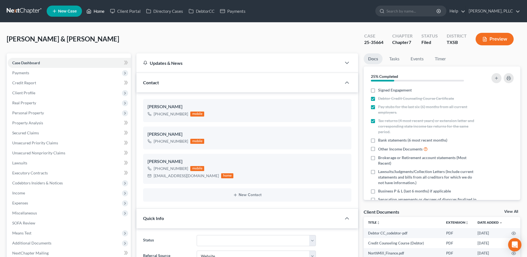
click at [103, 13] on link "Home" at bounding box center [96, 11] width 24 height 10
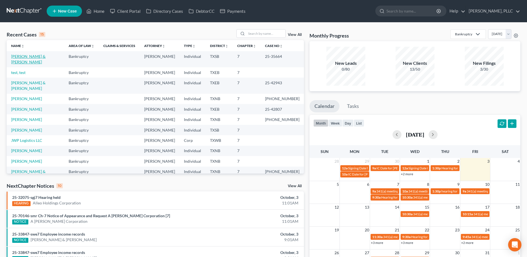
click at [44, 54] on link "[PERSON_NAME] & [PERSON_NAME]" at bounding box center [28, 59] width 34 height 10
select select "3"
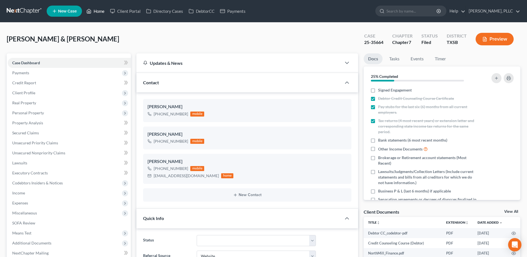
click at [100, 10] on link "Home" at bounding box center [96, 11] width 24 height 10
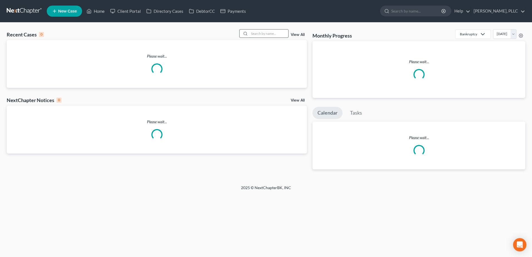
click at [268, 35] on input "search" at bounding box center [268, 33] width 39 height 8
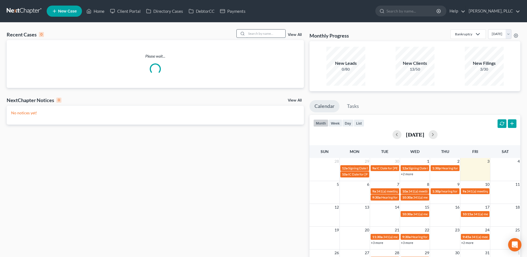
type input "e"
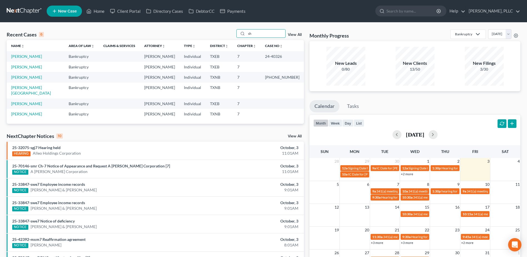
type input "s"
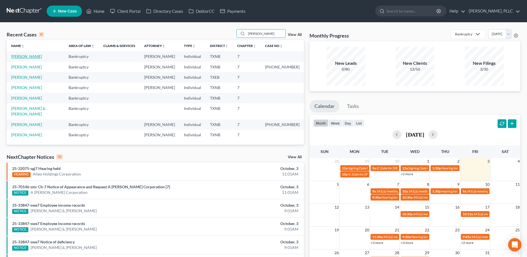
type input "[PERSON_NAME]"
click at [26, 58] on link "[PERSON_NAME]" at bounding box center [26, 56] width 31 height 5
select select "4"
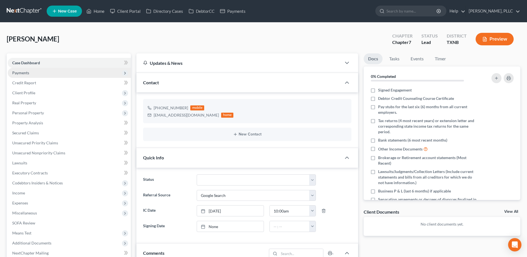
click at [24, 73] on span "Payments" at bounding box center [20, 72] width 17 height 5
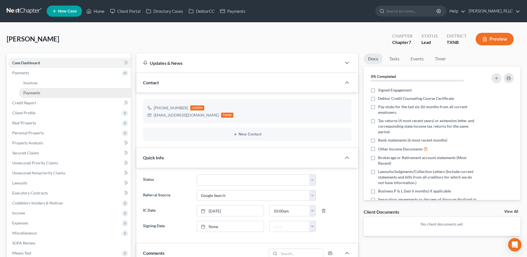
click at [34, 91] on span "Payments" at bounding box center [31, 92] width 17 height 5
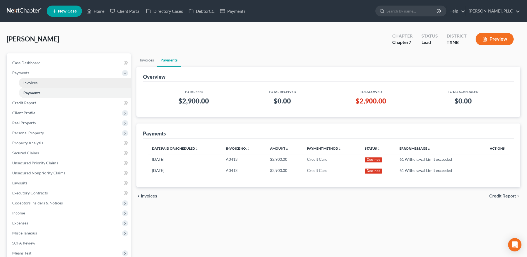
click at [34, 83] on span "Invoices" at bounding box center [30, 82] width 14 height 5
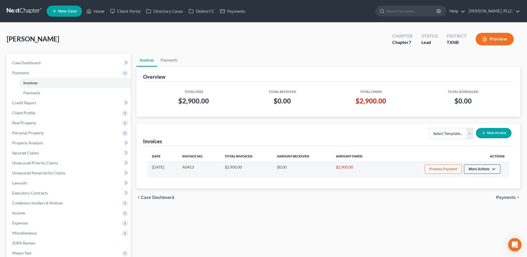
click at [497, 169] on button "More Actions" at bounding box center [482, 168] width 36 height 9
click at [479, 190] on link "Record Cash or Check Payment" at bounding box center [490, 189] width 65 height 9
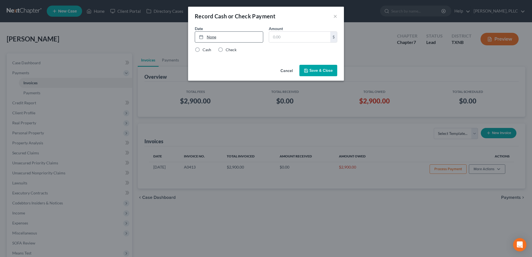
click at [229, 39] on link "None" at bounding box center [229, 37] width 68 height 11
click at [286, 38] on input "text" at bounding box center [299, 37] width 61 height 11
type input "2,900.00"
click at [316, 71] on button "Save & Close" at bounding box center [318, 71] width 38 height 12
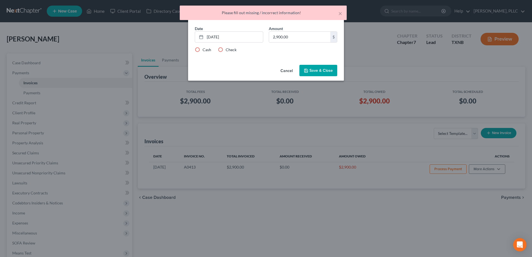
click at [202, 50] on label "Cash" at bounding box center [206, 50] width 9 height 6
click at [205, 50] on input "Cash" at bounding box center [207, 49] width 4 height 4
radio input "true"
click at [323, 72] on button "Save & Close" at bounding box center [318, 71] width 38 height 12
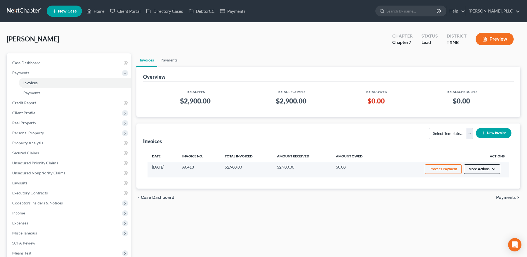
click at [495, 168] on button "More Actions" at bounding box center [482, 168] width 36 height 9
click at [481, 179] on link "View/Edit" at bounding box center [490, 180] width 65 height 9
select select "1"
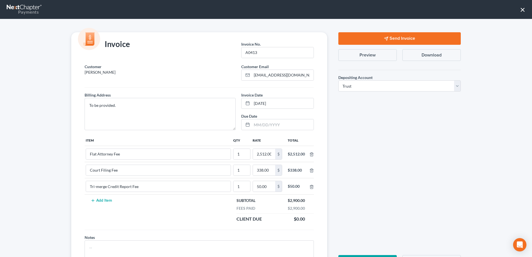
click at [405, 39] on button "Send Invoice" at bounding box center [399, 38] width 122 height 13
click at [438, 56] on button "Download" at bounding box center [431, 55] width 58 height 12
click at [522, 10] on button "×" at bounding box center [522, 9] width 5 height 9
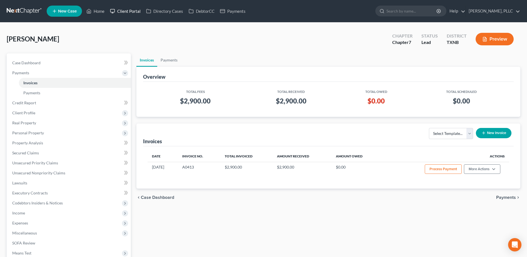
drag, startPoint x: 135, startPoint y: 11, endPoint x: 192, endPoint y: 27, distance: 58.7
click at [135, 11] on link "Client Portal" at bounding box center [125, 11] width 36 height 10
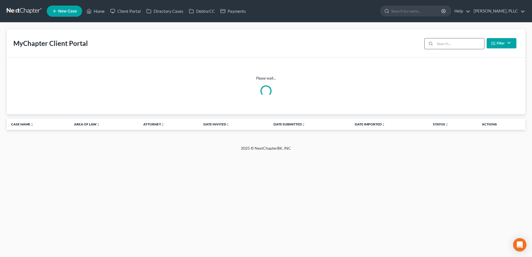
click at [447, 46] on input "search" at bounding box center [459, 43] width 49 height 11
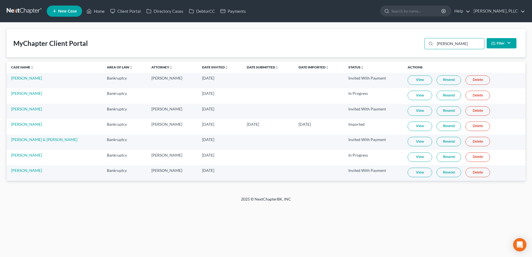
type input "[PERSON_NAME]"
click at [414, 158] on link "View" at bounding box center [419, 156] width 24 height 9
click at [97, 13] on link "Home" at bounding box center [96, 11] width 24 height 10
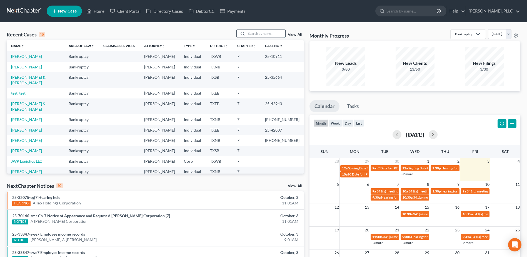
click at [257, 33] on input "search" at bounding box center [266, 33] width 39 height 8
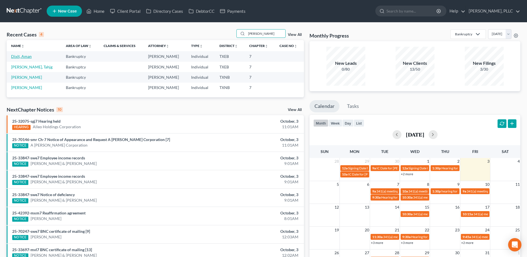
type input "[PERSON_NAME]"
click at [19, 56] on link "Dixit, Aman" at bounding box center [21, 56] width 21 height 5
select select "4"
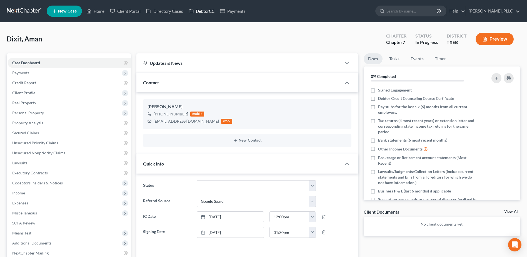
click at [212, 10] on link "DebtorCC" at bounding box center [201, 11] width 31 height 10
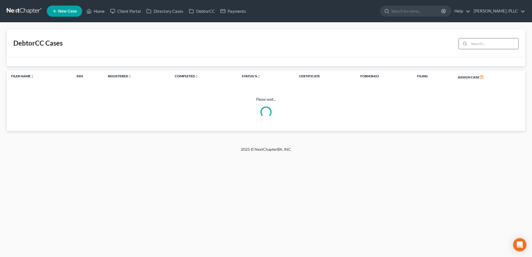
click at [476, 43] on input "search" at bounding box center [493, 43] width 49 height 11
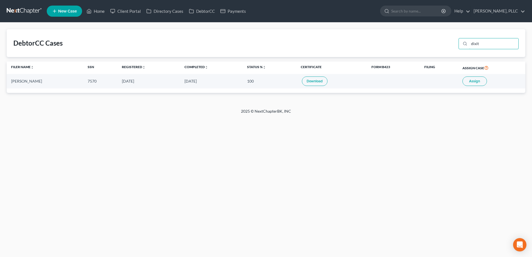
type input "dixit"
click at [473, 82] on span "Assign" at bounding box center [474, 81] width 11 height 4
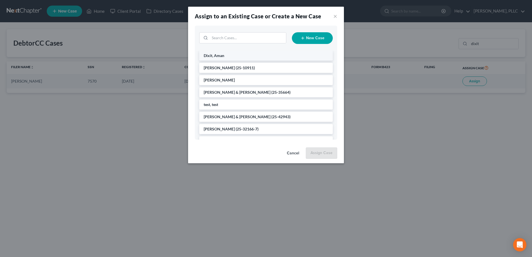
click at [264, 57] on li "Dixit, Aman" at bounding box center [265, 56] width 133 height 10
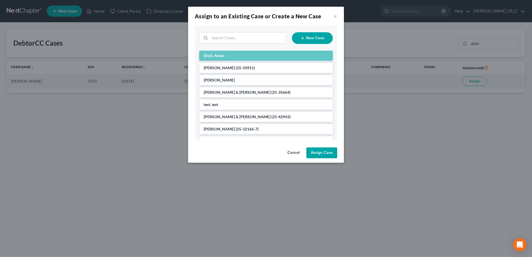
click at [318, 154] on button "Assign Case" at bounding box center [321, 152] width 31 height 11
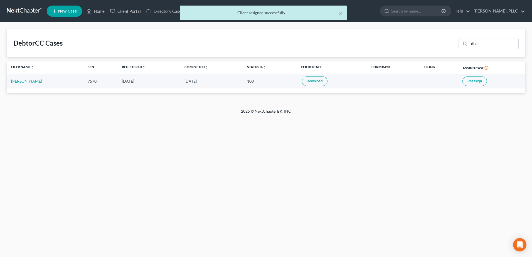
click at [308, 80] on link "Download" at bounding box center [315, 80] width 26 height 9
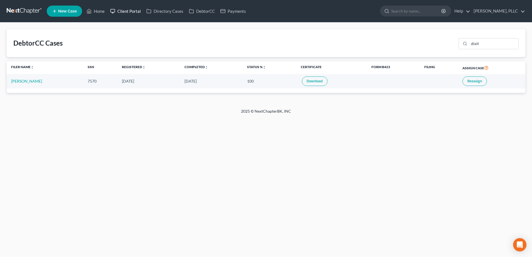
click at [132, 12] on link "Client Portal" at bounding box center [125, 11] width 36 height 10
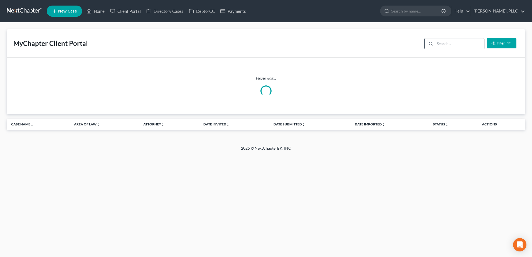
click at [457, 43] on input "search" at bounding box center [459, 43] width 49 height 11
type input "dixit"
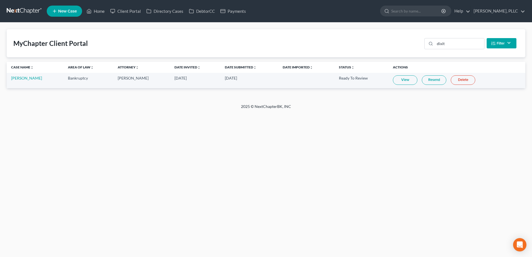
click at [393, 78] on link "View" at bounding box center [405, 79] width 24 height 9
drag, startPoint x: 94, startPoint y: 11, endPoint x: 110, endPoint y: 12, distance: 15.9
click at [94, 10] on link "Home" at bounding box center [96, 11] width 24 height 10
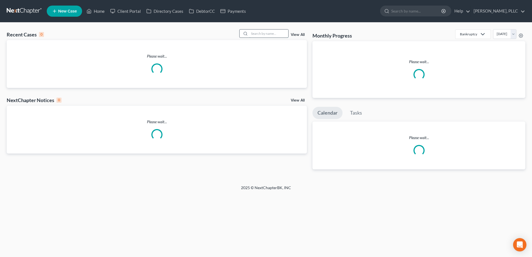
click at [267, 35] on input "search" at bounding box center [268, 33] width 39 height 8
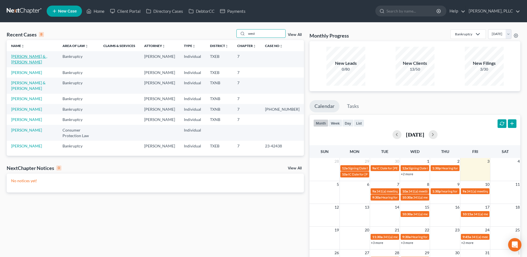
type input "west"
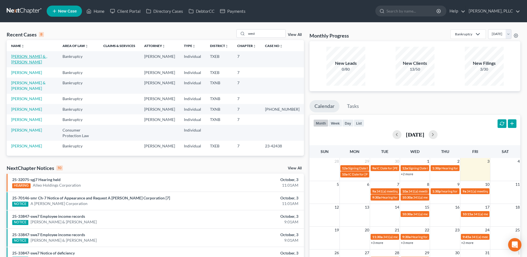
click at [43, 58] on link "[PERSON_NAME] & , [PERSON_NAME]" at bounding box center [29, 59] width 36 height 10
select select "4"
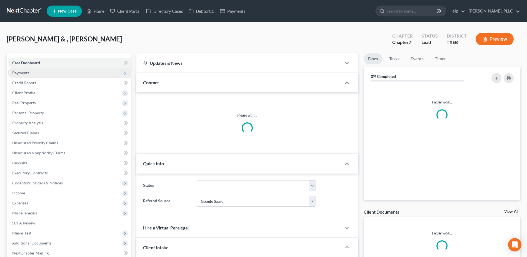
click at [16, 73] on span "Payments" at bounding box center [20, 72] width 17 height 5
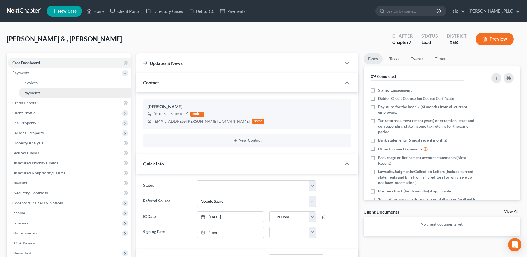
click at [35, 95] on span "Payments" at bounding box center [31, 92] width 17 height 5
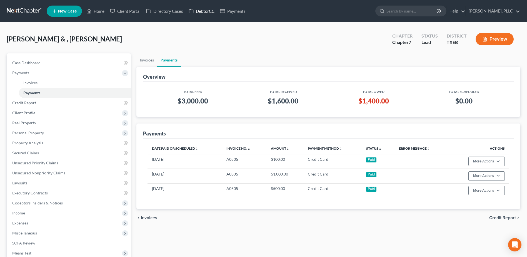
drag, startPoint x: 203, startPoint y: 12, endPoint x: 216, endPoint y: 13, distance: 13.1
click at [203, 12] on link "DebtorCC" at bounding box center [201, 11] width 31 height 10
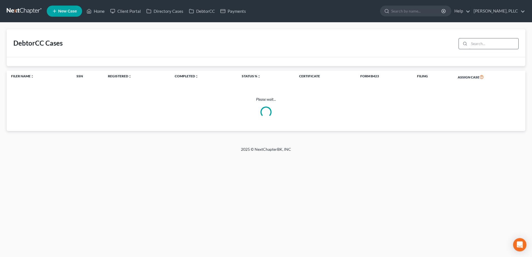
click at [472, 44] on input "search" at bounding box center [493, 43] width 49 height 11
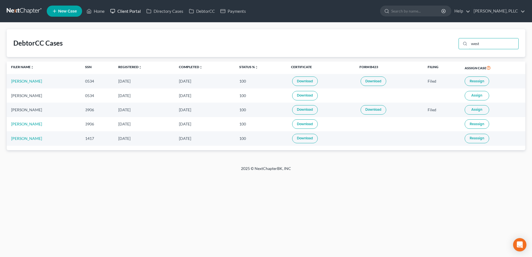
type input "west"
click at [131, 13] on link "Client Portal" at bounding box center [125, 11] width 36 height 10
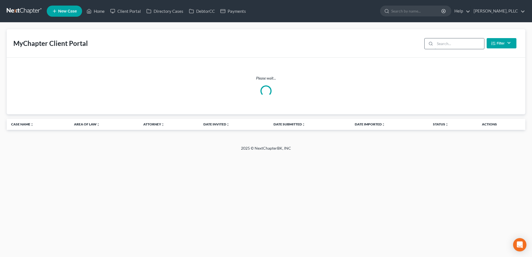
click at [450, 42] on input "search" at bounding box center [459, 43] width 49 height 11
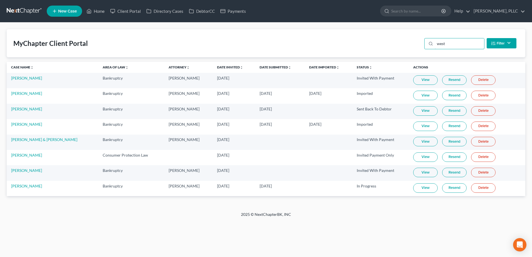
type input "west"
click at [418, 187] on link "View" at bounding box center [425, 187] width 24 height 9
click at [209, 11] on link "DebtorCC" at bounding box center [201, 11] width 31 height 10
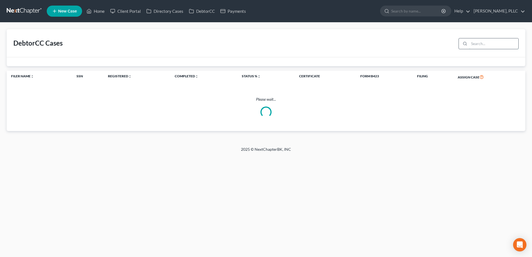
click at [474, 44] on input "search" at bounding box center [493, 43] width 49 height 11
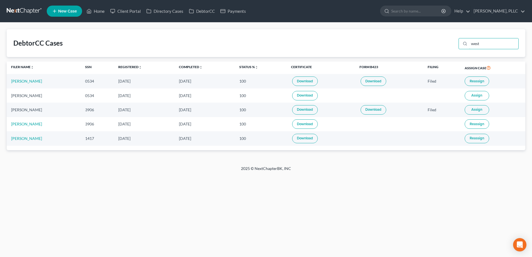
type input "west"
click at [99, 9] on link "Home" at bounding box center [96, 11] width 24 height 10
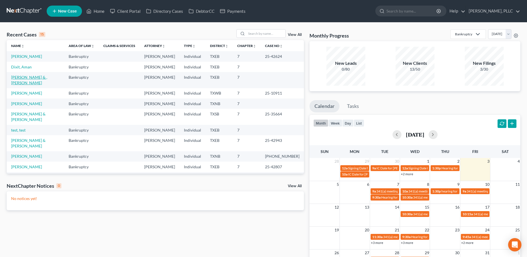
click at [35, 77] on link "[PERSON_NAME] & , [PERSON_NAME]" at bounding box center [29, 80] width 36 height 10
select select "4"
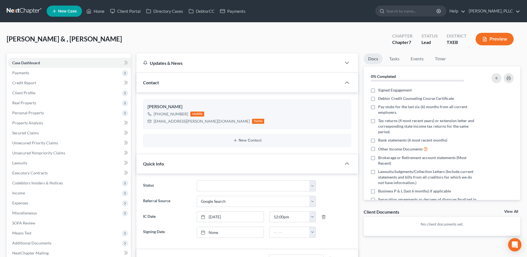
scroll to position [66, 0]
drag, startPoint x: 100, startPoint y: 11, endPoint x: 290, endPoint y: 34, distance: 191.9
click at [100, 11] on link "Home" at bounding box center [96, 11] width 24 height 10
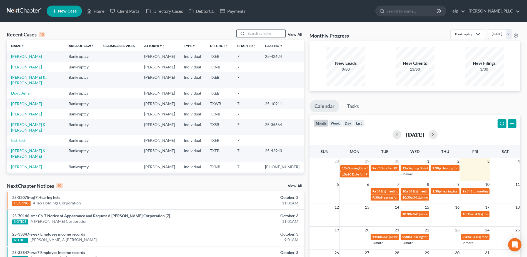
click at [261, 31] on input "search" at bounding box center [266, 33] width 39 height 8
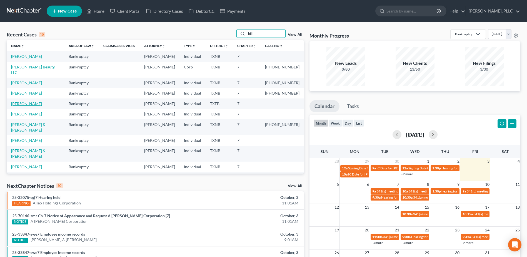
type input "hill"
click at [20, 101] on link "[PERSON_NAME]" at bounding box center [26, 103] width 31 height 5
select select "4"
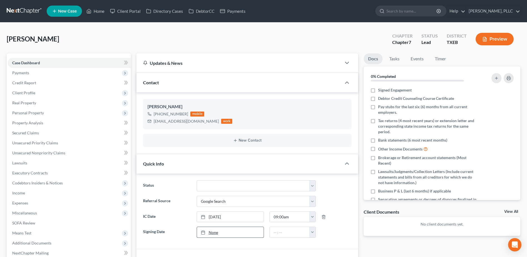
click at [212, 232] on link "None" at bounding box center [230, 232] width 67 height 11
type input "[DATE]"
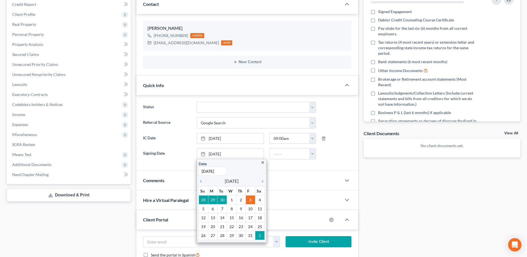
scroll to position [167, 0]
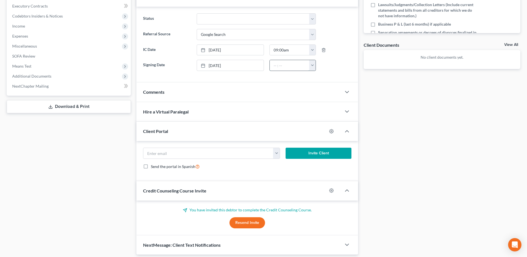
click at [281, 64] on input "text" at bounding box center [290, 65] width 40 height 11
type input "10:00 am"
click at [418, 139] on div "Docs Tasks Events Timer 0% Completed Nothing here yet! Signed Engagement Debtor…" at bounding box center [442, 71] width 162 height 368
click at [313, 21] on select "Appellate Phase Case Closed Dead File Demand Letter Phase Discharged Discharge …" at bounding box center [256, 18] width 119 height 11
select select "13"
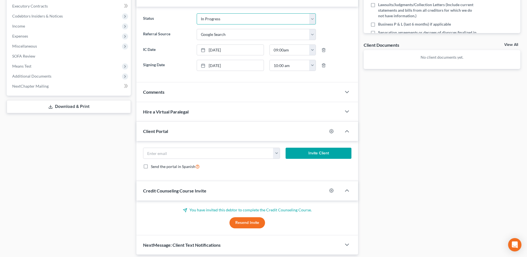
click at [197, 13] on select "Appellate Phase Case Closed Dead File Demand Letter Phase Discharged Discharge …" at bounding box center [256, 18] width 119 height 11
click at [439, 122] on div "Docs Tasks Events Timer 0% Completed Nothing here yet! Signed Engagement Debtor…" at bounding box center [442, 71] width 162 height 368
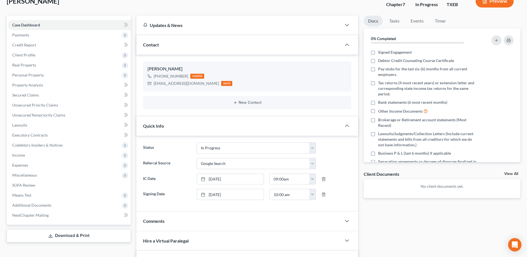
scroll to position [0, 0]
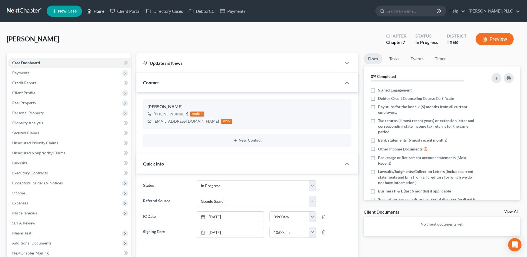
drag, startPoint x: 102, startPoint y: 14, endPoint x: 8, endPoint y: 41, distance: 97.5
click at [102, 14] on link "Home" at bounding box center [96, 11] width 24 height 10
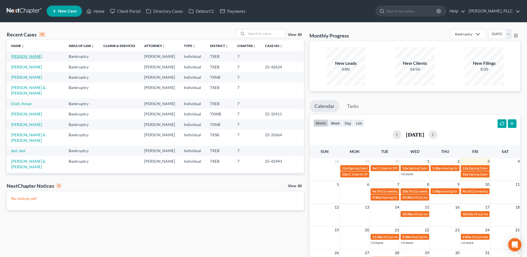
click at [18, 58] on link "[PERSON_NAME]" at bounding box center [26, 56] width 31 height 5
select select "4"
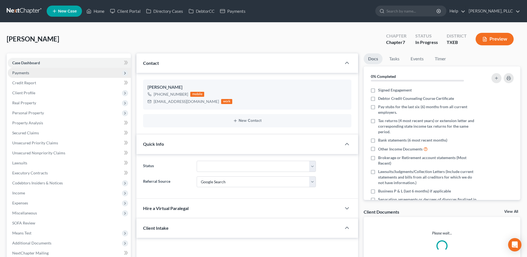
click at [29, 72] on span "Payments" at bounding box center [69, 73] width 123 height 10
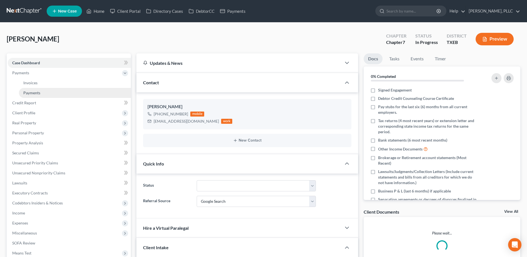
click at [32, 95] on span "Payments" at bounding box center [31, 92] width 17 height 5
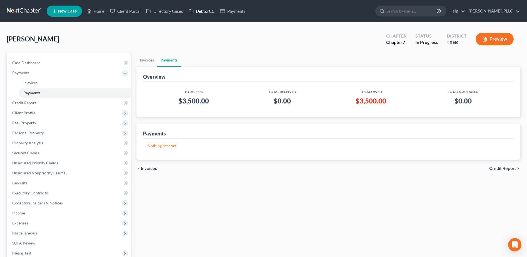
drag, startPoint x: 206, startPoint y: 12, endPoint x: 293, endPoint y: 30, distance: 88.9
click at [206, 11] on link "DebtorCC" at bounding box center [201, 11] width 31 height 10
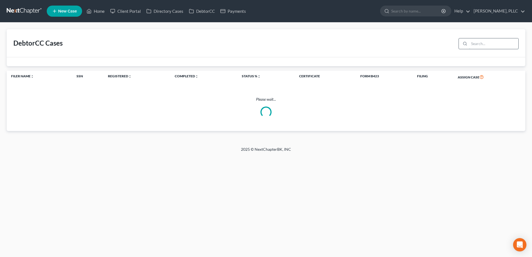
click at [473, 44] on input "search" at bounding box center [493, 43] width 49 height 11
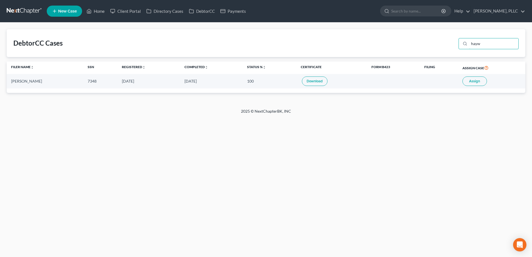
type input "hayw"
click at [478, 81] on span "Assign" at bounding box center [474, 81] width 11 height 4
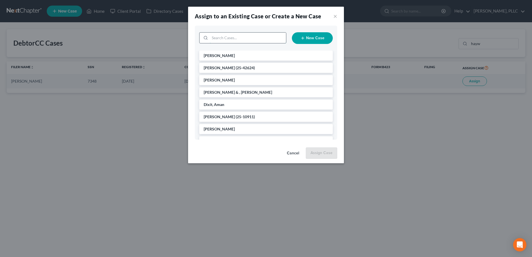
click at [227, 37] on input "search" at bounding box center [248, 38] width 76 height 11
type input "hayw"
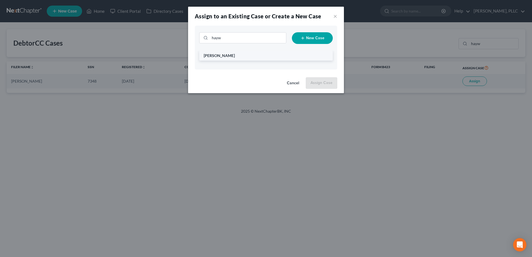
click at [231, 58] on li "[PERSON_NAME]" at bounding box center [265, 56] width 133 height 10
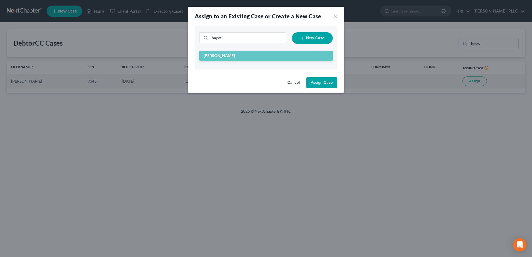
click at [330, 84] on button "Assign Case" at bounding box center [321, 82] width 31 height 11
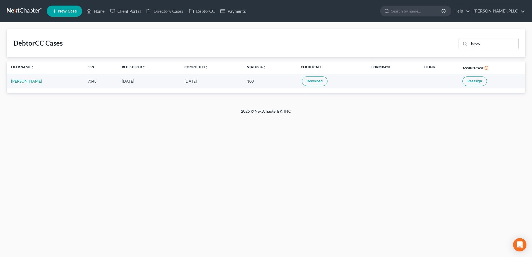
click at [315, 79] on link "Download" at bounding box center [315, 80] width 26 height 9
click at [23, 80] on link "[PERSON_NAME]" at bounding box center [26, 81] width 31 height 5
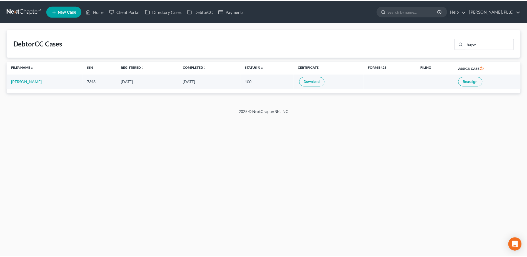
select select "6"
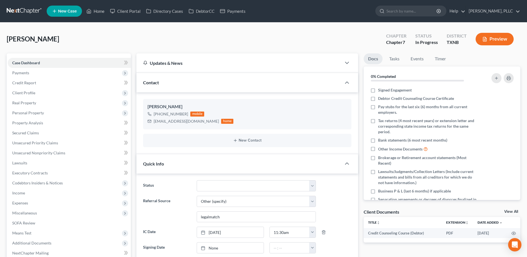
scroll to position [139, 0]
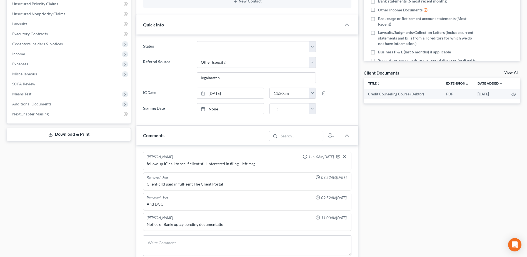
click at [513, 71] on link "View All" at bounding box center [512, 73] width 14 height 4
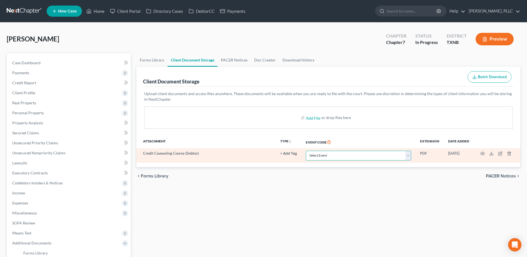
click at [409, 156] on select "Select Event 20 Largest unsecured creditors Amended petition Attachment to Volu…" at bounding box center [358, 156] width 105 height 10
select select "6"
click at [306, 151] on select "Select Event 20 Largest unsecured creditors Amended petition Attachment to Volu…" at bounding box center [358, 156] width 105 height 10
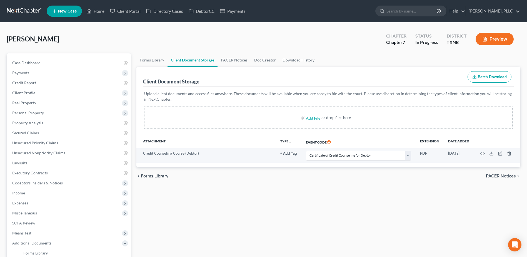
click at [404, 202] on div "Forms Library Client Document Storage PACER Notices Doc Creator Download Histor…" at bounding box center [329, 191] width 390 height 277
click at [32, 64] on span "Case Dashboard" at bounding box center [26, 62] width 28 height 5
select select "6"
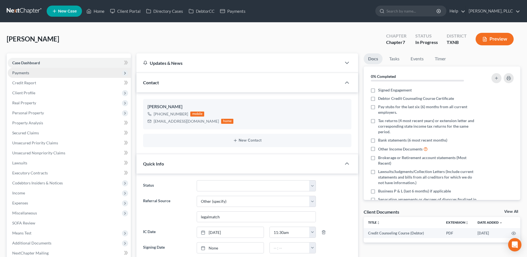
click at [17, 72] on span "Payments" at bounding box center [20, 72] width 17 height 5
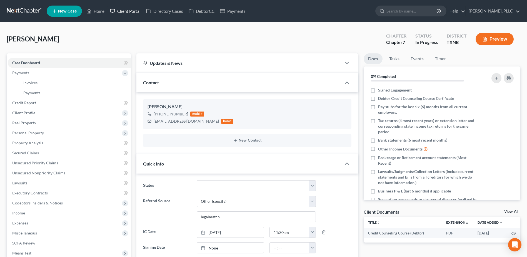
drag, startPoint x: 126, startPoint y: 11, endPoint x: 293, endPoint y: 54, distance: 172.6
click at [126, 11] on link "Client Portal" at bounding box center [125, 11] width 36 height 10
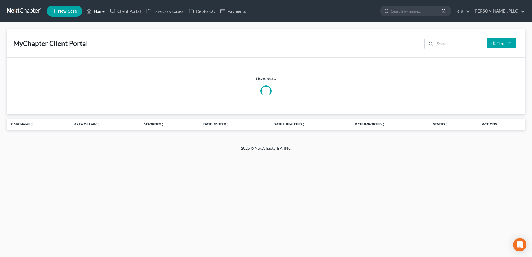
click at [104, 10] on link "Home" at bounding box center [96, 11] width 24 height 10
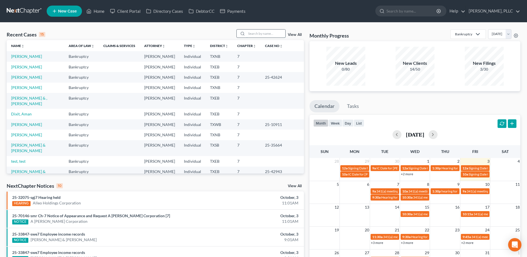
click at [278, 31] on input "search" at bounding box center [266, 33] width 39 height 8
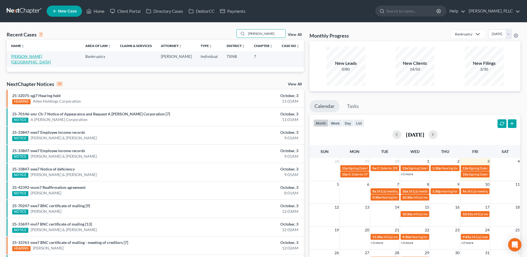
type input "[PERSON_NAME]"
click at [12, 58] on link "[PERSON_NAME][GEOGRAPHIC_DATA]" at bounding box center [31, 59] width 40 height 10
select select "4"
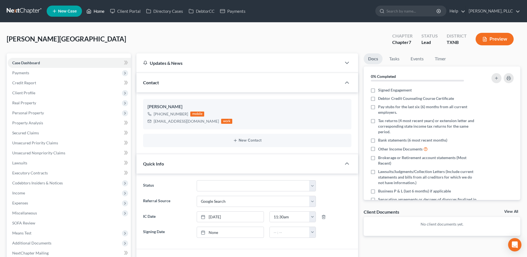
click at [100, 13] on link "Home" at bounding box center [96, 11] width 24 height 10
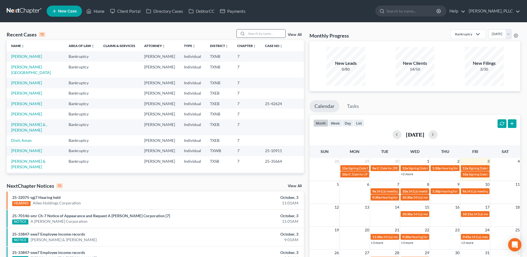
click at [250, 31] on input "search" at bounding box center [266, 33] width 39 height 8
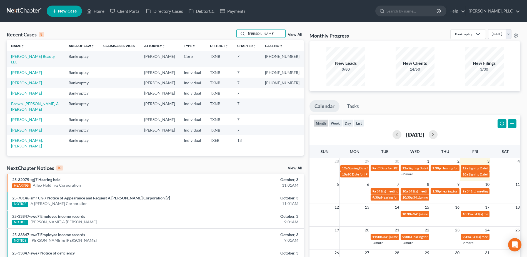
type input "[PERSON_NAME]"
click at [31, 91] on link "[PERSON_NAME]" at bounding box center [26, 93] width 31 height 5
select select "4"
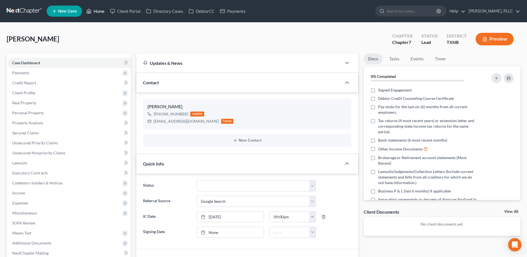
drag, startPoint x: 103, startPoint y: 13, endPoint x: 296, endPoint y: 45, distance: 194.8
click at [103, 13] on link "Home" at bounding box center [96, 11] width 24 height 10
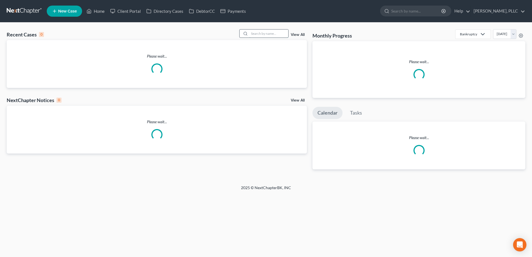
click at [274, 33] on input "search" at bounding box center [268, 33] width 39 height 8
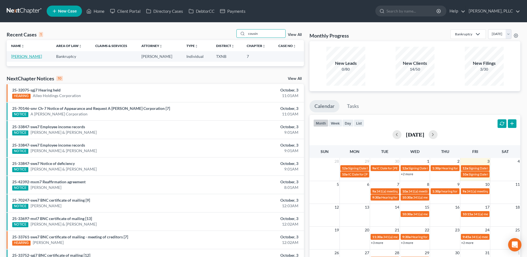
type input "cousin"
click at [32, 57] on link "[PERSON_NAME]" at bounding box center [26, 56] width 31 height 5
select select "4"
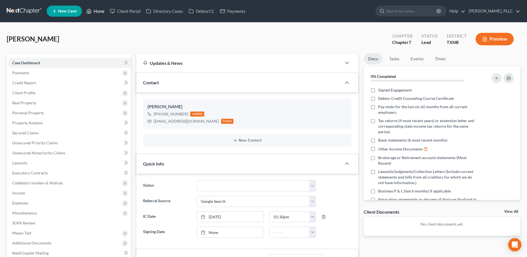
click at [100, 11] on link "Home" at bounding box center [96, 11] width 24 height 10
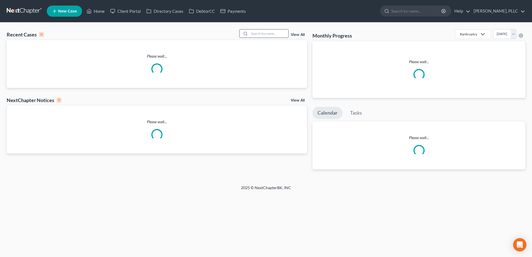
click at [263, 33] on input "search" at bounding box center [268, 33] width 39 height 8
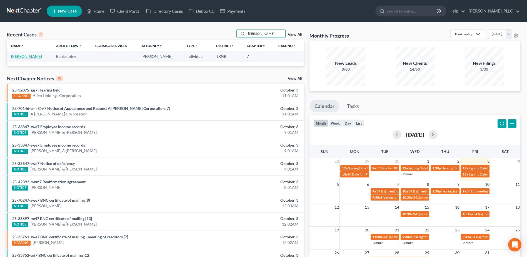
type input "[PERSON_NAME]"
click at [23, 58] on link "[PERSON_NAME]" at bounding box center [26, 56] width 31 height 5
select select "1"
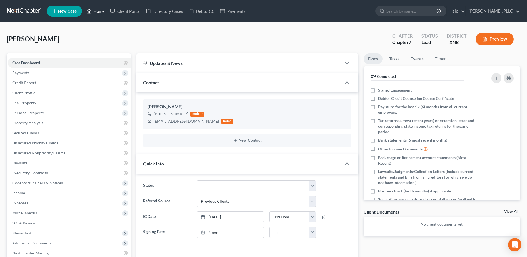
click at [102, 12] on link "Home" at bounding box center [96, 11] width 24 height 10
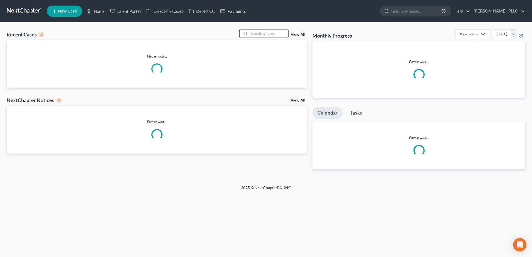
click at [276, 36] on input "search" at bounding box center [268, 33] width 39 height 8
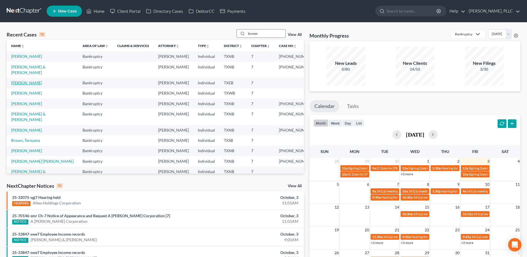
type input "brown"
click at [36, 80] on link "[PERSON_NAME]" at bounding box center [26, 82] width 31 height 5
select select "4"
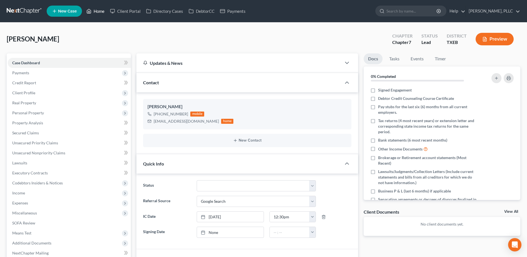
click at [98, 11] on link "Home" at bounding box center [96, 11] width 24 height 10
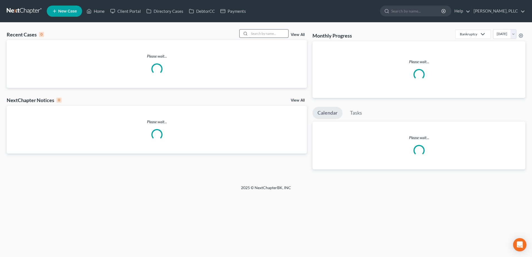
click at [273, 33] on input "search" at bounding box center [268, 33] width 39 height 8
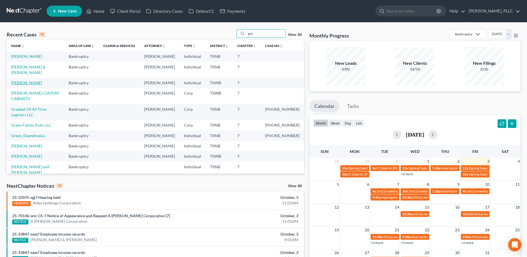
type input "gre"
click at [33, 80] on link "[PERSON_NAME]" at bounding box center [26, 82] width 31 height 5
select select "4"
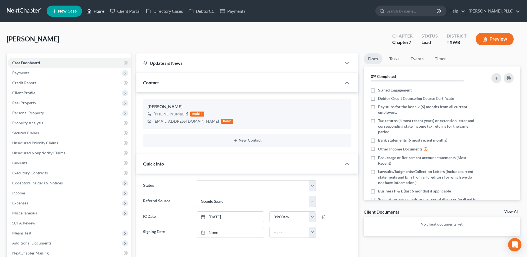
click at [100, 11] on link "Home" at bounding box center [96, 11] width 24 height 10
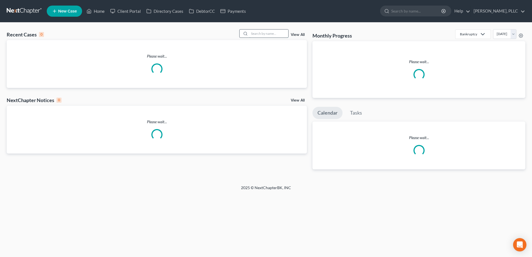
click at [270, 36] on input "search" at bounding box center [268, 33] width 39 height 8
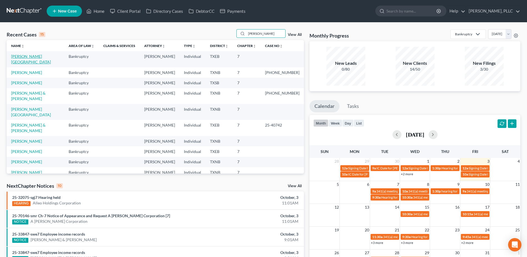
type input "[PERSON_NAME]"
click at [32, 55] on link "[PERSON_NAME][GEOGRAPHIC_DATA]" at bounding box center [31, 59] width 40 height 10
select select "4"
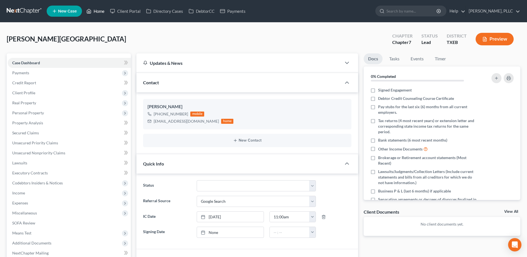
drag, startPoint x: 97, startPoint y: 10, endPoint x: 242, endPoint y: 69, distance: 156.3
click at [97, 10] on link "Home" at bounding box center [96, 11] width 24 height 10
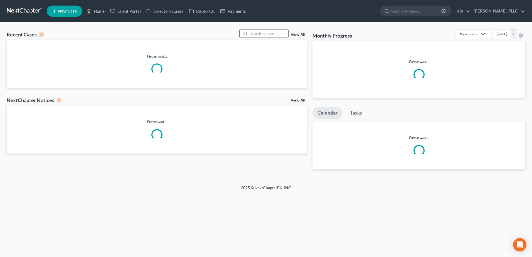
click at [256, 36] on input "search" at bounding box center [268, 33] width 39 height 8
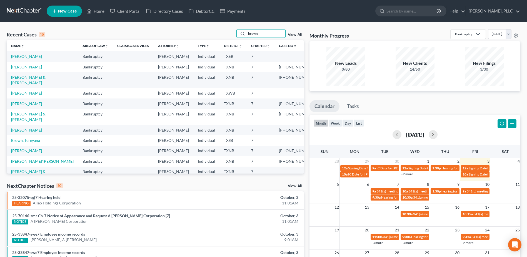
type input "brown"
click at [28, 91] on link "[PERSON_NAME]" at bounding box center [26, 93] width 31 height 5
select select "4"
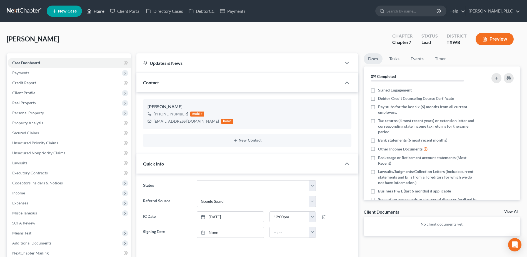
click at [98, 10] on link "Home" at bounding box center [96, 11] width 24 height 10
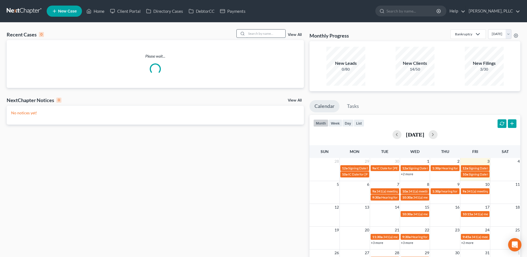
click at [277, 32] on input "search" at bounding box center [266, 33] width 39 height 8
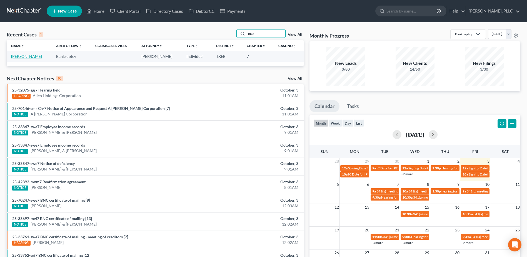
type input "max"
click at [37, 58] on link "[PERSON_NAME]" at bounding box center [26, 56] width 31 height 5
select select "4"
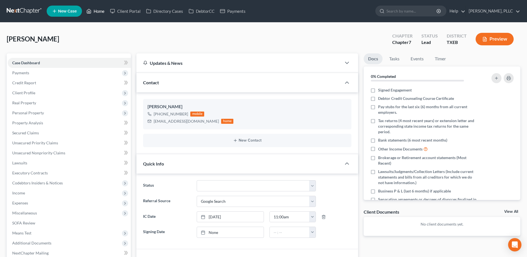
click at [94, 11] on link "Home" at bounding box center [96, 11] width 24 height 10
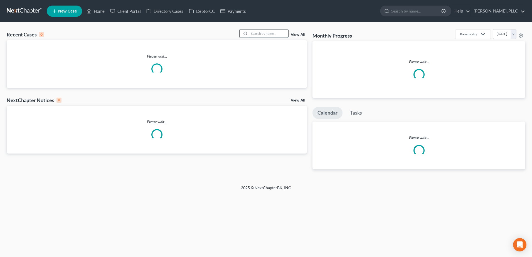
click at [260, 33] on input "search" at bounding box center [268, 33] width 39 height 8
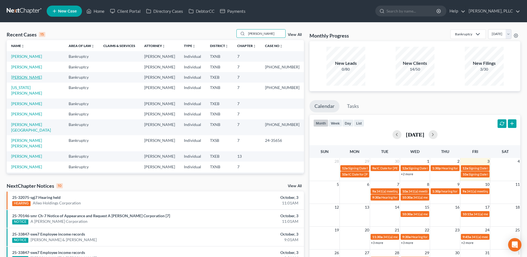
type input "[PERSON_NAME]"
click at [27, 78] on link "[PERSON_NAME]" at bounding box center [26, 77] width 31 height 5
select select "4"
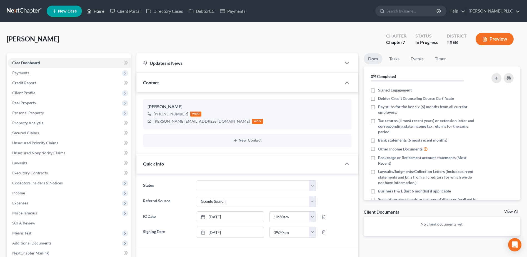
click at [104, 11] on link "Home" at bounding box center [96, 11] width 24 height 10
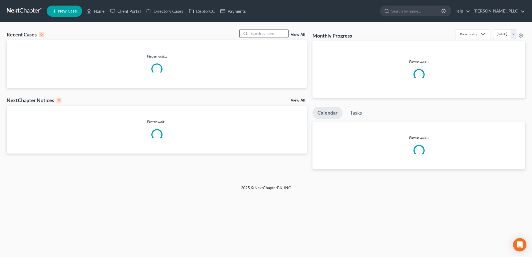
click at [269, 31] on input "search" at bounding box center [268, 33] width 39 height 8
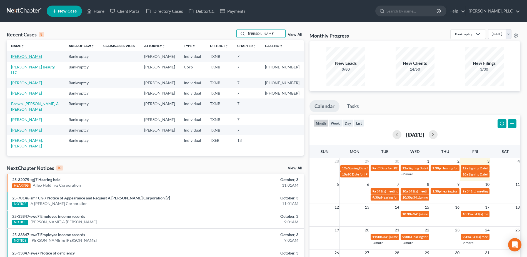
type input "[PERSON_NAME]"
click at [20, 57] on link "[PERSON_NAME]" at bounding box center [26, 56] width 31 height 5
select select "4"
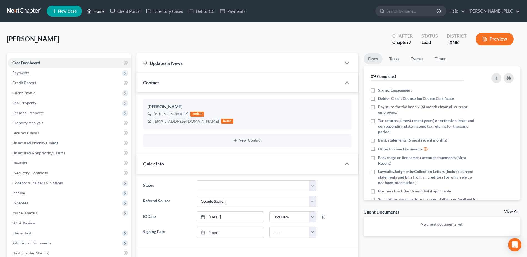
click at [102, 10] on link "Home" at bounding box center [96, 11] width 24 height 10
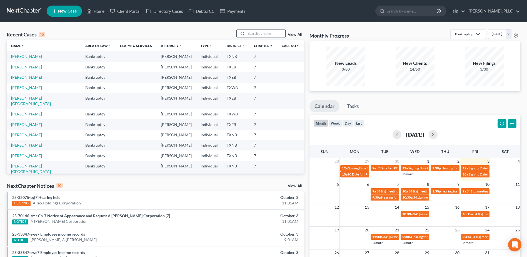
click at [254, 32] on input "search" at bounding box center [266, 33] width 39 height 8
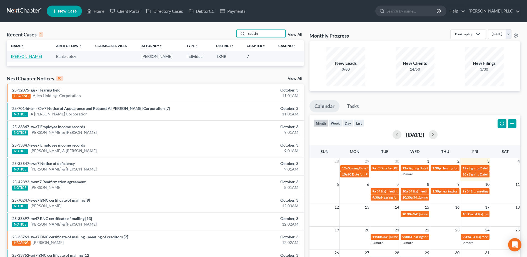
type input "cousin"
click at [31, 55] on link "[PERSON_NAME]" at bounding box center [26, 56] width 31 height 5
select select "4"
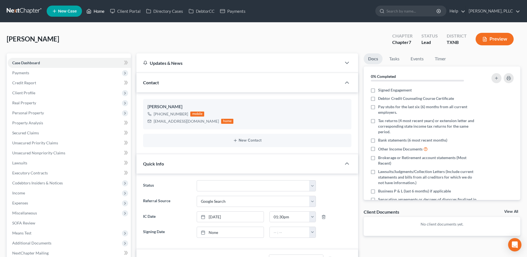
click at [101, 12] on link "Home" at bounding box center [96, 11] width 24 height 10
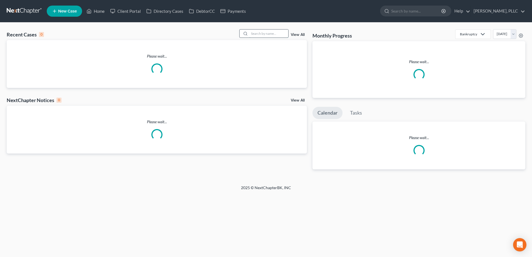
click at [258, 33] on input "search" at bounding box center [268, 33] width 39 height 8
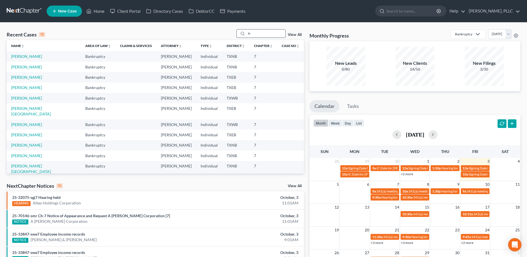
type input "f"
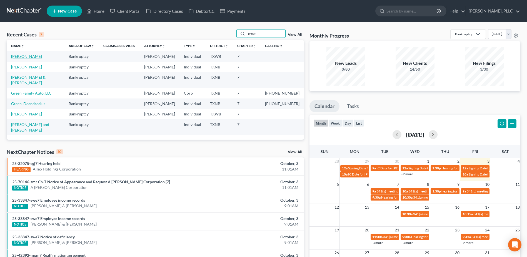
type input "green"
click at [18, 54] on link "[PERSON_NAME]" at bounding box center [26, 56] width 31 height 5
select select "4"
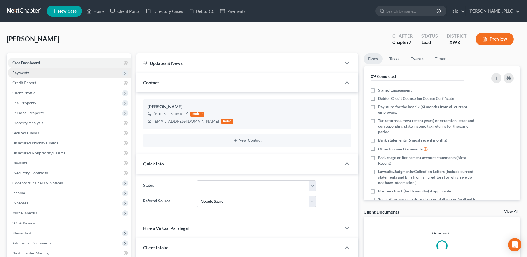
click at [15, 73] on span "Payments" at bounding box center [20, 72] width 17 height 5
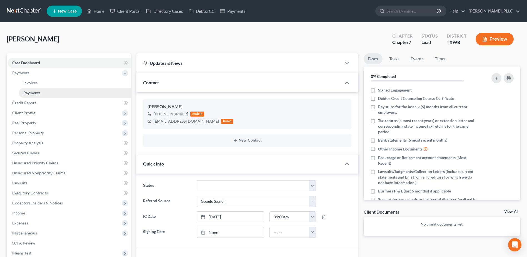
click at [32, 95] on link "Payments" at bounding box center [75, 93] width 112 height 10
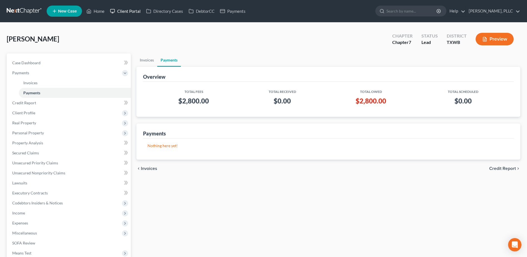
click at [128, 10] on link "Client Portal" at bounding box center [125, 11] width 36 height 10
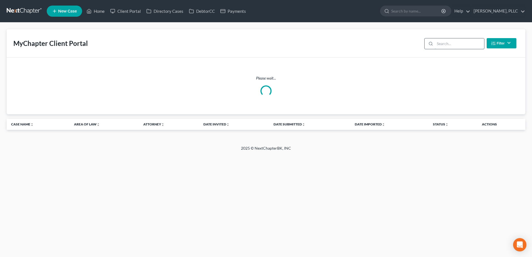
click at [451, 45] on input "search" at bounding box center [459, 43] width 49 height 11
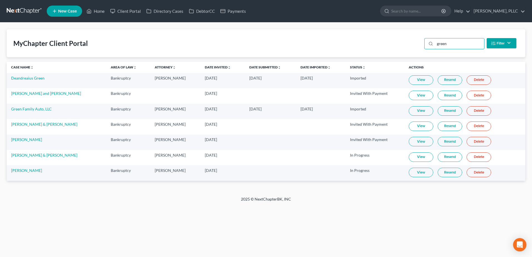
type input "green"
click at [414, 171] on link "View" at bounding box center [420, 172] width 24 height 9
click at [102, 9] on link "Home" at bounding box center [96, 11] width 24 height 10
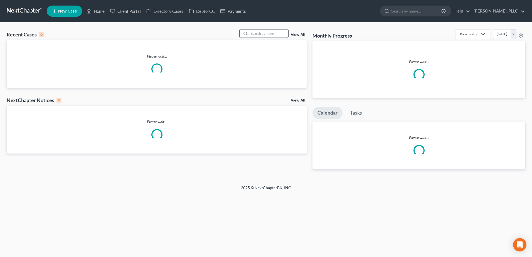
click at [274, 33] on input "search" at bounding box center [268, 33] width 39 height 8
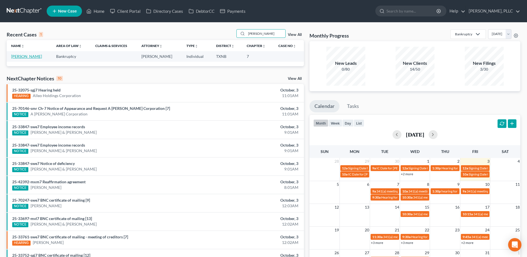
type input "[PERSON_NAME]"
click at [24, 58] on link "[PERSON_NAME]" at bounding box center [26, 56] width 31 height 5
select select "4"
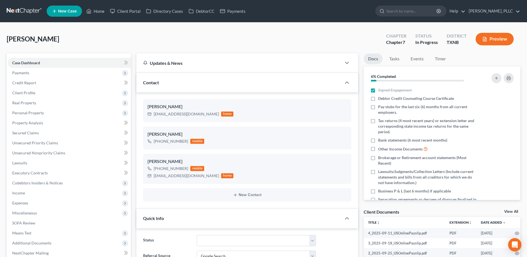
scroll to position [389, 0]
click at [42, 153] on span "Unsecured Nonpriority Claims" at bounding box center [38, 152] width 53 height 5
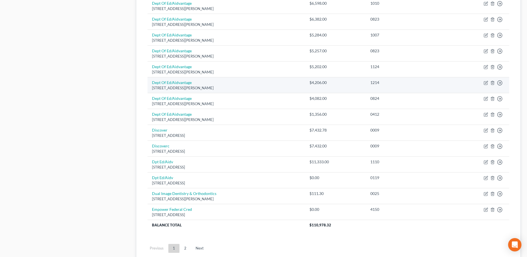
scroll to position [385, 0]
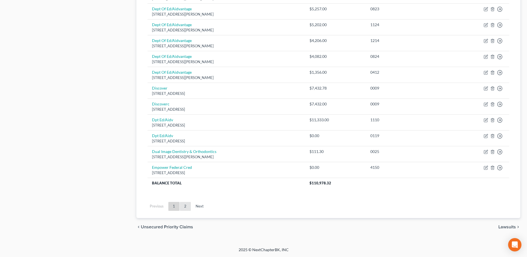
click at [188, 205] on link "2" at bounding box center [185, 206] width 11 height 9
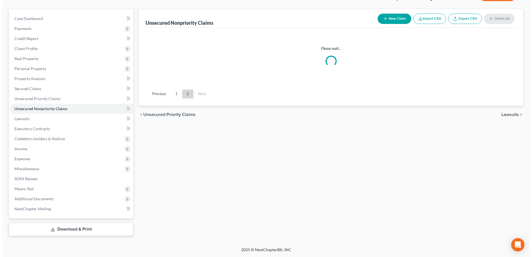
scroll to position [52, 0]
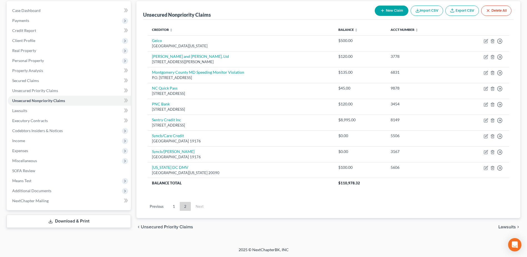
click at [399, 8] on button "New Claim" at bounding box center [392, 11] width 34 height 10
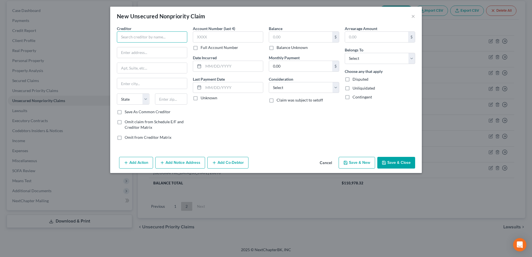
click at [157, 38] on input "text" at bounding box center [152, 36] width 70 height 11
type input "Town of [GEOGRAPHIC_DATA]"
type input "PO Box 35131"
type input "[GEOGRAPHIC_DATA]"
select select "50"
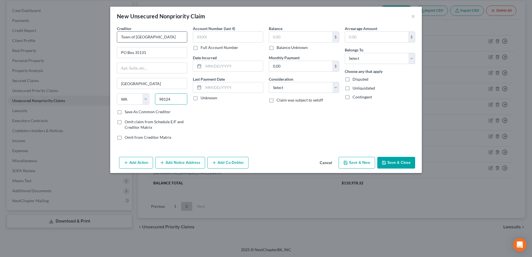
type input "98124"
drag, startPoint x: 168, startPoint y: 36, endPoint x: 115, endPoint y: 35, distance: 53.7
click at [115, 35] on div "Creditor * Town of [GEOGRAPHIC_DATA] [US_STATE][GEOGRAPHIC_DATA] [GEOGRAPHIC_DA…" at bounding box center [152, 85] width 76 height 119
type input "University Park Police"
type input "[STREET_ADDRESS]"
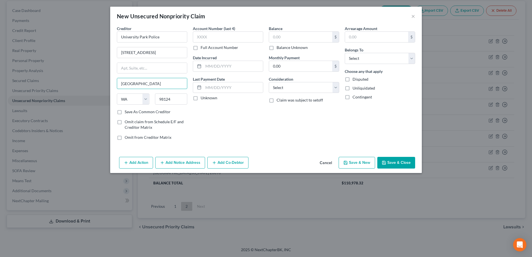
type input "[GEOGRAPHIC_DATA]"
select select "21"
type input "20782"
click at [308, 36] on input "text" at bounding box center [300, 37] width 63 height 11
type input "[GEOGRAPHIC_DATA]"
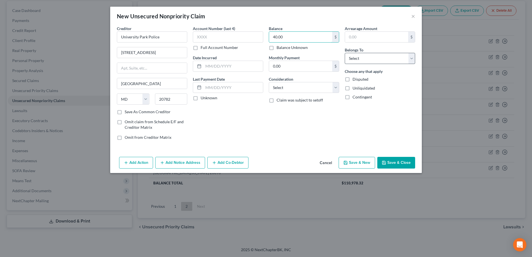
type input "40.00"
drag, startPoint x: 412, startPoint y: 61, endPoint x: 405, endPoint y: 64, distance: 7.0
click at [412, 61] on select "Select Debtor 1 Only Debtor 2 Only Debtor 1 And Debtor 2 Only At Least One Of T…" at bounding box center [380, 58] width 70 height 11
select select "0"
click at [345, 53] on select "Select Debtor 1 Only Debtor 2 Only Debtor 1 And Debtor 2 Only At Least One Of T…" at bounding box center [380, 58] width 70 height 11
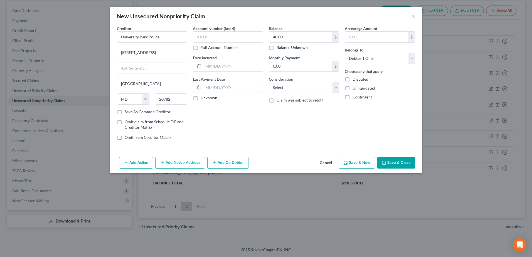
click at [179, 166] on button "Add Notice Address" at bounding box center [180, 163] width 50 height 12
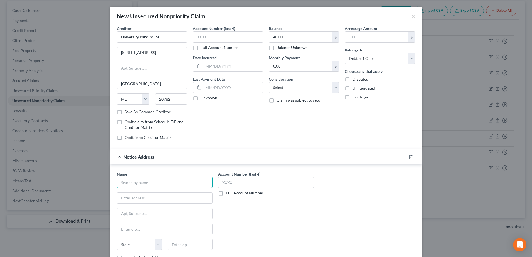
click at [155, 184] on input "text" at bounding box center [165, 182] width 96 height 11
type input "Town of [GEOGRAPHIC_DATA]"
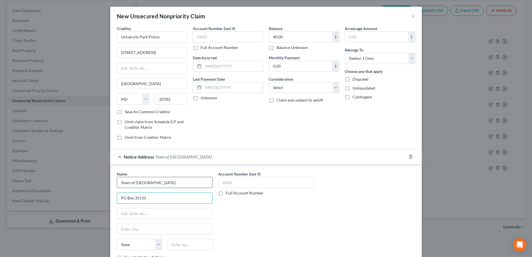
type input "PO Box 35131"
type input "[GEOGRAPHIC_DATA]"
select select "50"
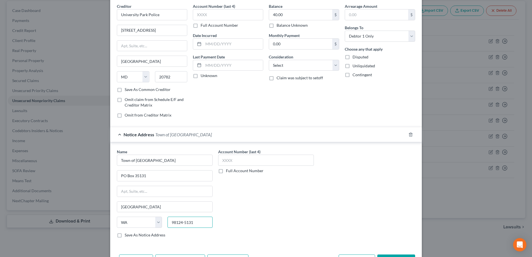
scroll to position [43, 0]
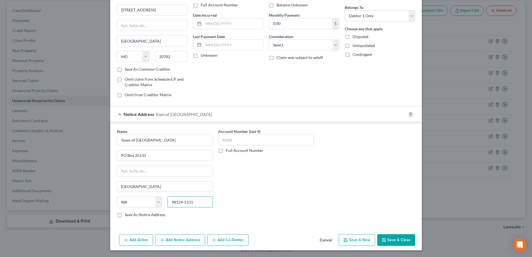
type input "98124-5131"
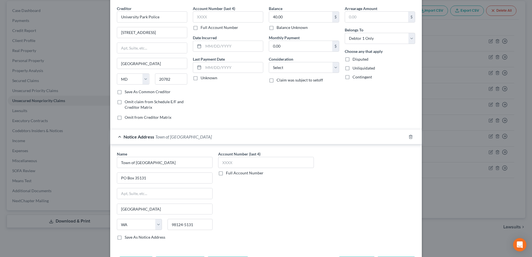
scroll to position [0, 0]
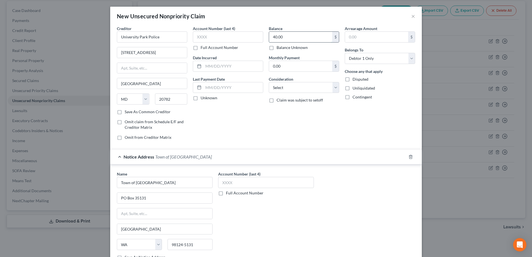
click at [283, 39] on input "40.00" at bounding box center [300, 37] width 63 height 11
type input "0"
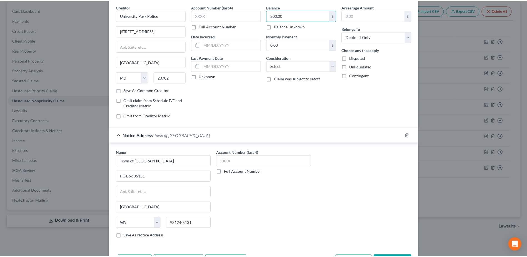
scroll to position [43, 0]
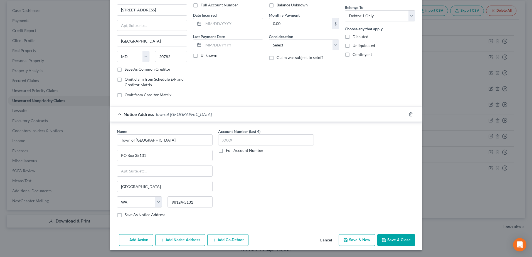
type input "200.00"
click at [396, 238] on button "Save & Close" at bounding box center [396, 240] width 38 height 12
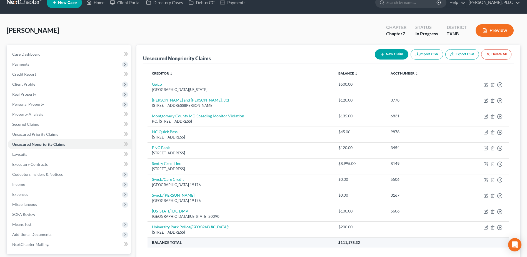
scroll to position [0, 0]
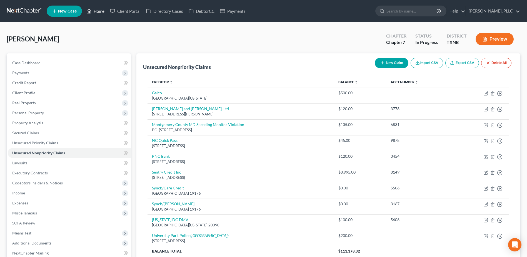
drag, startPoint x: 104, startPoint y: 10, endPoint x: 11, endPoint y: 1, distance: 93.9
click at [104, 10] on link "Home" at bounding box center [96, 11] width 24 height 10
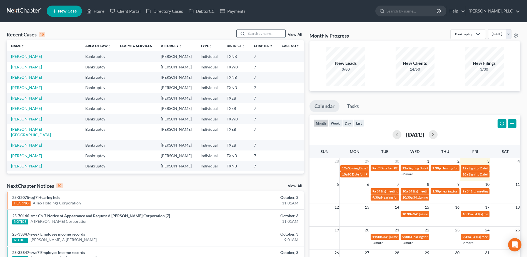
click at [259, 31] on input "search" at bounding box center [266, 33] width 39 height 8
click at [134, 10] on link "Client Portal" at bounding box center [125, 11] width 36 height 10
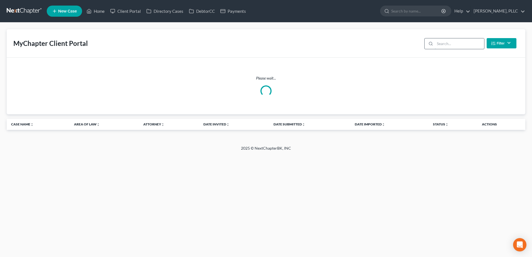
click at [441, 44] on input "search" at bounding box center [459, 43] width 49 height 11
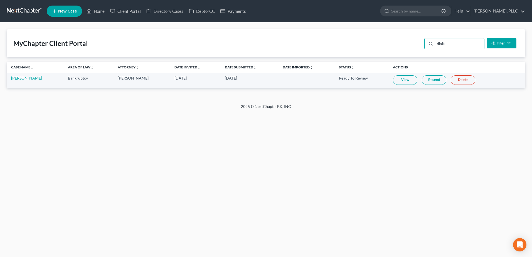
type input "dixit"
click at [402, 82] on link "View" at bounding box center [405, 79] width 24 height 9
click at [432, 80] on link "Resend" at bounding box center [434, 79] width 24 height 9
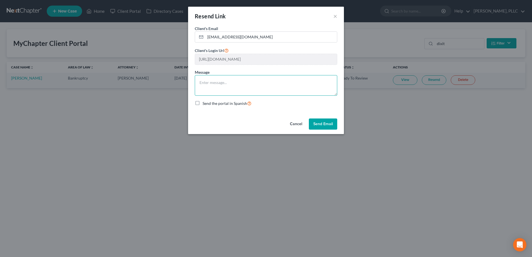
click at [222, 82] on textarea at bounding box center [266, 85] width 142 height 21
type textarea "Please upload tax returns without required password."
click at [323, 127] on button "Send Email" at bounding box center [323, 123] width 28 height 11
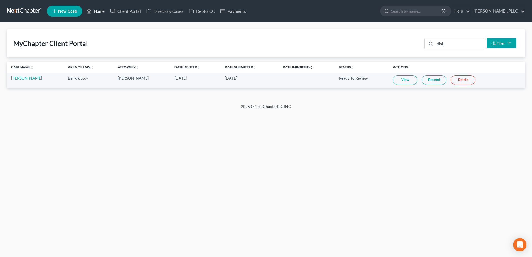
click at [99, 13] on link "Home" at bounding box center [96, 11] width 24 height 10
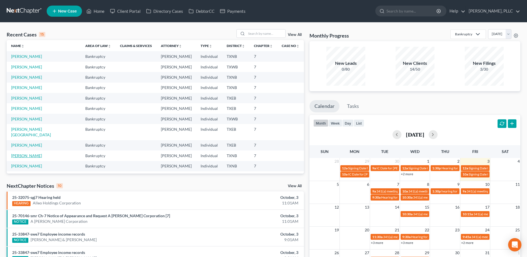
click at [17, 153] on link "[PERSON_NAME]" at bounding box center [26, 155] width 31 height 5
select select "1"
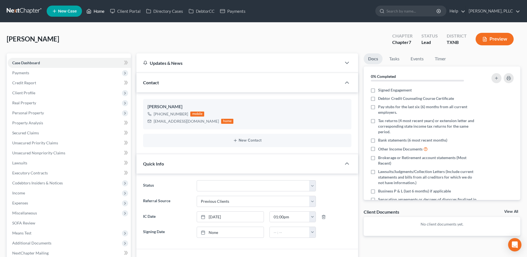
drag, startPoint x: 100, startPoint y: 11, endPoint x: 351, endPoint y: 80, distance: 260.5
click at [100, 11] on link "Home" at bounding box center [96, 11] width 24 height 10
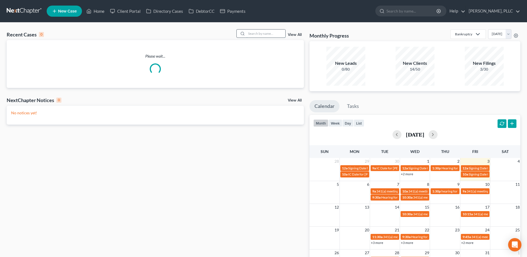
click at [275, 33] on input "search" at bounding box center [266, 33] width 39 height 8
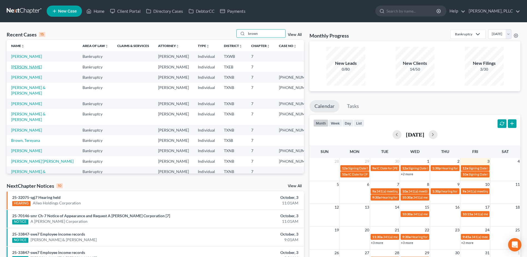
type input "brown"
click at [35, 67] on link "[PERSON_NAME]" at bounding box center [26, 67] width 31 height 5
select select "4"
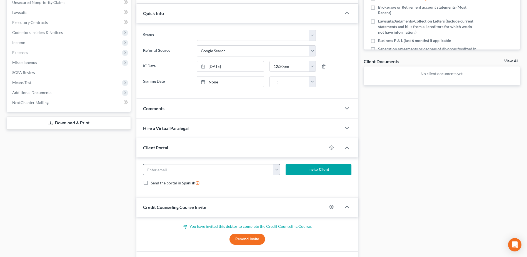
scroll to position [186, 0]
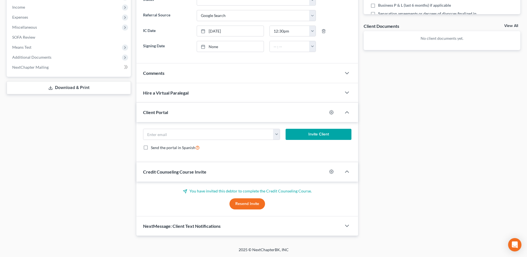
click at [185, 75] on div "Comments" at bounding box center [239, 72] width 205 height 19
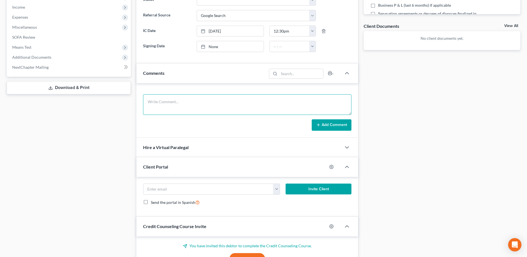
click at [174, 103] on textarea at bounding box center [247, 104] width 209 height 21
type textarea "follow up IC call to see if still interested in filing bk case - still interest…"
click at [323, 125] on button "Add Comment" at bounding box center [332, 125] width 40 height 12
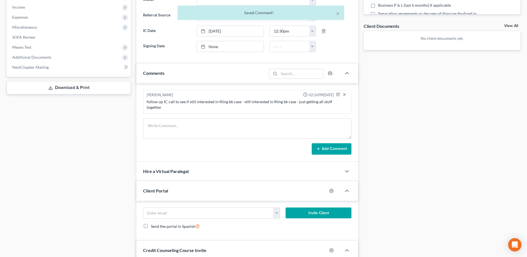
scroll to position [0, 0]
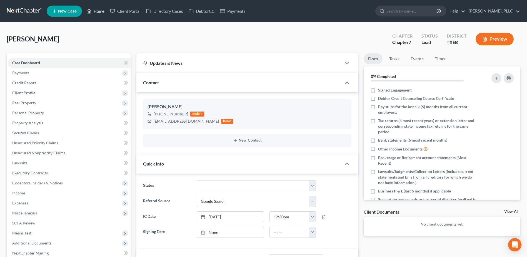
click at [100, 10] on link "Home" at bounding box center [96, 11] width 24 height 10
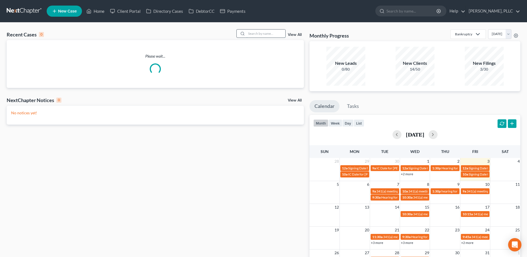
click at [258, 33] on input "search" at bounding box center [266, 33] width 39 height 8
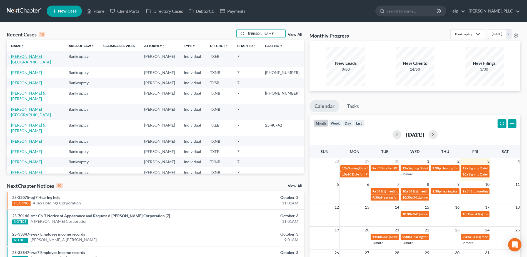
type input "[PERSON_NAME]"
click at [28, 57] on link "[PERSON_NAME][GEOGRAPHIC_DATA]" at bounding box center [31, 59] width 40 height 10
select select "4"
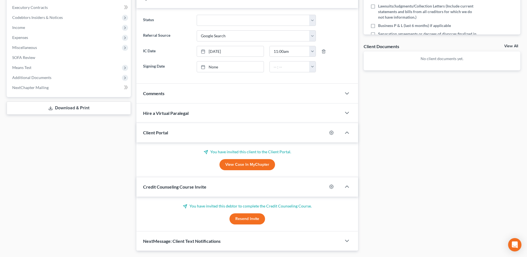
scroll to position [167, 0]
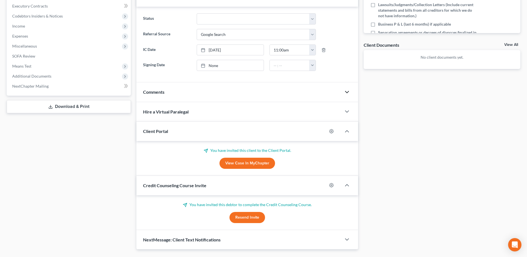
drag, startPoint x: 350, startPoint y: 91, endPoint x: 398, endPoint y: 113, distance: 53.3
click at [349, 91] on icon "button" at bounding box center [347, 92] width 7 height 7
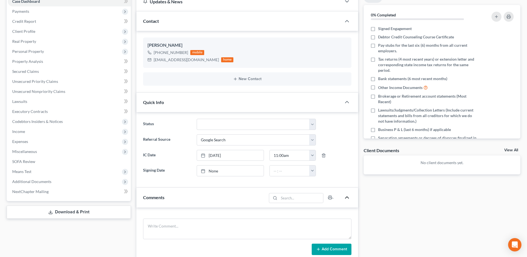
scroll to position [56, 0]
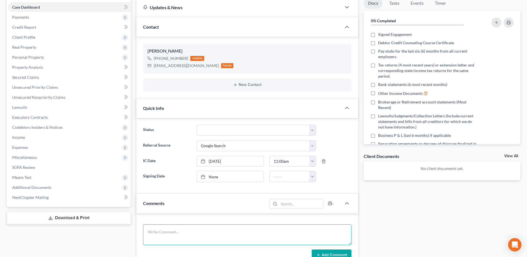
click at [251, 228] on textarea at bounding box center [247, 234] width 209 height 21
type textarea "a"
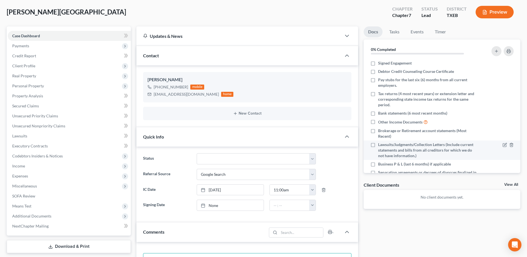
scroll to position [0, 0]
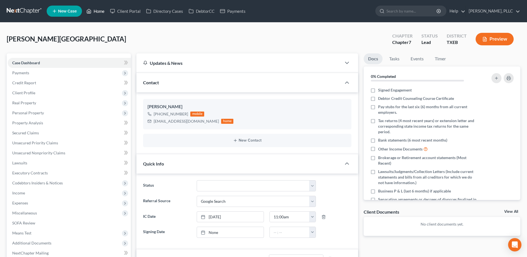
click at [97, 12] on link "Home" at bounding box center [96, 11] width 24 height 10
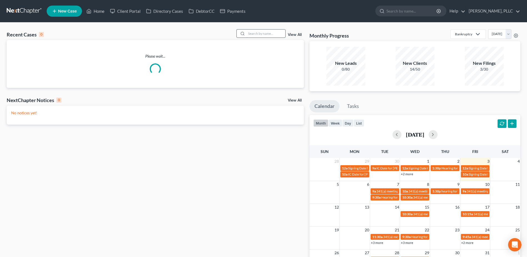
click at [268, 32] on input "search" at bounding box center [266, 33] width 39 height 8
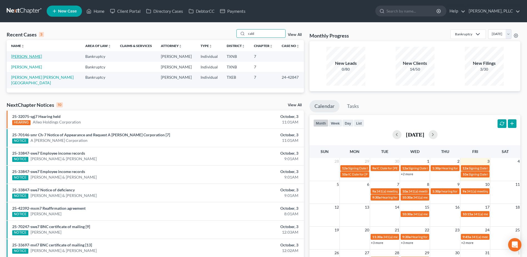
type input "cald"
click at [27, 57] on link "[PERSON_NAME]" at bounding box center [26, 56] width 31 height 5
select select "4"
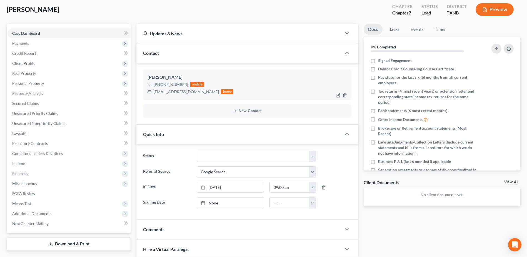
scroll to position [56, 0]
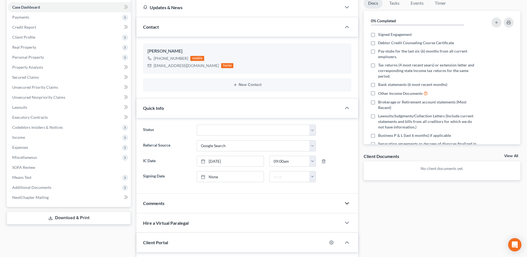
click at [349, 204] on icon "button" at bounding box center [347, 203] width 7 height 7
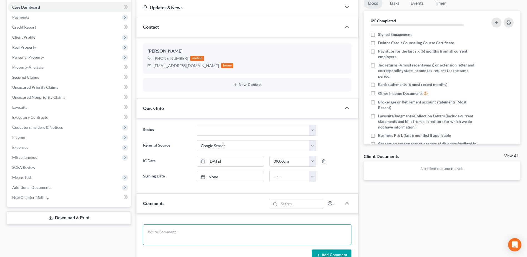
click at [191, 241] on textarea at bounding box center [247, 234] width 209 height 21
type textarea "c"
type textarea "follow up IC call - left message to see if still interested in filing bk case"
click at [334, 252] on button "Add Comment" at bounding box center [332, 255] width 40 height 12
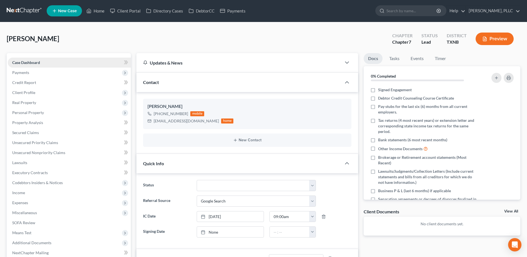
scroll to position [0, 0]
click at [100, 9] on link "Home" at bounding box center [96, 11] width 24 height 10
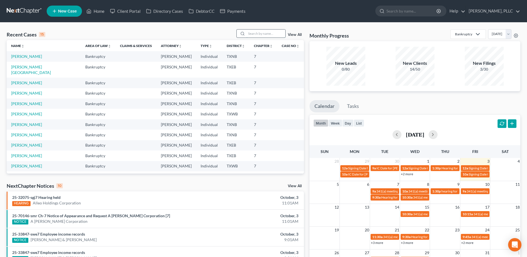
click at [278, 30] on input "search" at bounding box center [266, 33] width 39 height 8
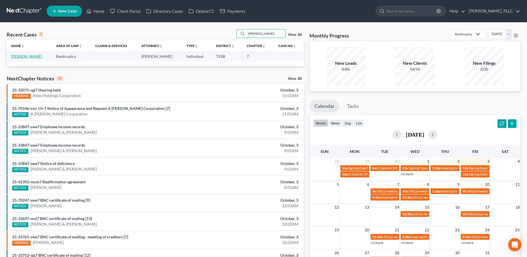
type input "[PERSON_NAME]"
click at [28, 59] on link "[PERSON_NAME]" at bounding box center [26, 56] width 31 height 5
select select "6"
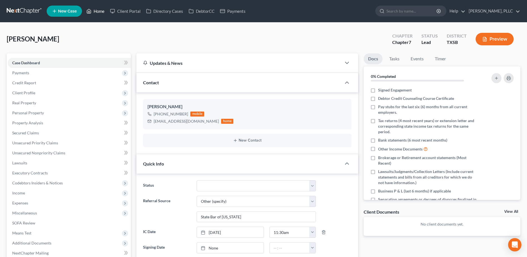
click at [103, 11] on link "Home" at bounding box center [96, 11] width 24 height 10
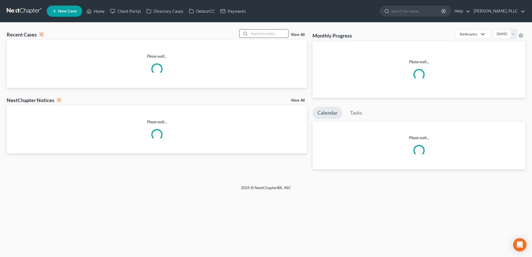
click at [262, 34] on input "search" at bounding box center [268, 33] width 39 height 8
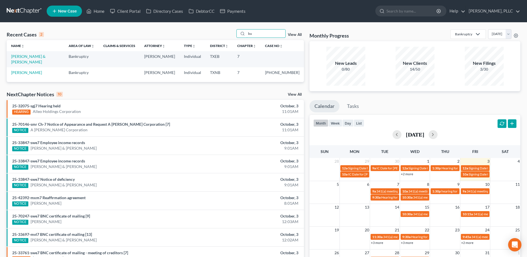
type input "b"
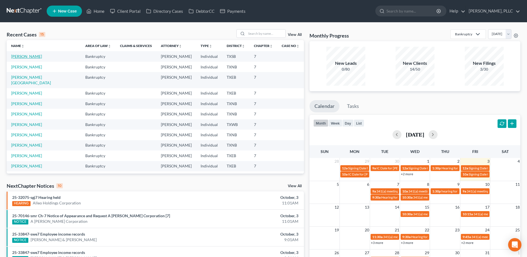
click at [27, 56] on link "[PERSON_NAME]" at bounding box center [26, 56] width 31 height 5
select select "6"
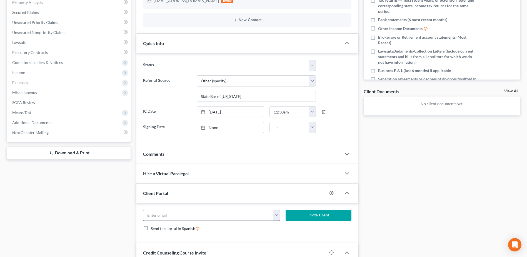
scroll to position [167, 0]
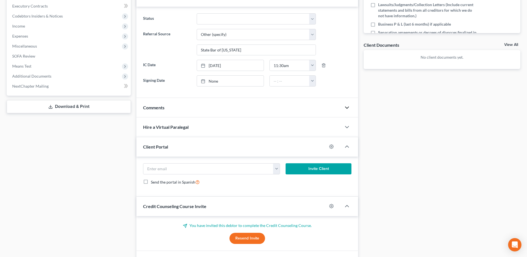
click at [346, 110] on icon "button" at bounding box center [347, 107] width 7 height 7
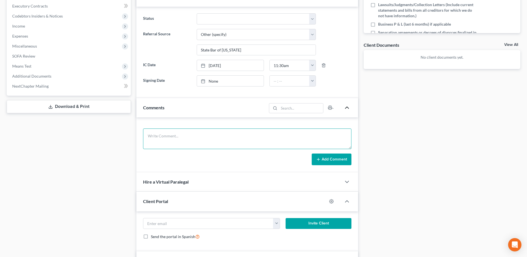
click at [178, 133] on textarea at bounding box center [247, 138] width 209 height 21
type textarea "follow up IC call to see if still interested in filing bk case - left msg"
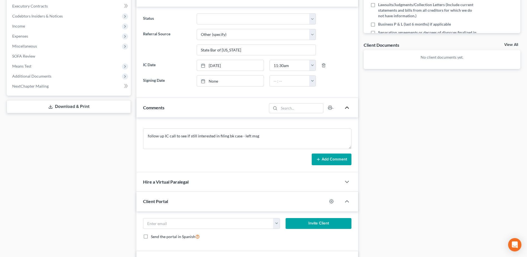
click at [338, 160] on button "Add Comment" at bounding box center [332, 159] width 40 height 12
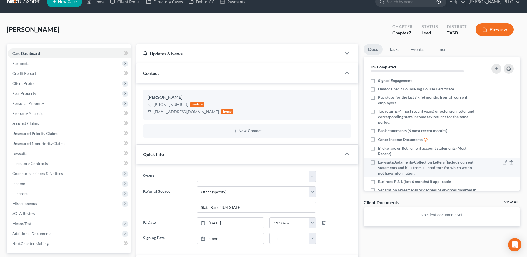
scroll to position [0, 0]
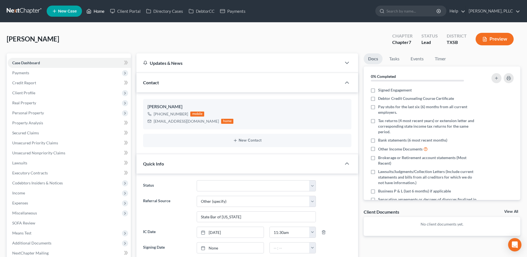
drag, startPoint x: 98, startPoint y: 11, endPoint x: 309, endPoint y: 61, distance: 217.4
click at [98, 11] on link "Home" at bounding box center [96, 11] width 24 height 10
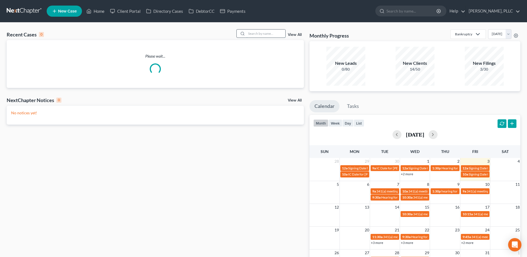
click at [271, 31] on input "search" at bounding box center [266, 33] width 39 height 8
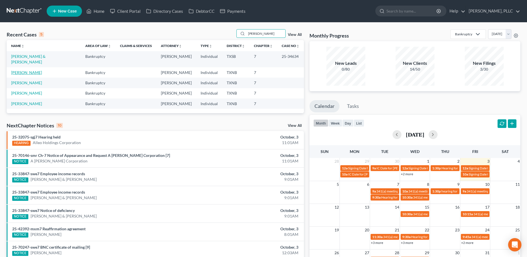
type input "[PERSON_NAME]"
click at [26, 70] on link "[PERSON_NAME]" at bounding box center [26, 72] width 31 height 5
select select "6"
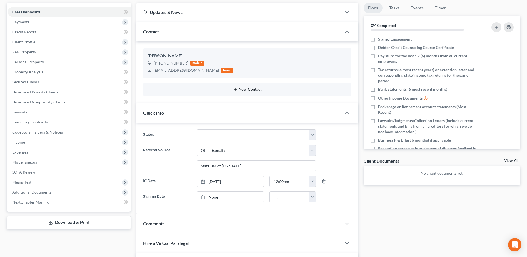
scroll to position [139, 0]
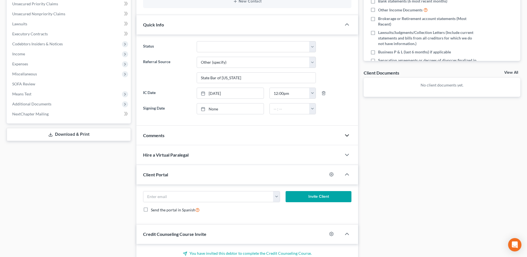
click at [347, 136] on icon "button" at bounding box center [347, 135] width 7 height 7
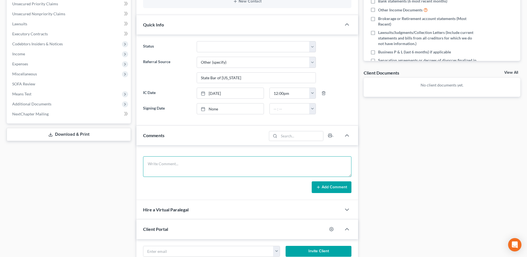
click at [170, 162] on textarea at bounding box center [247, 166] width 209 height 21
type textarea "follow up IC call to see if still interested in filing bk case - left msg"
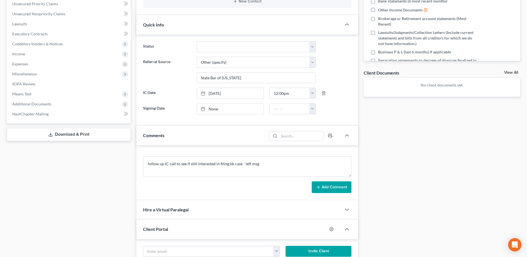
click at [341, 185] on button "Add Comment" at bounding box center [332, 187] width 40 height 12
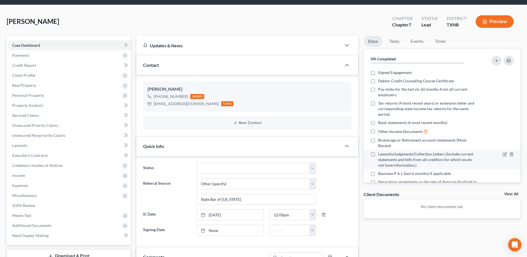
scroll to position [0, 0]
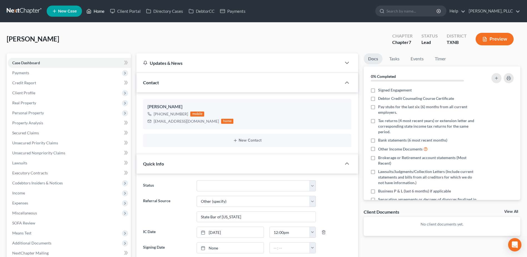
click at [103, 12] on link "Home" at bounding box center [96, 11] width 24 height 10
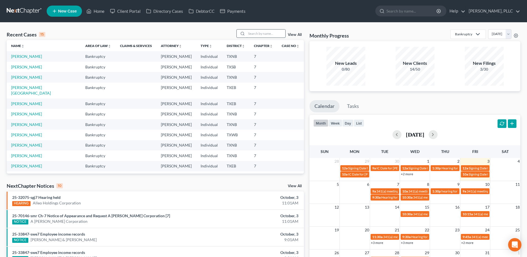
click at [252, 33] on input "search" at bounding box center [266, 33] width 39 height 8
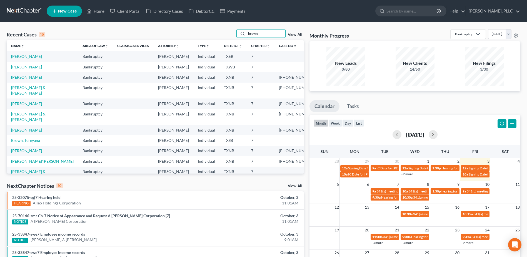
type input "brown"
click at [29, 70] on td "[PERSON_NAME]" at bounding box center [42, 67] width 71 height 10
click at [30, 67] on link "[PERSON_NAME]" at bounding box center [26, 67] width 31 height 5
select select "4"
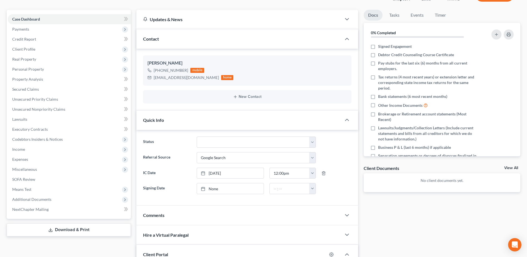
scroll to position [56, 0]
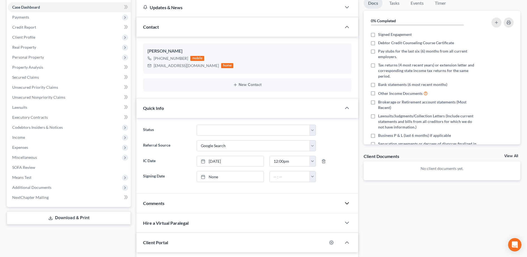
click at [348, 204] on polyline "button" at bounding box center [347, 203] width 3 height 2
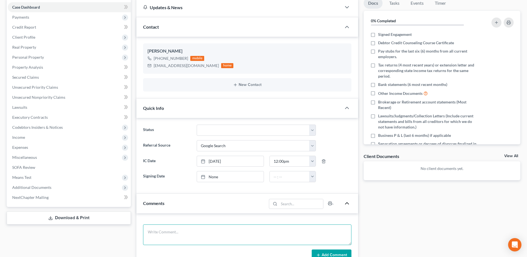
click at [296, 235] on textarea at bounding box center [247, 234] width 209 height 21
type textarea "v"
type textarea "follow up IC call to see if still interested in filing case - left msg"
click at [339, 252] on button "Add Comment" at bounding box center [332, 255] width 40 height 12
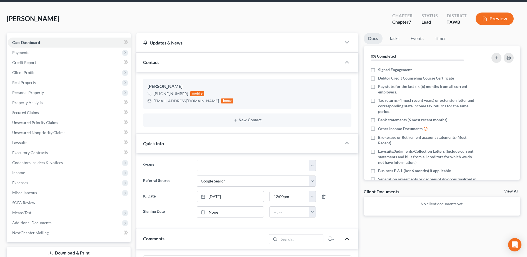
scroll to position [0, 0]
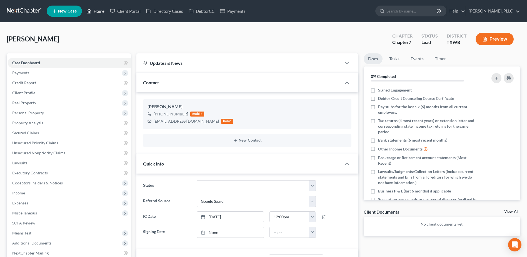
drag, startPoint x: 95, startPoint y: 7, endPoint x: 155, endPoint y: 22, distance: 61.9
click at [95, 7] on link "Home" at bounding box center [96, 11] width 24 height 10
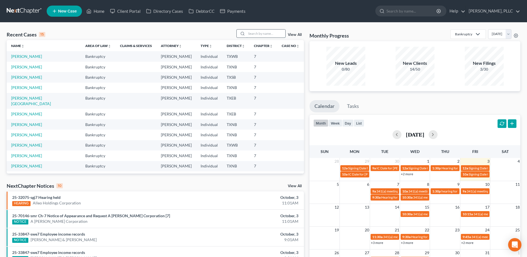
click at [253, 33] on input "search" at bounding box center [266, 33] width 39 height 8
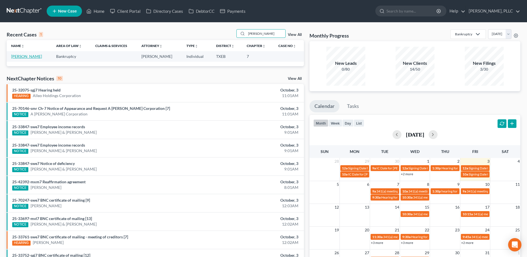
type input "[PERSON_NAME]"
click at [26, 56] on link "[PERSON_NAME]" at bounding box center [26, 56] width 31 height 5
select select "4"
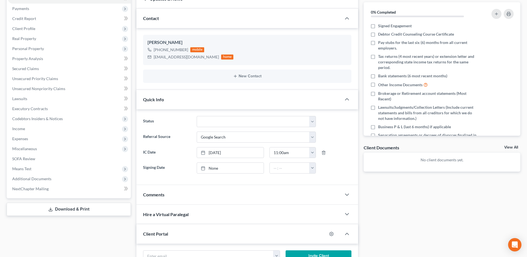
scroll to position [175, 0]
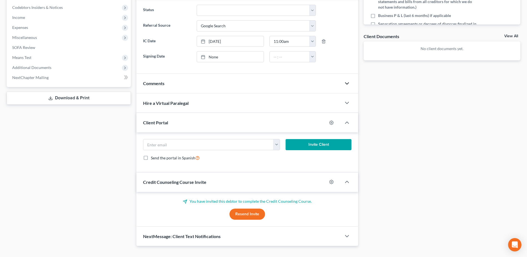
drag, startPoint x: 348, startPoint y: 84, endPoint x: 203, endPoint y: 106, distance: 146.8
click at [348, 83] on icon "button" at bounding box center [347, 83] width 7 height 7
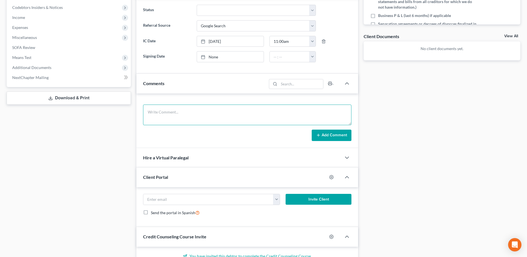
click at [192, 114] on textarea at bounding box center [247, 115] width 209 height 21
type textarea "follow up IC call - left message to see if still interested in filing bk case"
click at [319, 130] on button "Add Comment" at bounding box center [332, 136] width 40 height 12
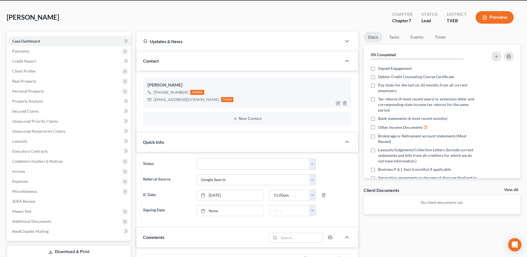
scroll to position [0, 0]
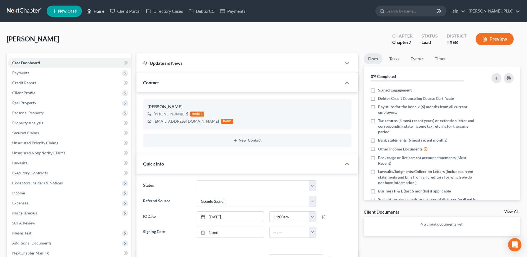
click at [93, 11] on link "Home" at bounding box center [96, 11] width 24 height 10
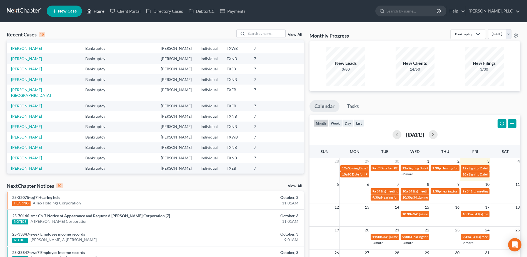
scroll to position [28, 0]
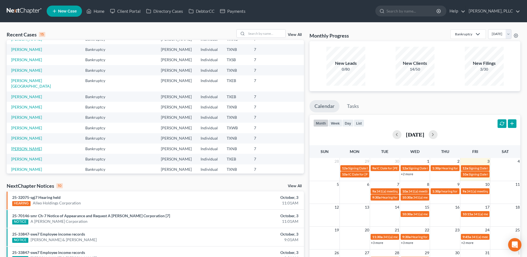
click at [21, 146] on link "[PERSON_NAME]" at bounding box center [26, 148] width 31 height 5
select select "4"
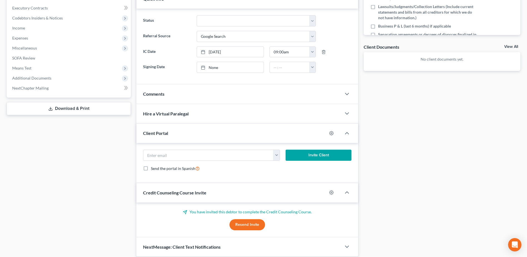
scroll to position [167, 0]
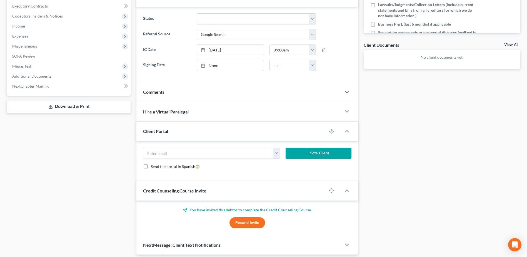
click at [203, 93] on div "Comments" at bounding box center [239, 91] width 205 height 19
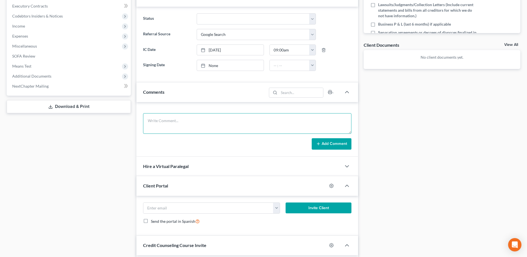
click at [177, 122] on textarea at bounding box center [247, 123] width 209 height 21
type textarea "follow up IC call - client still interested in filing, will pay next week"
click at [332, 142] on button "Add Comment" at bounding box center [332, 144] width 40 height 12
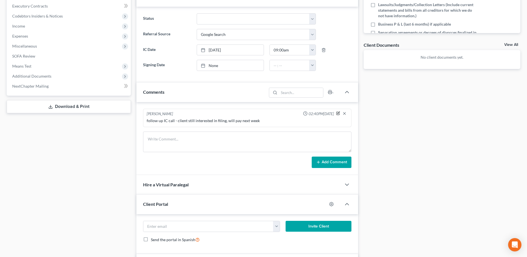
drag, startPoint x: 338, startPoint y: 115, endPoint x: 284, endPoint y: 124, distance: 55.3
click at [338, 114] on icon "button" at bounding box center [338, 113] width 4 height 4
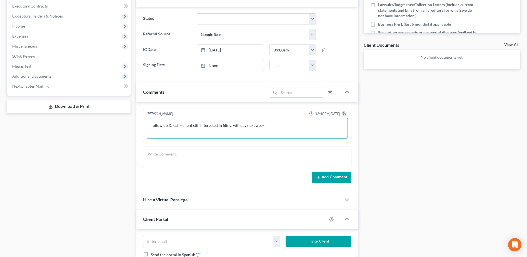
click at [284, 125] on textarea "follow up IC call - client still interested in filing, will pay next week" at bounding box center [247, 128] width 201 height 21
type textarea "follow up IC call - client still interested in filing, will pay next week - she…"
click at [345, 113] on icon "button" at bounding box center [345, 113] width 4 height 4
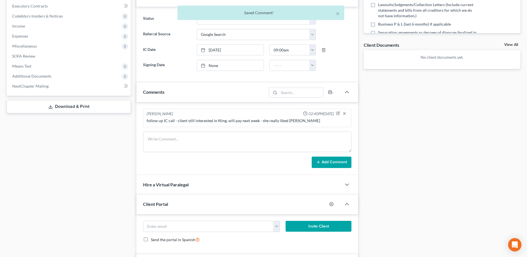
scroll to position [0, 0]
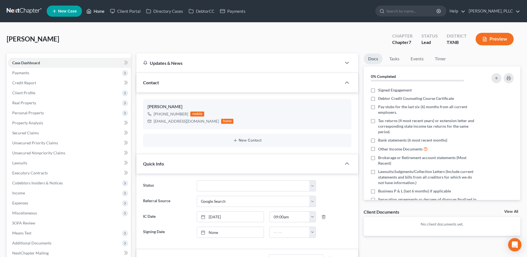
click at [101, 12] on link "Home" at bounding box center [96, 11] width 24 height 10
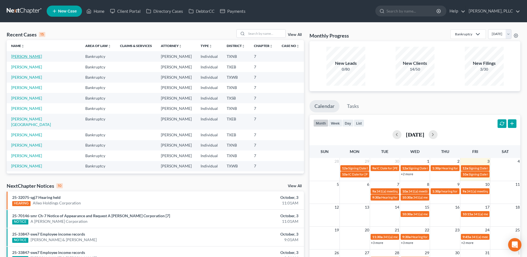
click at [18, 56] on link "[PERSON_NAME]" at bounding box center [26, 56] width 31 height 5
select select "4"
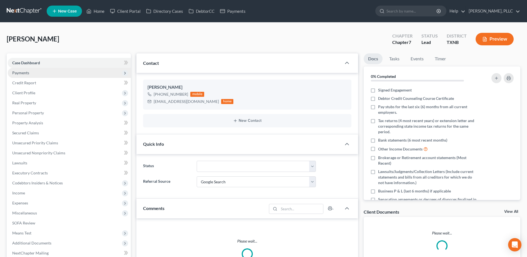
click at [28, 72] on span "Payments" at bounding box center [20, 72] width 17 height 5
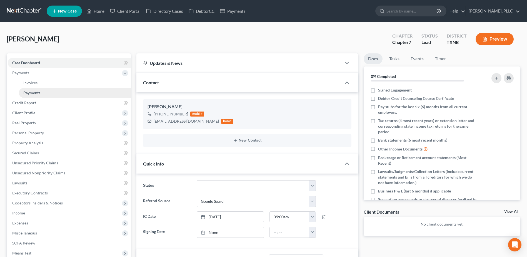
click at [38, 93] on span "Payments" at bounding box center [31, 92] width 17 height 5
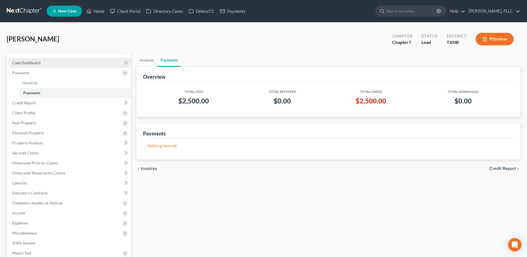
click at [32, 63] on span "Case Dashboard" at bounding box center [26, 62] width 28 height 5
select select "4"
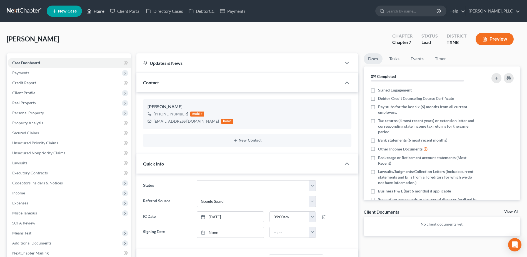
click at [99, 11] on link "Home" at bounding box center [96, 11] width 24 height 10
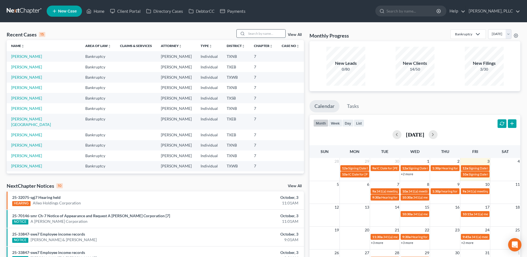
click at [271, 33] on input "search" at bounding box center [266, 33] width 39 height 8
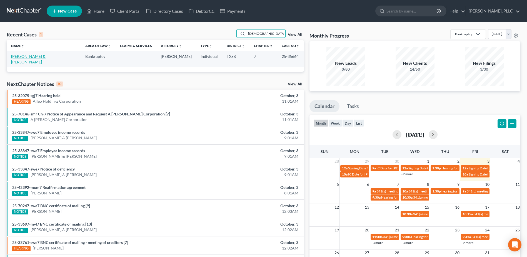
type input "[DEMOGRAPHIC_DATA]"
click at [46, 55] on link "[PERSON_NAME] & [PERSON_NAME]" at bounding box center [28, 59] width 34 height 10
select select "3"
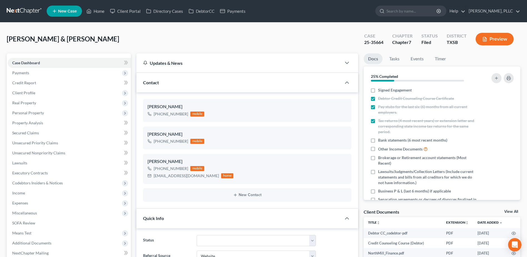
drag, startPoint x: 185, startPoint y: 217, endPoint x: 176, endPoint y: 213, distance: 9.2
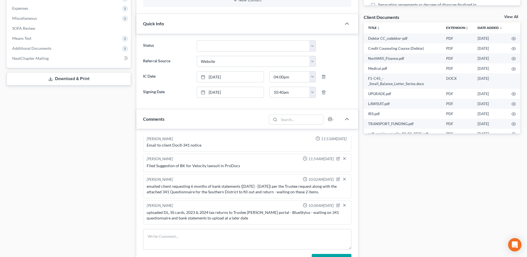
drag, startPoint x: 176, startPoint y: 213, endPoint x: 157, endPoint y: 248, distance: 39.5
click at [174, 213] on div "uploaded DL, SS cards, 2023 & 2024 tax returns to Trustee [PERSON_NAME] portal …" at bounding box center [247, 215] width 201 height 11
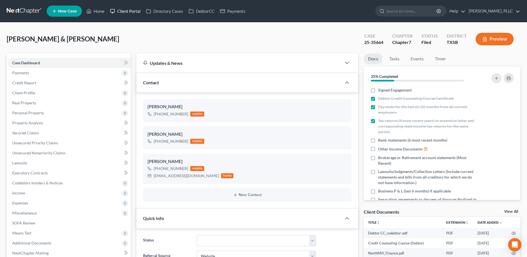
click at [125, 11] on link "Client Portal" at bounding box center [125, 11] width 36 height 10
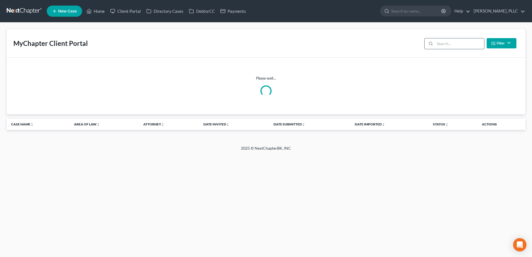
click at [466, 46] on input "search" at bounding box center [459, 43] width 49 height 11
type input "dixit"
click at [100, 12] on link "Home" at bounding box center [96, 11] width 24 height 10
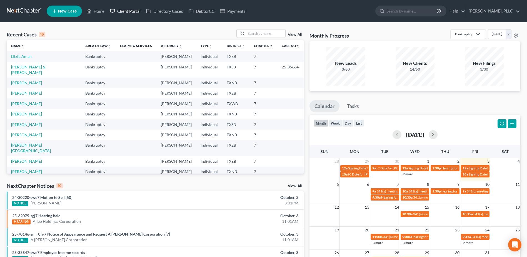
click at [129, 12] on link "Client Portal" at bounding box center [125, 11] width 36 height 10
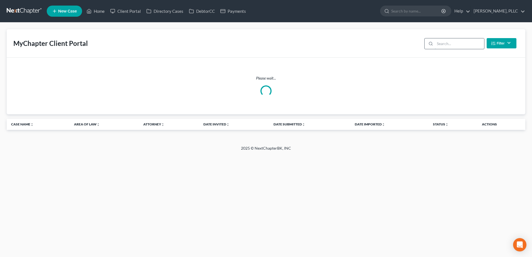
click at [446, 42] on input "search" at bounding box center [459, 43] width 49 height 11
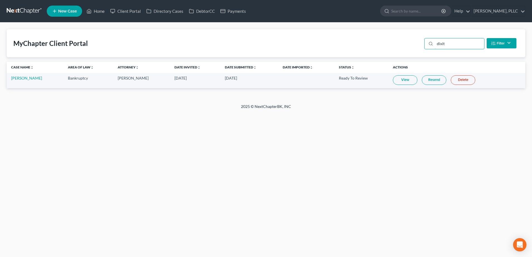
type input "dixit"
click at [399, 80] on link "View" at bounding box center [405, 79] width 24 height 9
click at [19, 76] on link "[PERSON_NAME]" at bounding box center [26, 78] width 31 height 5
select select "4"
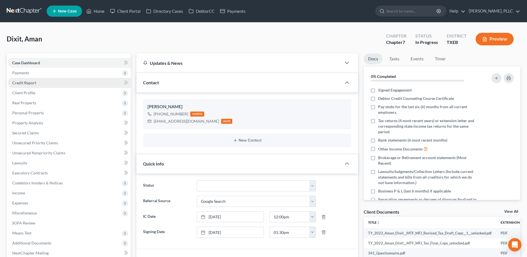
drag, startPoint x: 23, startPoint y: 83, endPoint x: 58, endPoint y: 80, distance: 34.6
click at [23, 83] on span "Credit Report" at bounding box center [24, 82] width 24 height 5
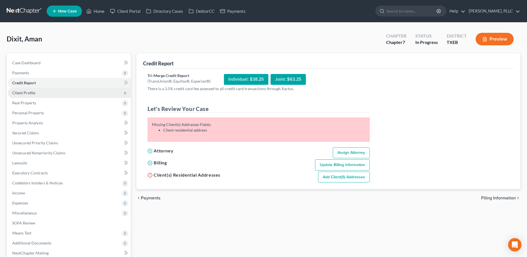
click at [27, 94] on span "Client Profile" at bounding box center [23, 92] width 23 height 5
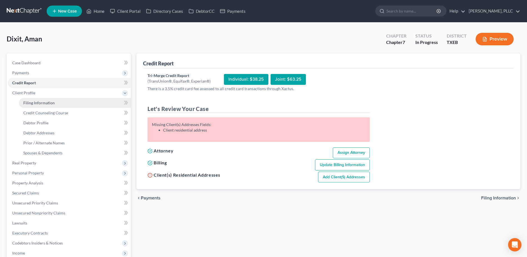
click at [36, 103] on span "Filing Information" at bounding box center [38, 102] width 31 height 5
select select "1"
select select "0"
select select "45"
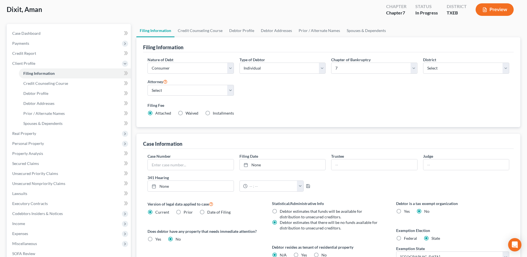
scroll to position [83, 0]
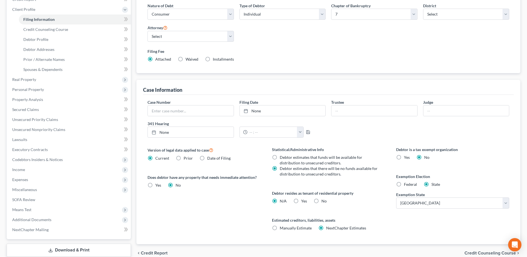
click at [404, 185] on label "Federal" at bounding box center [410, 185] width 13 height 6
click at [407, 185] on input "Federal" at bounding box center [409, 184] width 4 height 4
radio input "true"
radio input "false"
click at [301, 201] on label "Yes Yes" at bounding box center [304, 201] width 6 height 6
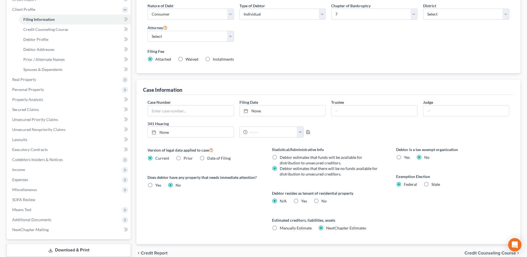
click at [304, 201] on input "Yes Yes" at bounding box center [306, 200] width 4 height 4
radio input "true"
radio input "false"
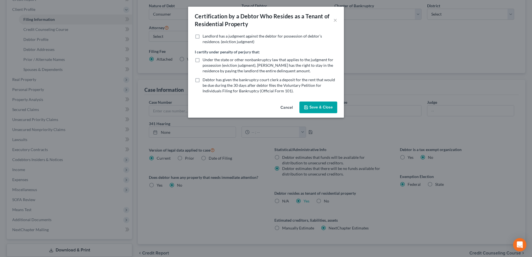
click at [318, 106] on button "Save & Close" at bounding box center [318, 107] width 38 height 12
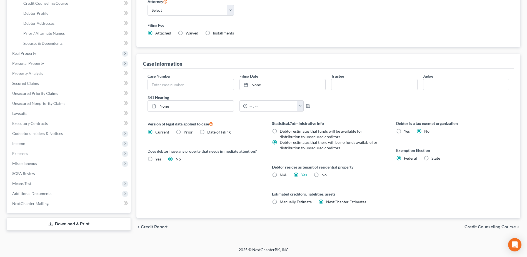
click at [491, 227] on span "Credit Counseling Course" at bounding box center [490, 227] width 51 height 4
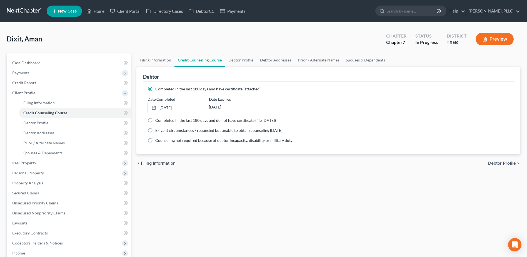
click at [496, 164] on span "Debtor Profile" at bounding box center [503, 163] width 28 height 4
select select "0"
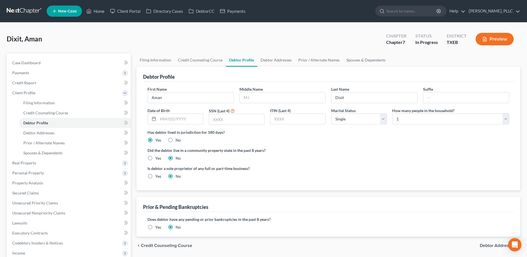
click at [155, 158] on label "Yes" at bounding box center [158, 158] width 6 height 6
click at [158, 158] on input "Yes" at bounding box center [160, 157] width 4 height 4
radio input "true"
radio input "false"
click at [234, 119] on input "text" at bounding box center [236, 119] width 55 height 11
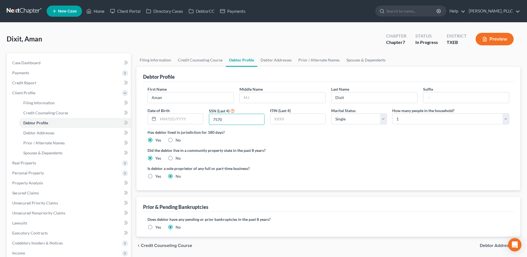
type input "7570"
click at [176, 123] on input "text" at bounding box center [180, 119] width 45 height 11
type input "[DATE]"
drag, startPoint x: 386, startPoint y: 122, endPoint x: 381, endPoint y: 125, distance: 5.5
click at [385, 122] on select "Select Single Married Separated Divorced Widowed" at bounding box center [359, 118] width 56 height 11
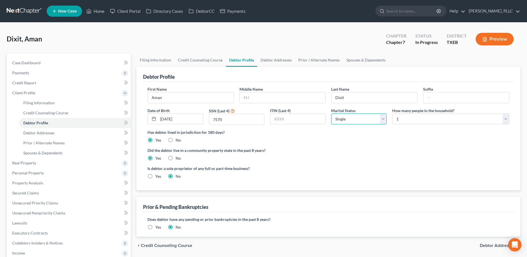
select select "1"
click at [331, 113] on select "Select Single Married Separated Divorced Widowed" at bounding box center [359, 118] width 56 height 11
drag, startPoint x: 507, startPoint y: 120, endPoint x: 469, endPoint y: 127, distance: 38.6
click at [507, 120] on select "Select 1 2 3 4 5 6 7 8 9 10 11 12 13 14 15 16 17 18 19 20" at bounding box center [451, 118] width 117 height 11
select select "1"
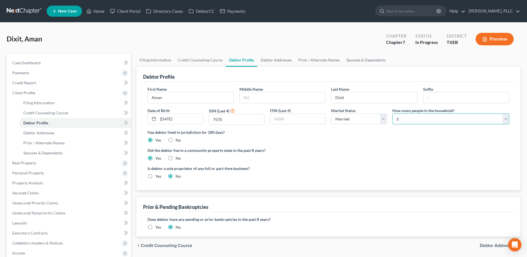
click at [393, 113] on select "Select 1 2 3 4 5 6 7 8 9 10 11 12 13 14 15 16 17 18 19 20" at bounding box center [451, 118] width 117 height 11
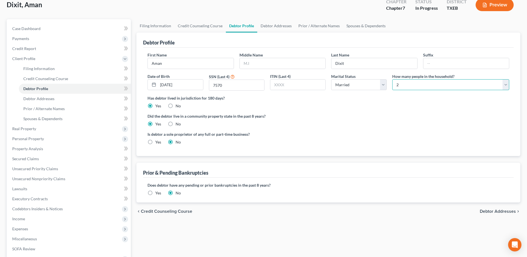
scroll to position [83, 0]
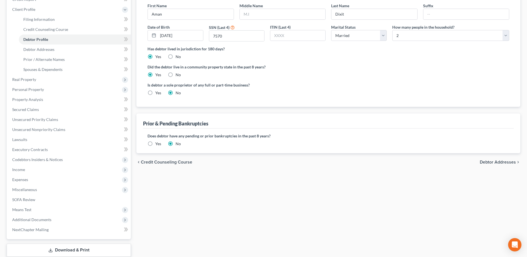
click at [505, 161] on span "Debtor Addresses" at bounding box center [498, 162] width 36 height 4
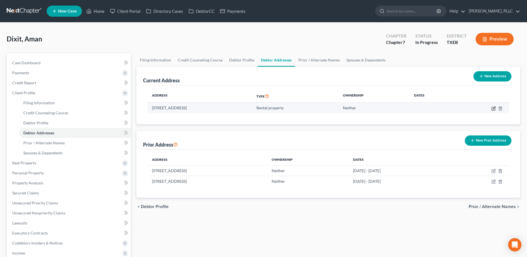
click at [493, 109] on icon "button" at bounding box center [494, 107] width 3 height 3
select select "33"
select select "2"
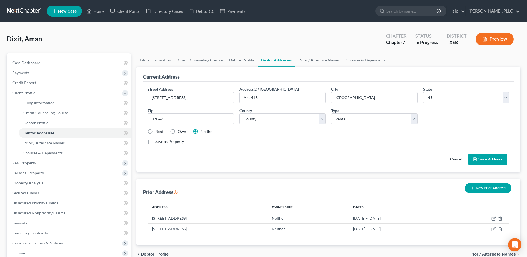
click at [155, 131] on label "Rent" at bounding box center [159, 132] width 8 height 6
click at [158, 131] on input "Rent" at bounding box center [160, 131] width 4 height 4
radio input "true"
click at [414, 120] on select "Select Residential Mailing Rental Business" at bounding box center [374, 118] width 86 height 11
select select "1"
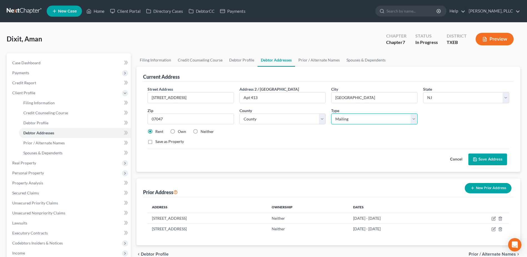
click at [331, 113] on select "Select Residential Mailing Rental Business" at bounding box center [374, 118] width 86 height 11
click at [492, 163] on button "Save Address" at bounding box center [488, 159] width 39 height 12
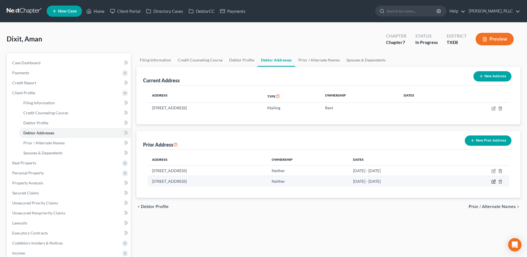
click at [494, 182] on icon "button" at bounding box center [494, 181] width 3 height 3
select select "45"
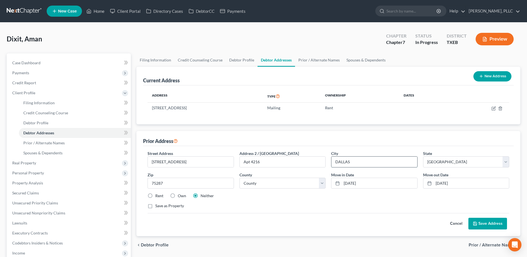
click at [351, 162] on input "DALLAS" at bounding box center [375, 162] width 86 height 11
click at [348, 205] on div "Save as Property" at bounding box center [329, 206] width 362 height 6
click at [354, 162] on input "Dalla" at bounding box center [375, 162] width 86 height 11
type input "[GEOGRAPHIC_DATA]"
drag, startPoint x: 418, startPoint y: 227, endPoint x: 470, endPoint y: 234, distance: 52.5
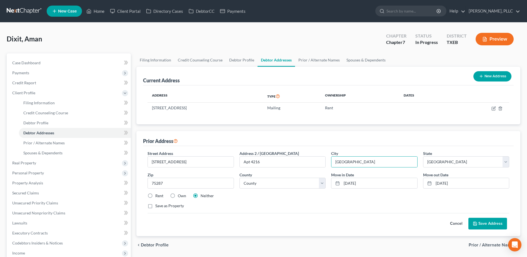
click at [418, 227] on div "Cancel Save Address" at bounding box center [329, 221] width 362 height 16
click at [500, 224] on button "Save Address" at bounding box center [488, 224] width 39 height 12
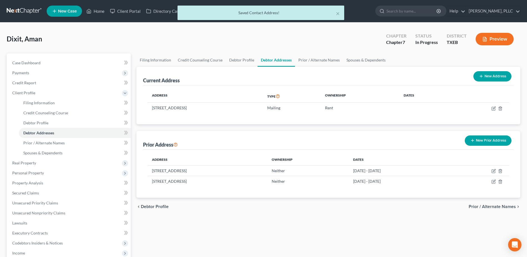
click at [496, 208] on span "Prior / Alternate Names" at bounding box center [492, 206] width 47 height 4
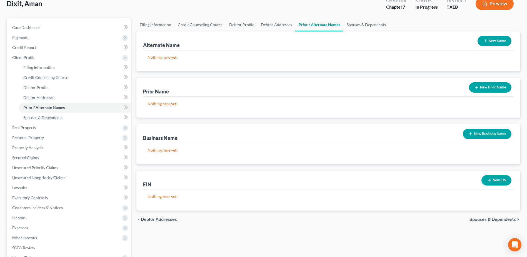
scroll to position [104, 0]
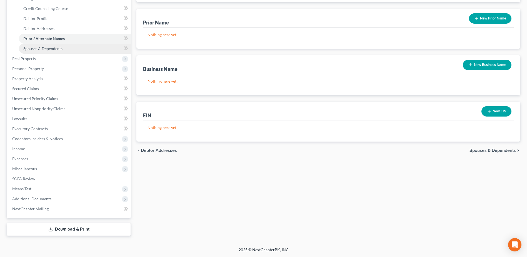
click at [50, 51] on link "Spouses & Dependents" at bounding box center [75, 49] width 112 height 10
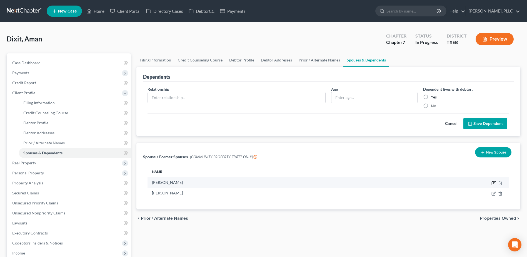
click at [496, 182] on icon "button" at bounding box center [494, 183] width 4 height 4
select select "8"
select select "45"
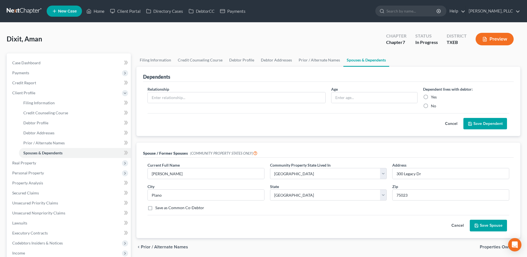
click at [485, 224] on button "Save Spouse" at bounding box center [488, 226] width 37 height 12
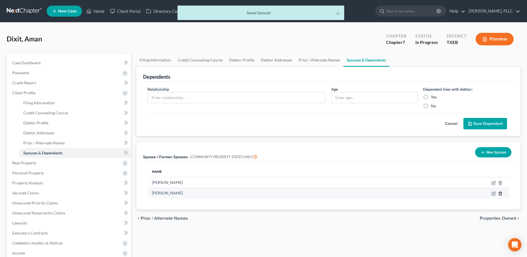
click at [501, 194] on line "button" at bounding box center [501, 193] width 0 height 1
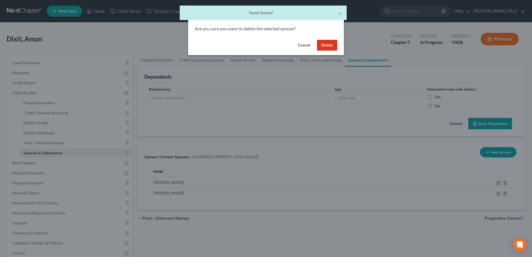
click at [331, 46] on button "Delete" at bounding box center [327, 45] width 20 height 11
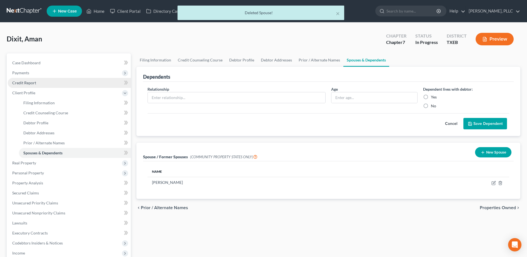
click at [23, 81] on span "Credit Report" at bounding box center [24, 82] width 24 height 5
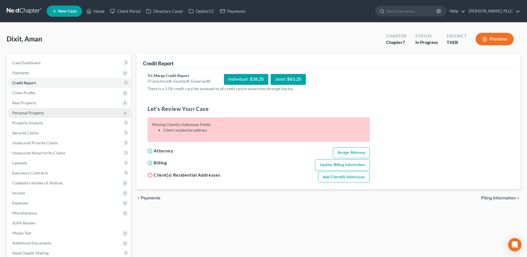
click at [33, 111] on span "Personal Property" at bounding box center [28, 112] width 32 height 5
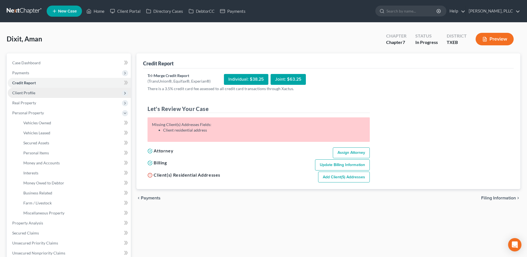
click at [24, 92] on span "Client Profile" at bounding box center [23, 92] width 23 height 5
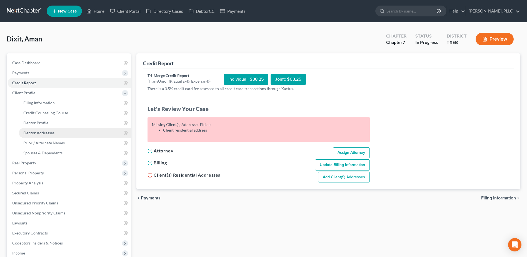
click at [40, 135] on link "Debtor Addresses" at bounding box center [75, 133] width 112 height 10
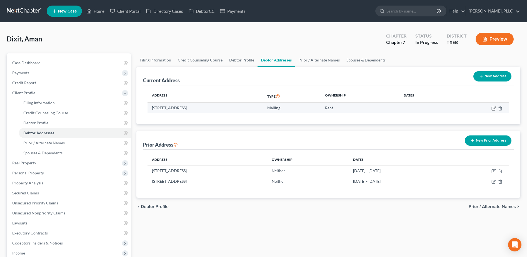
click at [496, 108] on icon "button" at bounding box center [494, 108] width 4 height 4
select select "33"
select select "8"
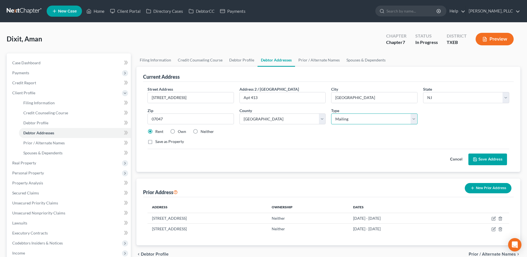
click at [415, 120] on select "Select Residential Mailing Rental Business" at bounding box center [374, 118] width 86 height 11
select select "0"
click at [331, 113] on select "Select Residential Mailing Rental Business" at bounding box center [374, 118] width 86 height 11
click at [494, 157] on button "Save Address" at bounding box center [488, 159] width 39 height 12
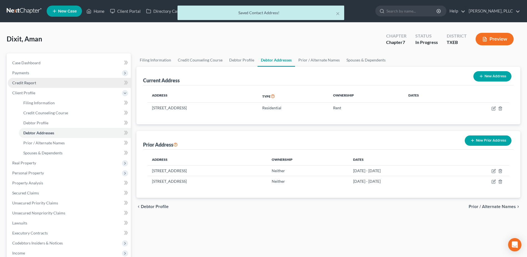
click at [25, 83] on span "Credit Report" at bounding box center [24, 82] width 24 height 5
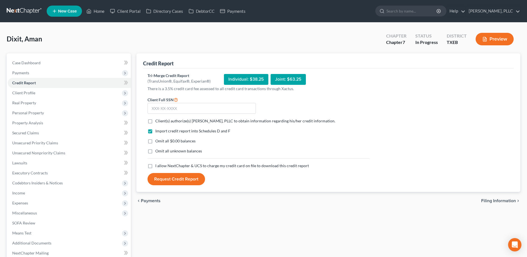
click at [155, 122] on label "Client(s) authorize(s) [PERSON_NAME], PLLC to obtain information regarding his/…" at bounding box center [245, 121] width 180 height 6
click at [158, 122] on input "Client(s) authorize(s) [PERSON_NAME], PLLC to obtain information regarding his/…" at bounding box center [160, 120] width 4 height 4
checkbox input "true"
click at [155, 165] on label "I allow NextChapter & UCS to charge my credit card on file to download this cre…" at bounding box center [232, 166] width 154 height 6
click at [158, 165] on input "I allow NextChapter & UCS to charge my credit card on file to download this cre…" at bounding box center [160, 165] width 4 height 4
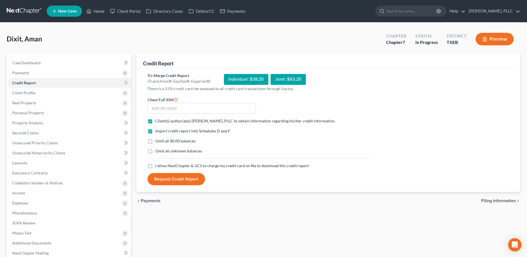
checkbox input "true"
click at [178, 110] on input "text" at bounding box center [202, 108] width 108 height 11
type input "292-39-7570"
click at [188, 179] on button "Request Credit Report" at bounding box center [177, 179] width 58 height 12
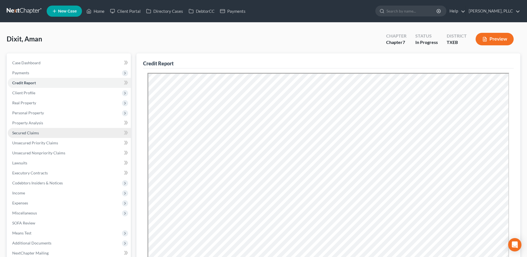
click at [26, 130] on span "Secured Claims" at bounding box center [25, 132] width 27 height 5
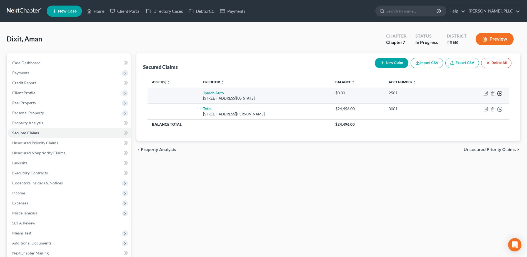
click at [501, 93] on polyline "button" at bounding box center [500, 94] width 1 height 2
click at [459, 108] on link "Move to F" at bounding box center [475, 106] width 46 height 9
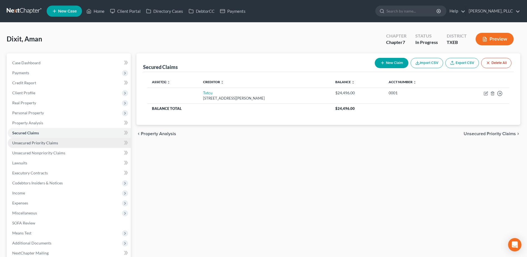
click at [29, 143] on span "Unsecured Priority Claims" at bounding box center [35, 142] width 46 height 5
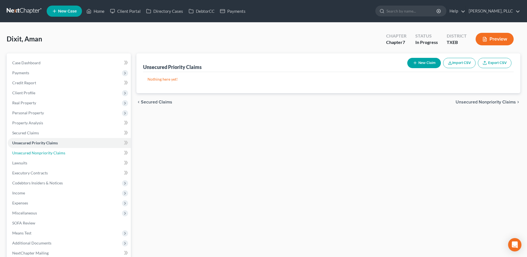
click at [29, 153] on span "Unsecured Nonpriority Claims" at bounding box center [38, 152] width 53 height 5
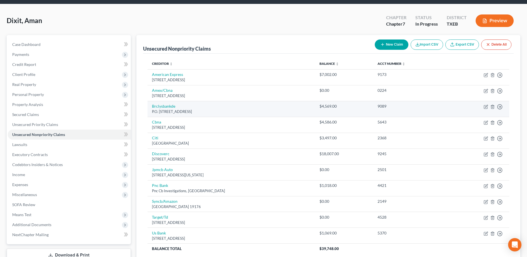
scroll to position [28, 0]
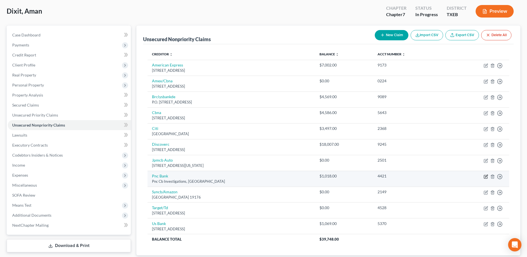
click at [485, 177] on icon "button" at bounding box center [485, 176] width 3 height 3
select select "36"
select select "0"
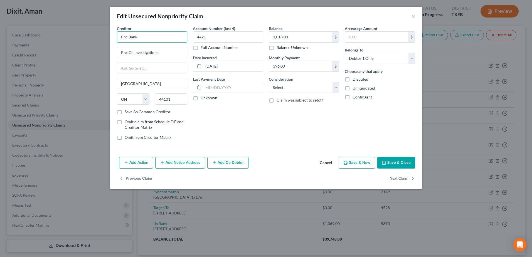
click at [152, 42] on input "Pnc Bank" at bounding box center [152, 36] width 70 height 11
drag, startPoint x: 168, startPoint y: 51, endPoint x: 105, endPoint y: 51, distance: 62.6
click at [105, 51] on div "Edit Unsecured Nonpriority Claim × Creditor * Pnc Bank Pnc Cb Investigations [G…" at bounding box center [266, 128] width 532 height 257
click at [135, 32] on input "Pnc Bank" at bounding box center [152, 36] width 70 height 11
click at [147, 38] on input "Pnc Bank" at bounding box center [152, 36] width 70 height 11
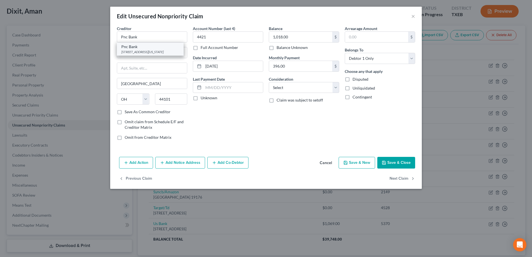
click at [145, 44] on div "Pnc Bank" at bounding box center [150, 47] width 58 height 6
click at [330, 66] on input "396.00" at bounding box center [300, 66] width 63 height 11
click at [400, 163] on button "Save & Close" at bounding box center [396, 163] width 38 height 12
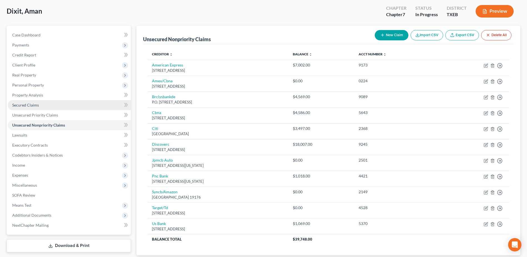
click at [28, 104] on span "Secured Claims" at bounding box center [25, 105] width 27 height 5
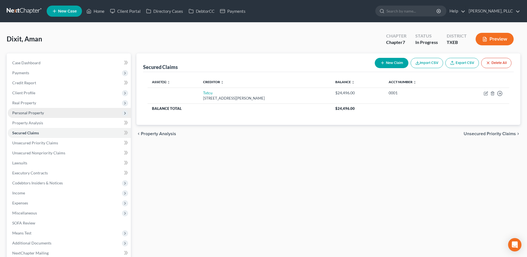
click at [33, 113] on span "Personal Property" at bounding box center [28, 112] width 32 height 5
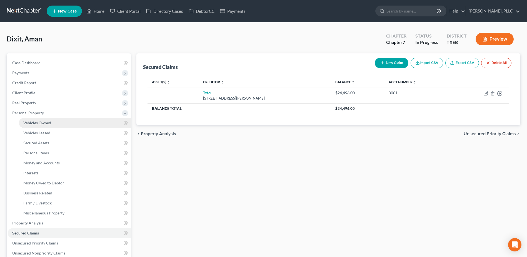
click at [36, 121] on span "Vehicles Owned" at bounding box center [37, 122] width 28 height 5
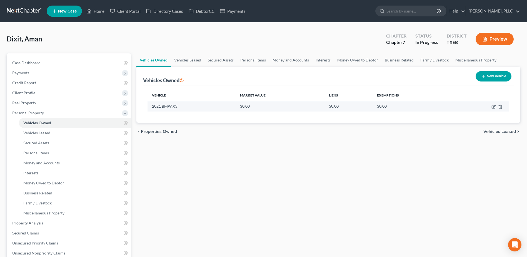
drag, startPoint x: 492, startPoint y: 107, endPoint x: 487, endPoint y: 110, distance: 4.7
click at [492, 107] on td at bounding box center [480, 106] width 57 height 11
click at [494, 109] on icon "button" at bounding box center [493, 106] width 3 height 3
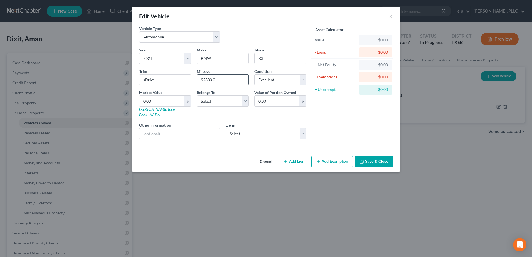
click at [230, 81] on input "92300.0" at bounding box center [222, 80] width 51 height 11
click at [304, 129] on select "Select Txtcu - $24,496.00" at bounding box center [266, 133] width 81 height 11
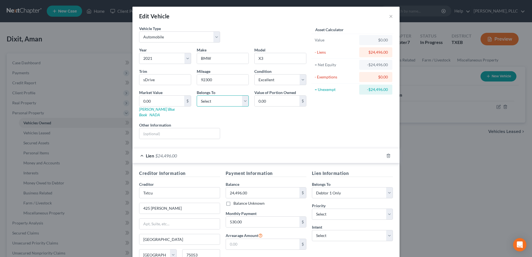
click at [242, 101] on select "Select Debtor 1 Only Debtor 2 Only Debtor 1 And Debtor 2 Only At Least One Of T…" at bounding box center [223, 100] width 52 height 11
click at [197, 95] on select "Select Debtor 1 Only Debtor 2 Only Debtor 1 And Debtor 2 Only At Least One Of T…" at bounding box center [223, 100] width 52 height 11
drag, startPoint x: 215, startPoint y: 80, endPoint x: 188, endPoint y: 77, distance: 27.1
click at [190, 80] on div "Year Select 2026 2025 2024 2023 2022 2021 2020 2019 2018 2017 2016 2015 2014 20…" at bounding box center [222, 95] width 173 height 96
click at [150, 103] on input "0.00" at bounding box center [161, 101] width 45 height 11
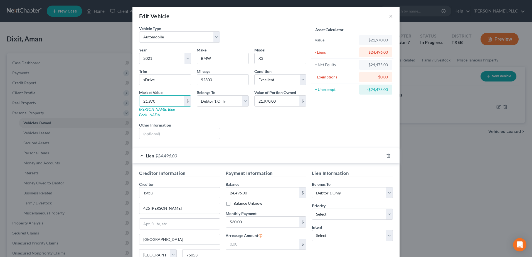
click at [339, 124] on div "Asset Calculator Value $21,970.00 - Liens $24,496.00 = Net Equity -$24,475.00 -…" at bounding box center [352, 85] width 86 height 118
click at [163, 101] on input "21,970" at bounding box center [161, 101] width 45 height 11
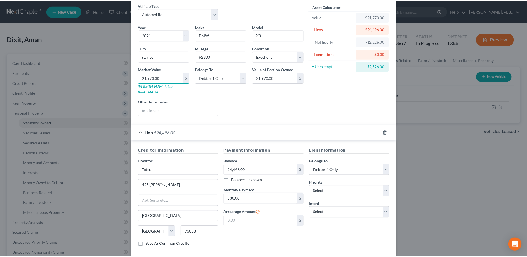
scroll to position [47, 0]
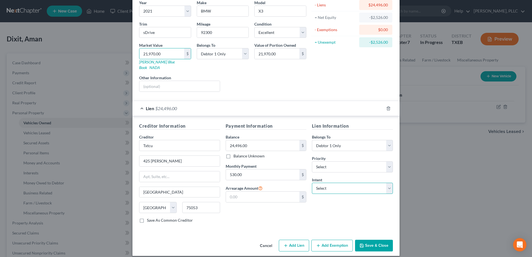
drag, startPoint x: 386, startPoint y: 182, endPoint x: 372, endPoint y: 186, distance: 14.3
click at [386, 183] on select "Select Surrender Redeem Reaffirm Avoid Other" at bounding box center [352, 188] width 81 height 11
click at [312, 183] on select "Select Surrender Redeem Reaffirm Avoid Other" at bounding box center [352, 188] width 81 height 11
click at [369, 240] on button "Save & Close" at bounding box center [374, 246] width 38 height 12
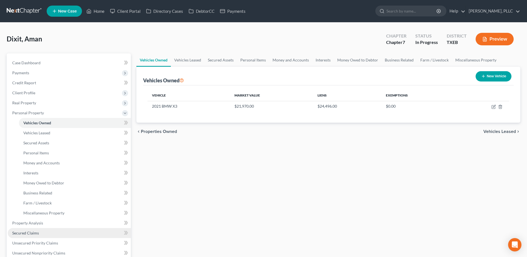
click at [36, 234] on span "Secured Claims" at bounding box center [25, 233] width 27 height 5
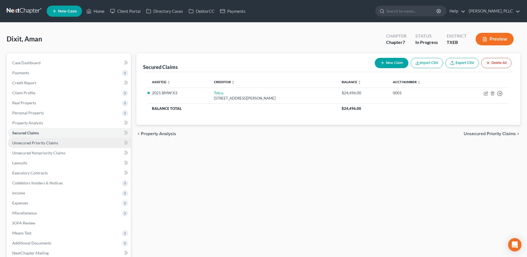
click at [41, 142] on span "Unsecured Priority Claims" at bounding box center [35, 142] width 46 height 5
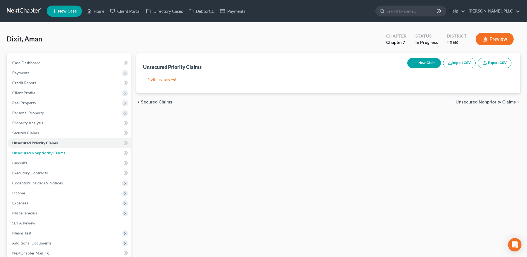
click at [40, 154] on span "Unsecured Nonpriority Claims" at bounding box center [38, 152] width 53 height 5
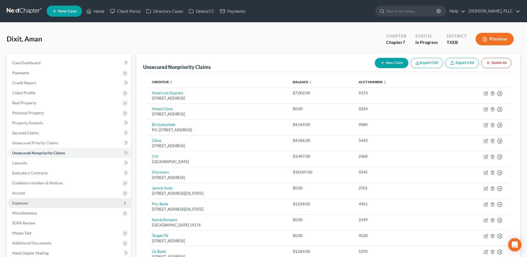
click at [27, 200] on span "Expenses" at bounding box center [69, 203] width 123 height 10
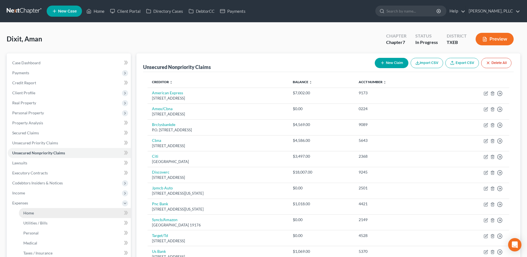
click at [37, 214] on link "Home" at bounding box center [75, 213] width 112 height 10
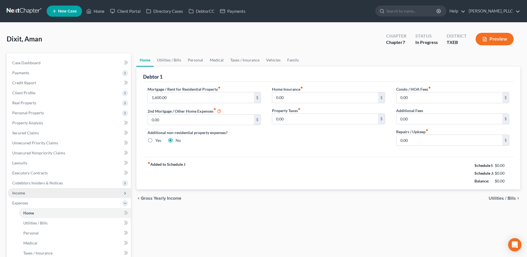
click at [21, 194] on span "Income" at bounding box center [18, 192] width 13 height 5
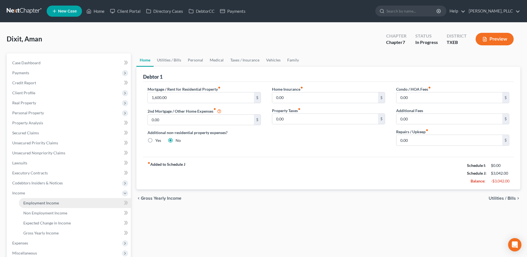
click at [34, 202] on span "Employment Income" at bounding box center [41, 202] width 36 height 5
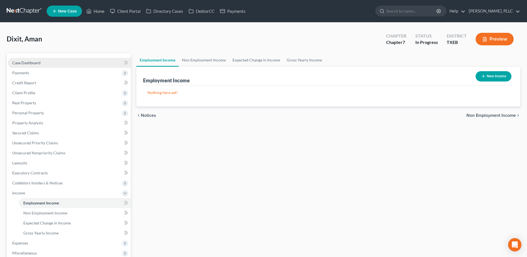
click at [24, 62] on span "Case Dashboard" at bounding box center [26, 62] width 28 height 5
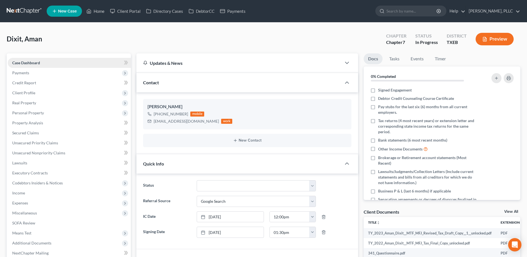
click at [8, 58] on link "Case Dashboard" at bounding box center [69, 63] width 123 height 10
click at [100, 10] on link "Home" at bounding box center [96, 11] width 24 height 10
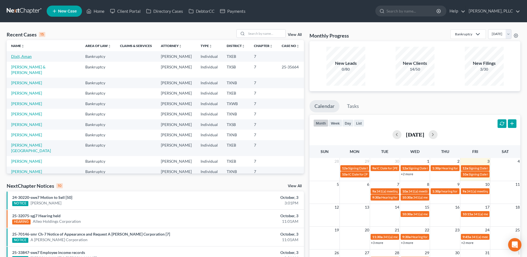
click at [25, 56] on link "Dixit, Aman" at bounding box center [21, 56] width 21 height 5
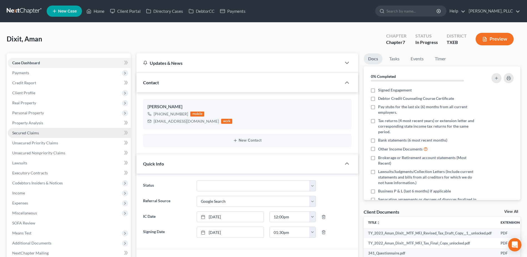
click at [23, 131] on span "Secured Claims" at bounding box center [25, 132] width 27 height 5
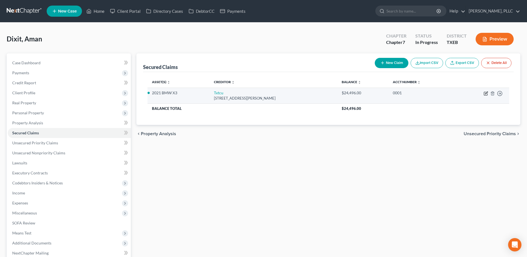
click at [487, 93] on icon "button" at bounding box center [486, 93] width 4 height 4
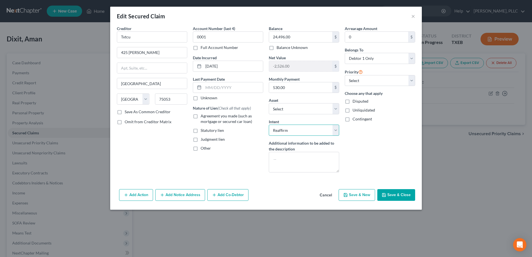
click at [336, 131] on select "Select Surrender Redeem Reaffirm Avoid Other" at bounding box center [304, 130] width 70 height 11
click at [269, 125] on select "Select Surrender Redeem Reaffirm Avoid Other" at bounding box center [304, 130] width 70 height 11
click at [398, 199] on button "Save & Close" at bounding box center [396, 195] width 38 height 12
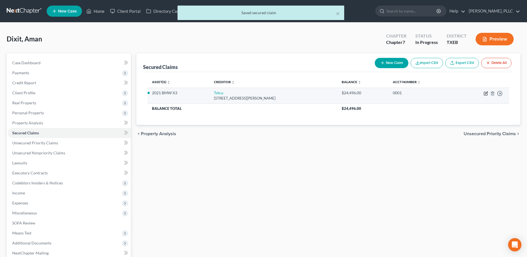
click at [487, 93] on icon "button" at bounding box center [486, 93] width 4 height 4
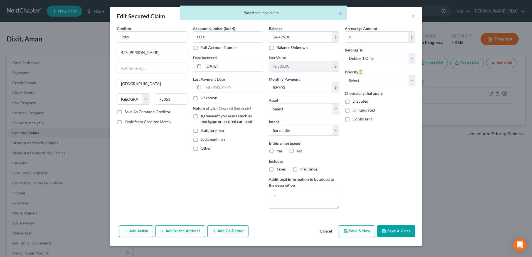
click at [200, 116] on label "Agreement you made (such as mortgage or secured car loan)" at bounding box center [231, 118] width 63 height 11
click at [203, 116] on input "Agreement you made (such as mortgage or secured car loan)" at bounding box center [205, 115] width 4 height 4
click at [390, 227] on button "Save & Close" at bounding box center [396, 231] width 38 height 12
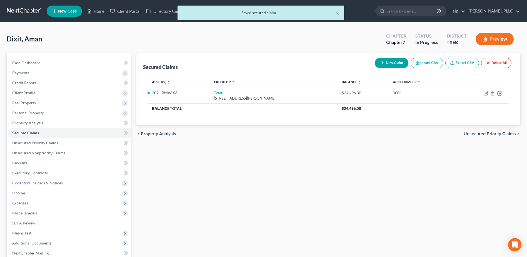
drag, startPoint x: 28, startPoint y: 204, endPoint x: 284, endPoint y: 189, distance: 256.5
click at [28, 204] on span "Expenses" at bounding box center [20, 202] width 16 height 5
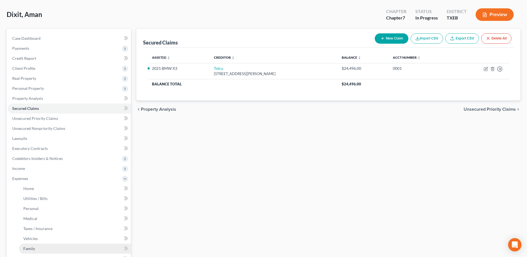
scroll to position [56, 0]
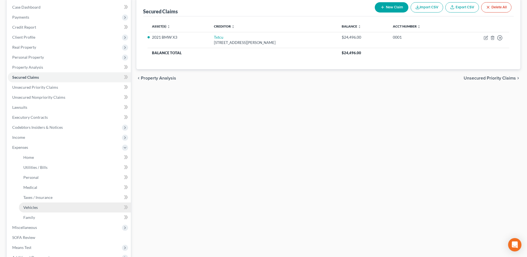
click at [31, 209] on span "Vehicles" at bounding box center [30, 207] width 14 height 5
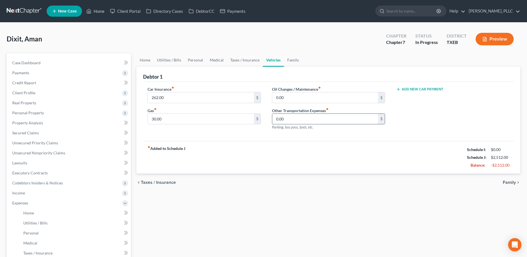
click at [298, 118] on input "0.00" at bounding box center [325, 119] width 106 height 11
click at [32, 63] on span "Case Dashboard" at bounding box center [26, 62] width 28 height 5
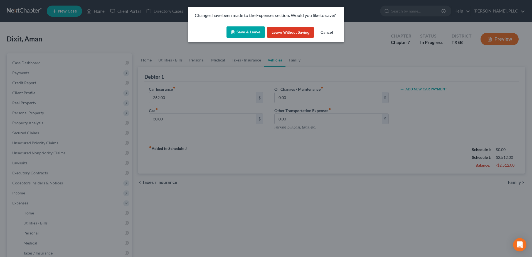
click at [243, 34] on button "Save & Leave" at bounding box center [245, 32] width 38 height 12
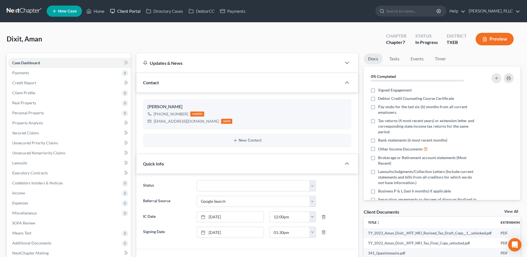
click at [124, 10] on link "Client Portal" at bounding box center [125, 11] width 36 height 10
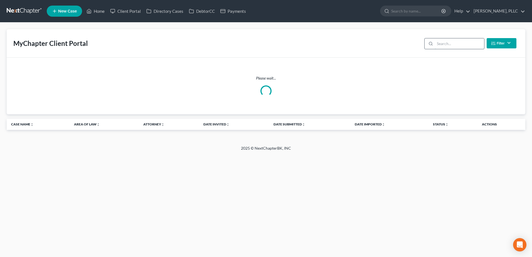
click at [459, 45] on input "search" at bounding box center [459, 43] width 49 height 11
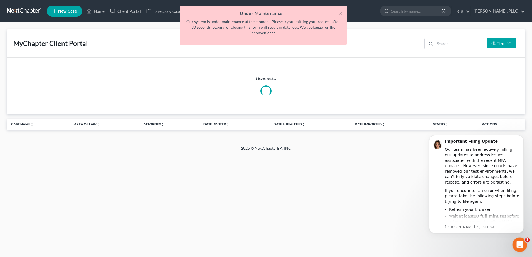
click at [513, 243] on div "Open Intercom Messenger" at bounding box center [518, 244] width 18 height 18
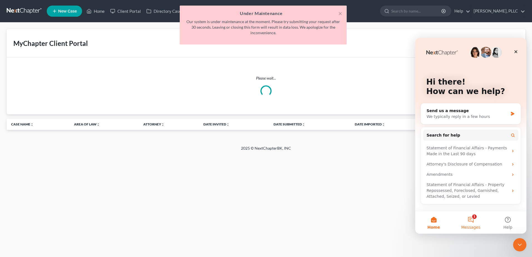
click at [473, 217] on button "1 Messages" at bounding box center [470, 222] width 37 height 22
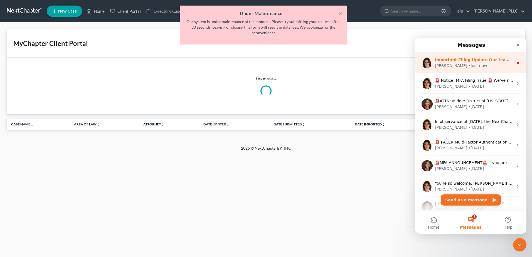
click at [468, 64] on div "• Just now" at bounding box center [477, 66] width 19 height 6
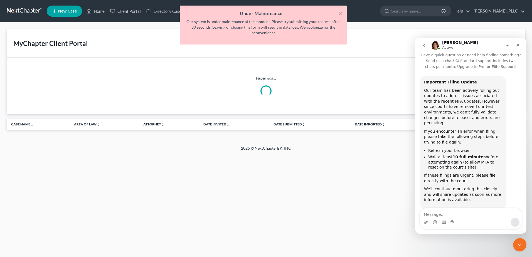
scroll to position [12, 0]
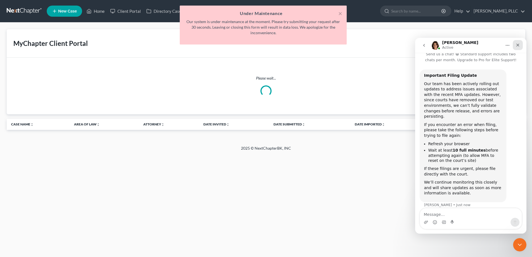
click at [519, 44] on icon "Close" at bounding box center [517, 45] width 4 height 4
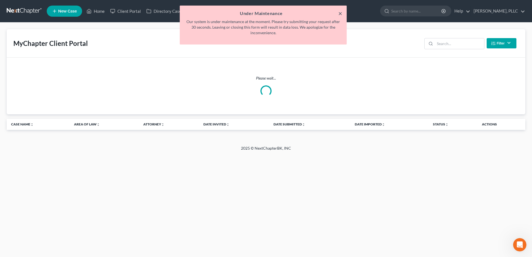
click at [338, 12] on button "×" at bounding box center [340, 13] width 4 height 7
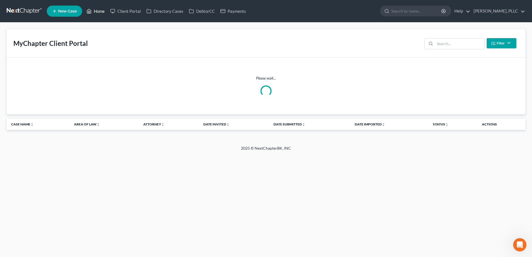
click at [103, 9] on link "Home" at bounding box center [96, 11] width 24 height 10
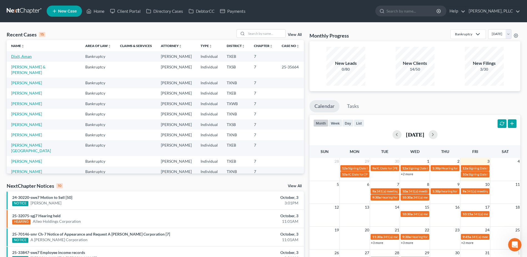
click at [23, 56] on link "Dixit, Aman" at bounding box center [21, 56] width 21 height 5
select select "4"
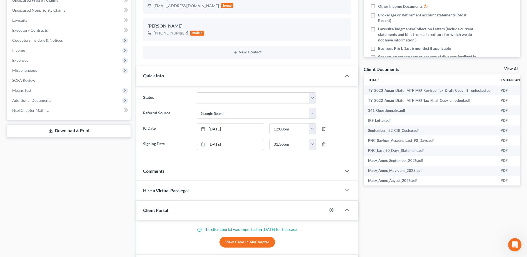
scroll to position [222, 0]
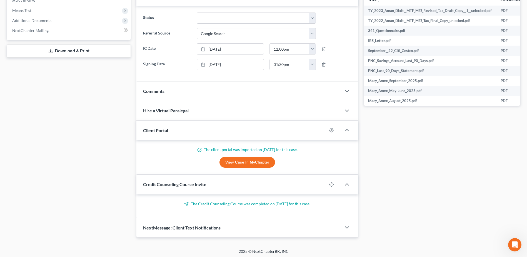
click at [207, 91] on div "Comments" at bounding box center [239, 90] width 205 height 19
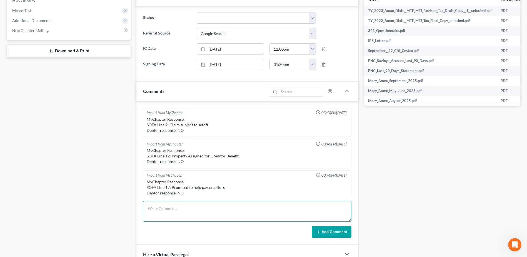
click at [179, 208] on textarea at bounding box center [247, 211] width 209 height 21
paste textarea "the passwords are: 7570 (Last 4 of SSN)"
click at [288, 209] on textarea "****client password to tax returns - the passwords are: 7570 (Last 4 of SSN)" at bounding box center [247, 211] width 209 height 21
type textarea "****client password to tax returns - the passwords are: 7570 (Last 4 of SSN)***…"
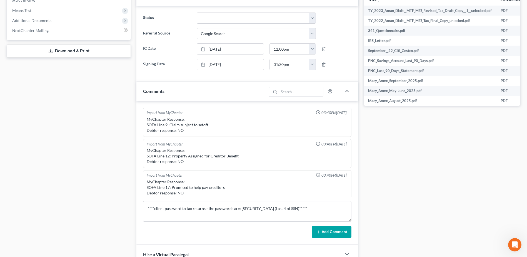
click at [328, 233] on button "Add Comment" at bounding box center [332, 232] width 40 height 12
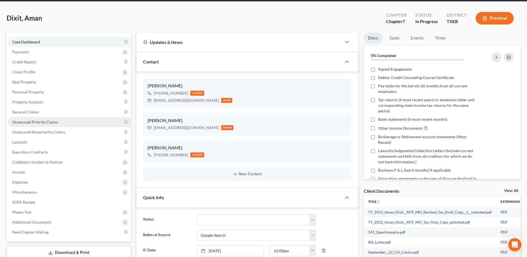
scroll to position [0, 0]
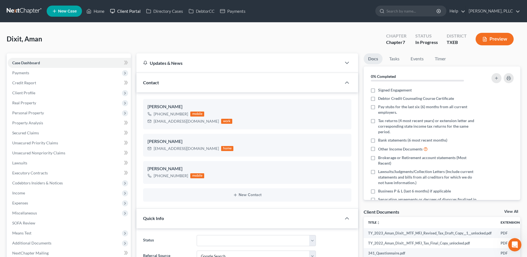
click at [133, 10] on link "Client Portal" at bounding box center [125, 11] width 36 height 10
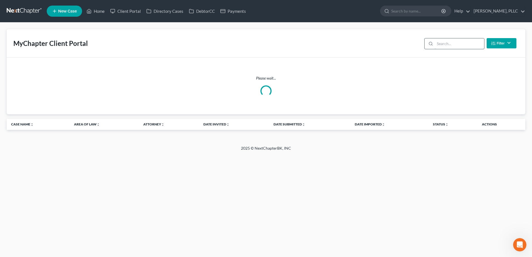
click at [441, 46] on input "search" at bounding box center [459, 43] width 49 height 11
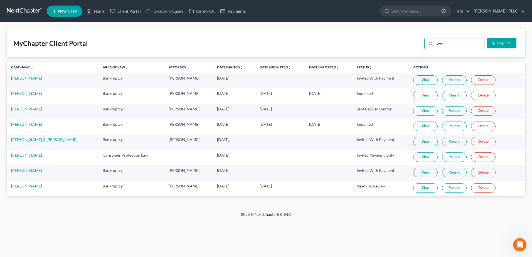
type input "west"
click at [421, 190] on link "View" at bounding box center [425, 187] width 24 height 9
click at [22, 188] on link "[PERSON_NAME]" at bounding box center [26, 186] width 31 height 5
select select "4"
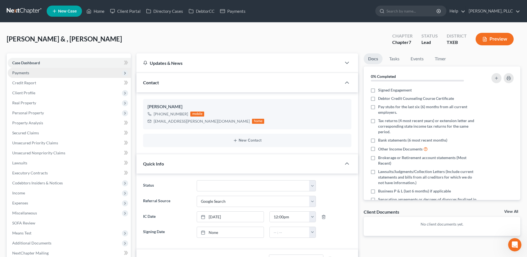
click at [23, 73] on span "Payments" at bounding box center [20, 72] width 17 height 5
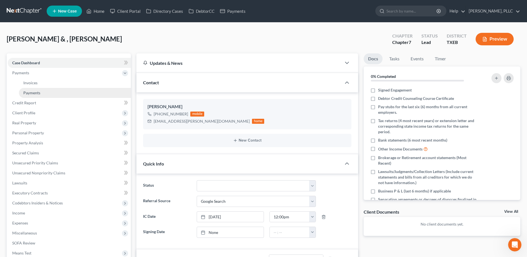
click at [36, 91] on span "Payments" at bounding box center [31, 92] width 17 height 5
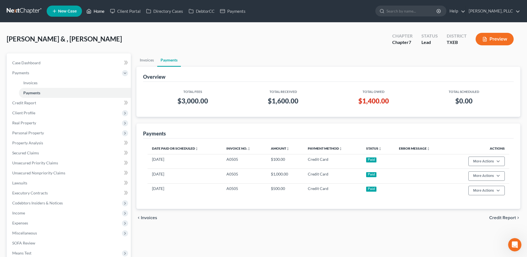
click at [100, 11] on link "Home" at bounding box center [96, 11] width 24 height 10
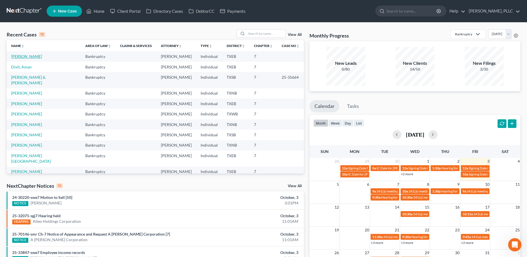
click at [20, 58] on link "Westcott, Robert" at bounding box center [26, 56] width 31 height 5
select select "4"
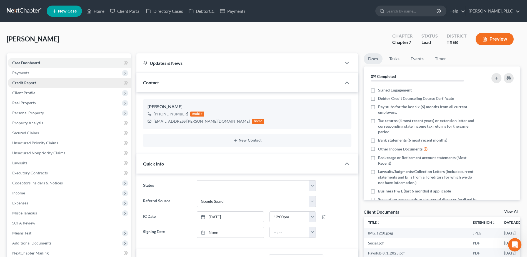
scroll to position [66, 0]
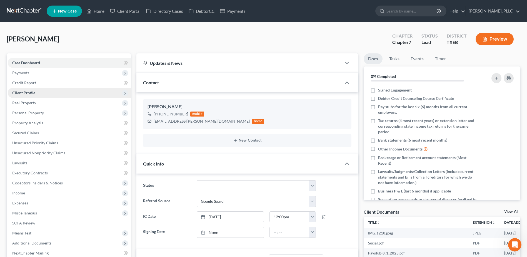
click at [19, 92] on span "Client Profile" at bounding box center [23, 92] width 23 height 5
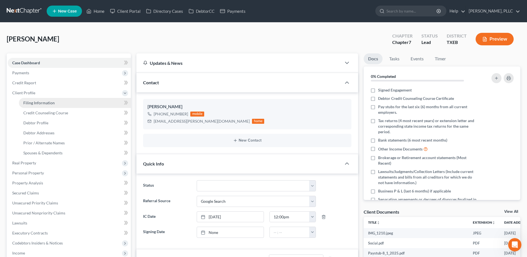
drag, startPoint x: 37, startPoint y: 104, endPoint x: 64, endPoint y: 101, distance: 27.1
click at [37, 104] on span "Filing Information" at bounding box center [38, 102] width 31 height 5
select select "1"
select select "0"
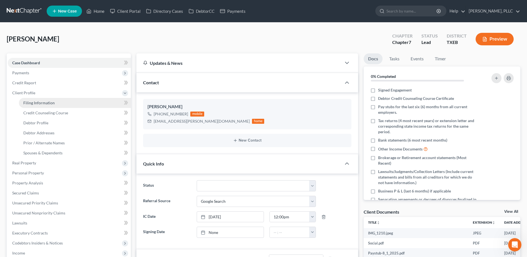
select select "45"
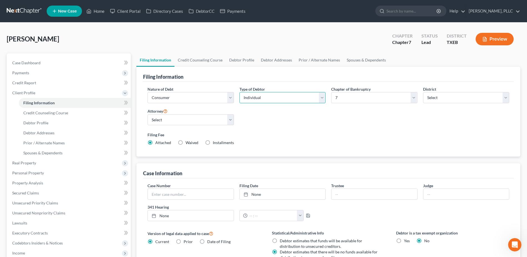
click at [320, 98] on select "Select Individual Joint" at bounding box center [283, 97] width 86 height 11
select select "1"
click at [240, 92] on select "Select Individual Joint" at bounding box center [283, 97] width 86 height 11
click at [310, 60] on link "Joint Debtor Profile" at bounding box center [316, 59] width 41 height 13
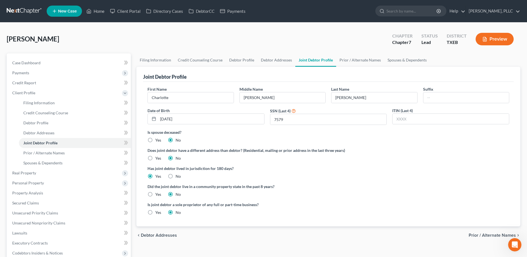
click at [155, 194] on label "Yes" at bounding box center [158, 195] width 6 height 6
click at [158, 194] on input "Yes" at bounding box center [160, 194] width 4 height 4
radio input "true"
radio input "false"
click at [237, 59] on link "Debtor Profile" at bounding box center [242, 59] width 32 height 13
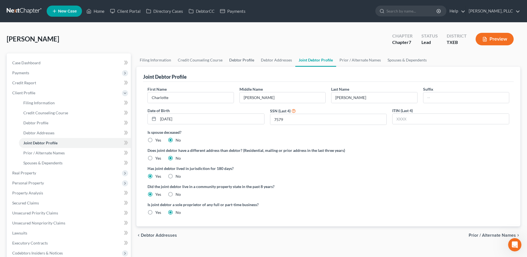
select select "1"
select select "2"
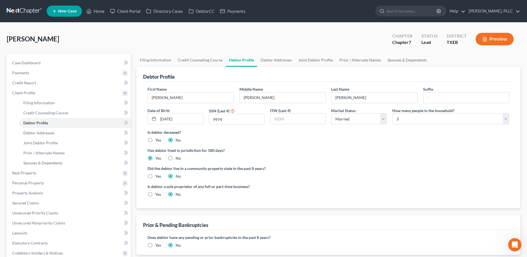
click at [155, 176] on label "Yes" at bounding box center [158, 177] width 6 height 6
click at [158, 176] on input "Yes" at bounding box center [160, 176] width 4 height 4
radio input "true"
radio input "false"
click at [191, 58] on link "Credit Counseling Course" at bounding box center [200, 59] width 51 height 13
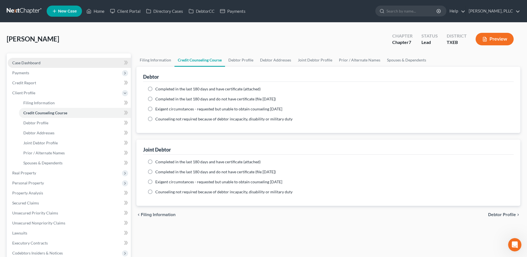
click at [35, 64] on span "Case Dashboard" at bounding box center [26, 62] width 28 height 5
select select "4"
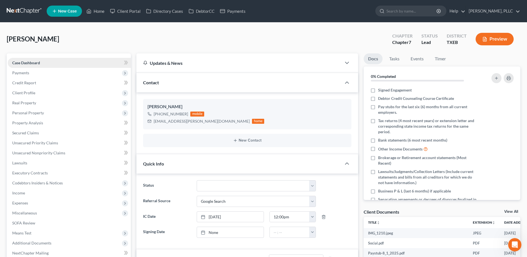
scroll to position [66, 0]
click at [311, 187] on select "Appellate Phase Case Closed Dead File Demand Letter Phase Discharged Discharge …" at bounding box center [256, 185] width 119 height 11
select select "13"
click at [197, 180] on select "Appellate Phase Case Closed Dead File Demand Letter Phase Discharged Discharge …" at bounding box center [256, 185] width 119 height 11
click at [97, 8] on link "Home" at bounding box center [96, 11] width 24 height 10
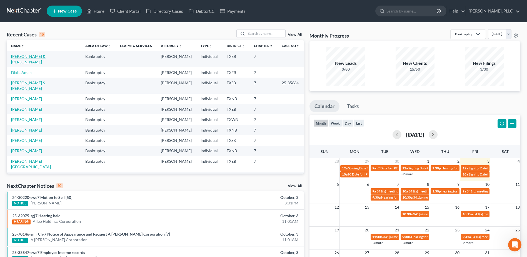
click at [46, 58] on link "Westcott, Robert & Charlotte" at bounding box center [28, 59] width 34 height 10
select select "4"
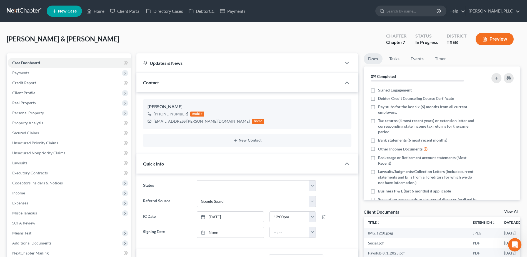
scroll to position [66, 0]
click at [202, 11] on link "DebtorCC" at bounding box center [201, 11] width 31 height 10
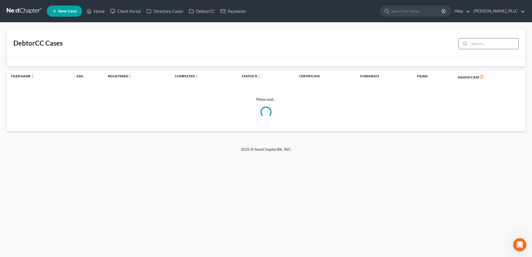
click at [477, 44] on input "search" at bounding box center [493, 43] width 49 height 11
type input "west"
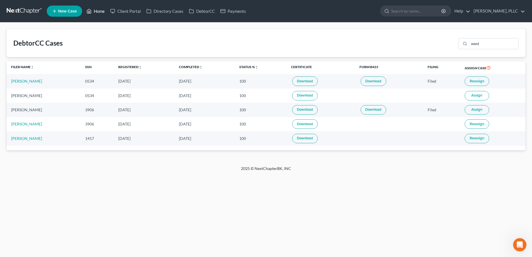
click at [101, 11] on link "Home" at bounding box center [96, 11] width 24 height 10
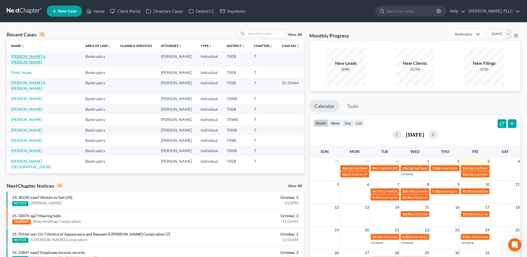
click at [46, 57] on link "Westcott, Robert & Charlotte" at bounding box center [28, 59] width 34 height 10
select select "4"
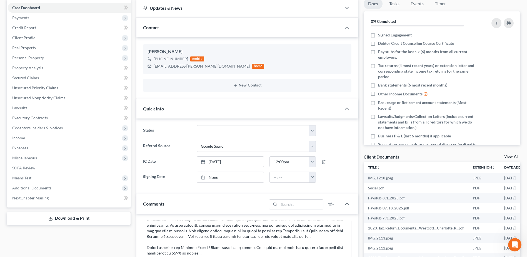
scroll to position [56, 0]
click at [213, 176] on link "None" at bounding box center [230, 176] width 67 height 11
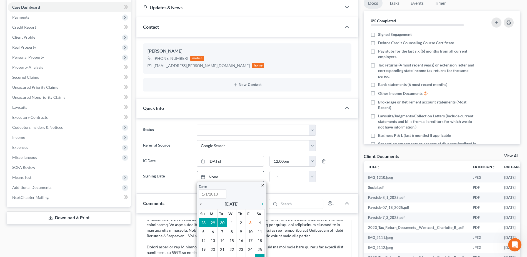
type input "[DATE]"
click at [202, 203] on icon "chevron_left" at bounding box center [202, 204] width 7 height 4
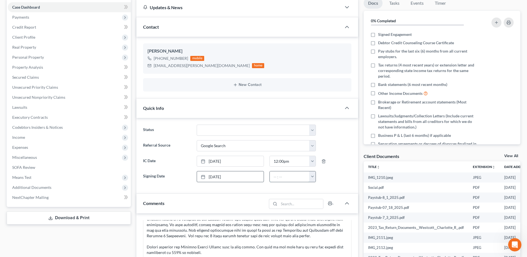
click at [275, 177] on input "text" at bounding box center [290, 176] width 40 height 11
type input "2:20 pm"
click at [360, 131] on div "Updates & News × Texas Eastern District Notes Take a look at NextChapter's Dist…" at bounding box center [247, 251] width 227 height 507
click at [378, 36] on label "Signed Engagement" at bounding box center [395, 35] width 34 height 6
click at [381, 35] on input "Signed Engagement" at bounding box center [383, 34] width 4 height 4
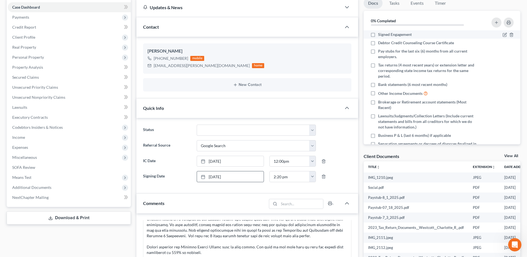
checkbox input "true"
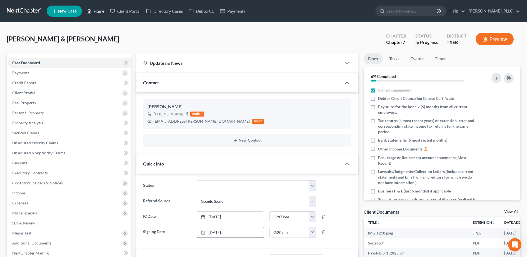
drag, startPoint x: 99, startPoint y: 8, endPoint x: 299, endPoint y: 60, distance: 206.8
click at [99, 8] on link "Home" at bounding box center [96, 11] width 24 height 10
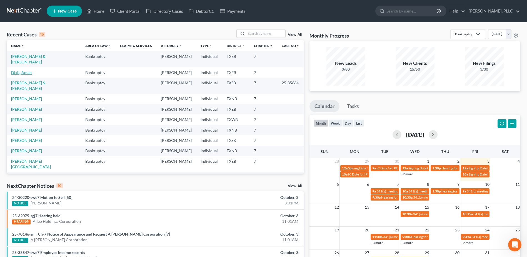
click at [23, 70] on link "Dixit, Aman" at bounding box center [21, 72] width 21 height 5
select select "4"
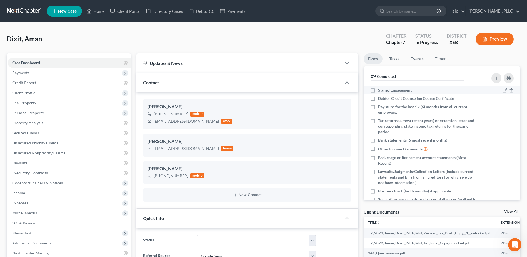
click at [378, 91] on label "Signed Engagement" at bounding box center [395, 90] width 34 height 6
click at [381, 91] on input "Signed Engagement" at bounding box center [383, 89] width 4 height 4
checkbox input "true"
click at [378, 99] on label "Debtor Credit Counseling Course Certificate" at bounding box center [416, 99] width 76 height 6
click at [381, 99] on input "Debtor Credit Counseling Course Certificate" at bounding box center [383, 98] width 4 height 4
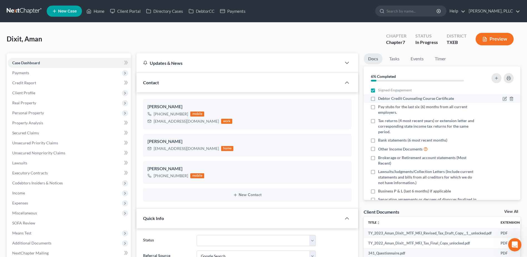
checkbox input "true"
click at [97, 10] on link "Home" at bounding box center [96, 11] width 24 height 10
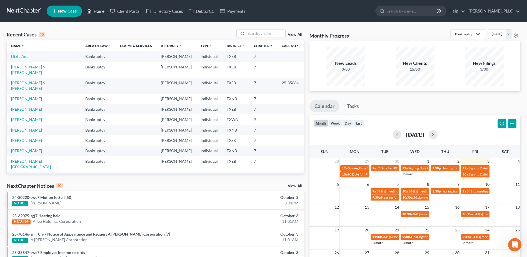
click at [84, 6] on link "Home" at bounding box center [96, 11] width 24 height 10
